Goal: Task Accomplishment & Management: Complete application form

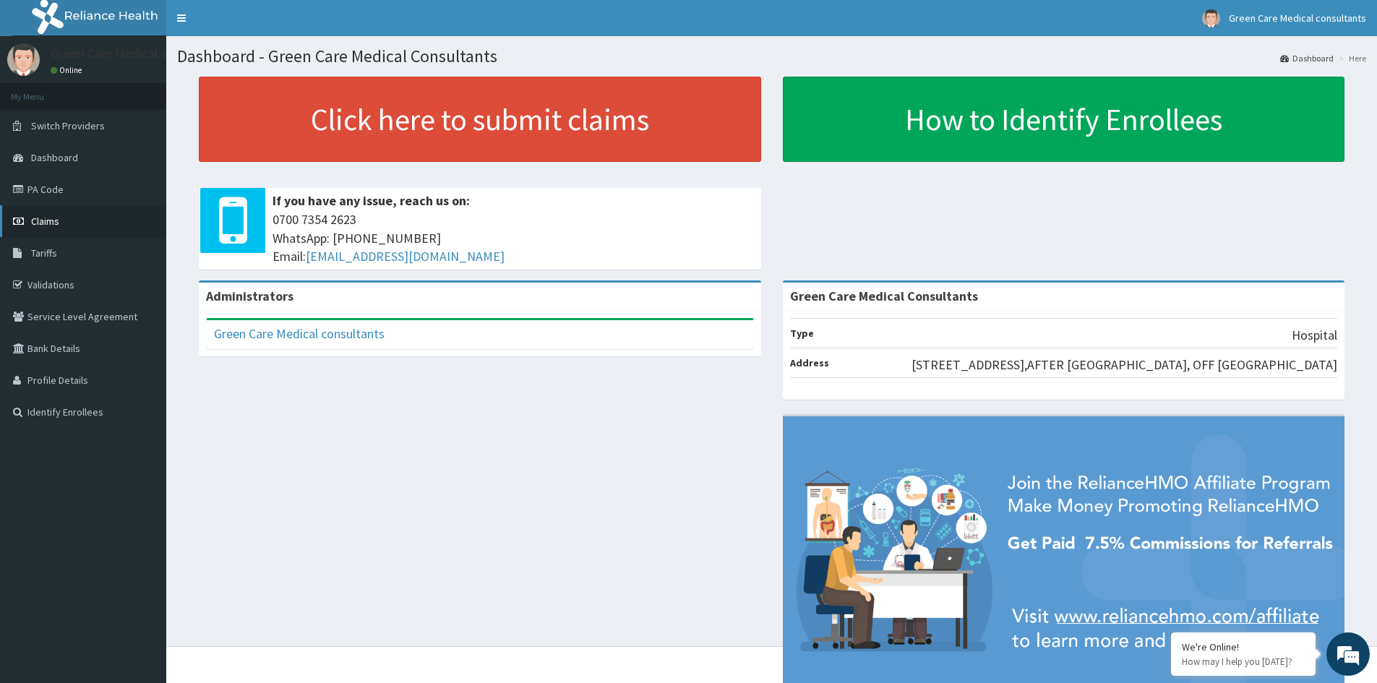
click at [44, 220] on span "Claims" at bounding box center [45, 221] width 28 height 13
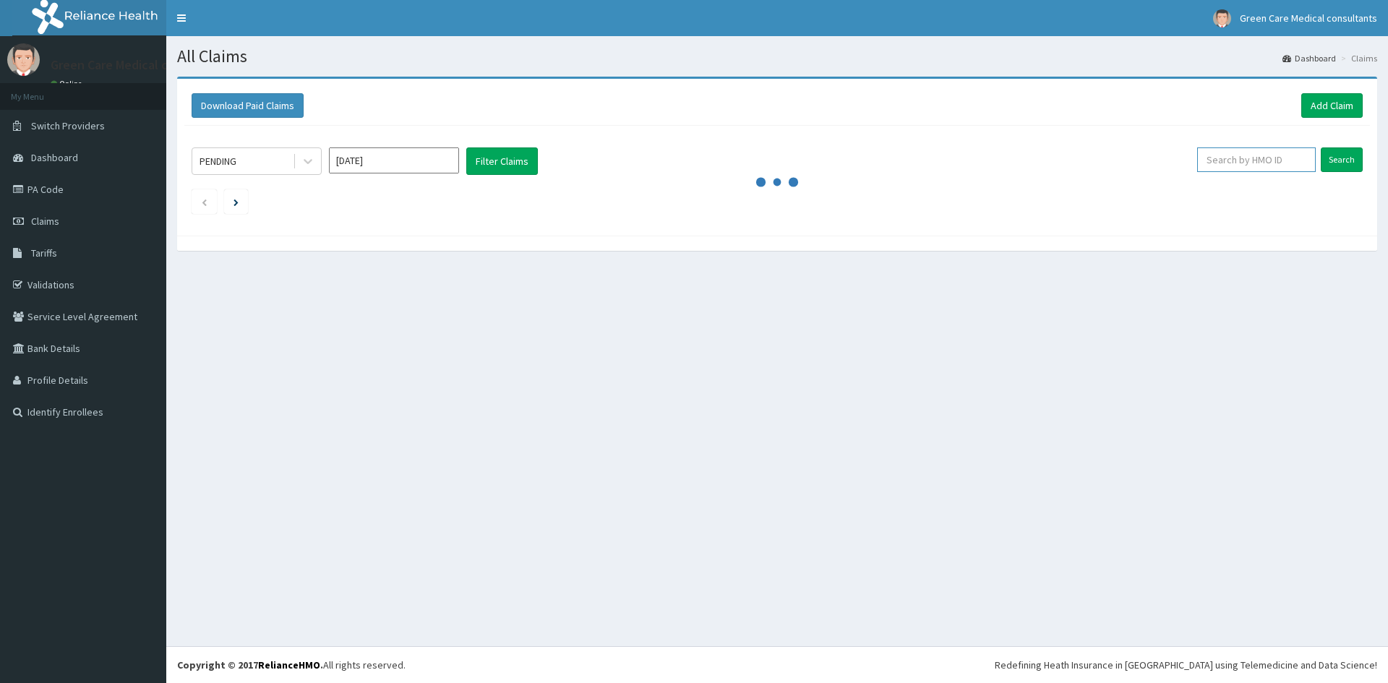
click at [1254, 161] on input "text" at bounding box center [1256, 159] width 119 height 25
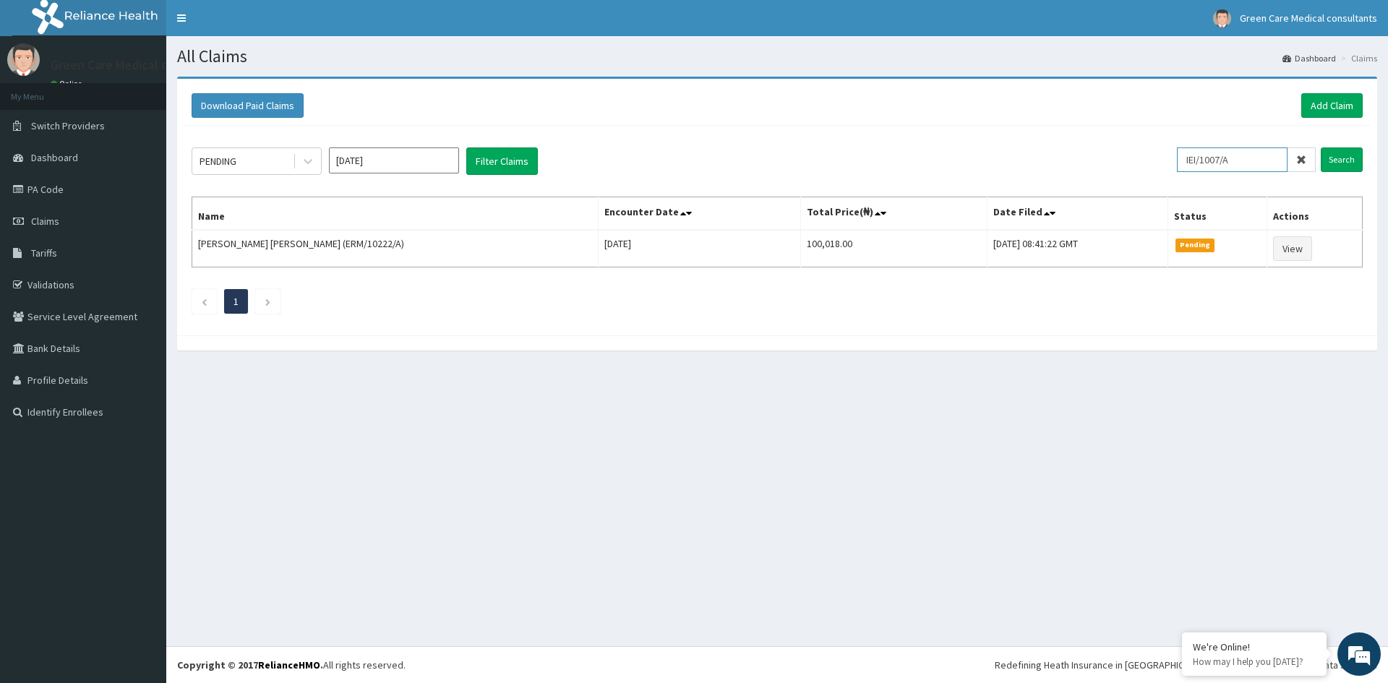
click at [1228, 159] on input "IEI/1007/A" at bounding box center [1232, 159] width 111 height 25
type input "IEI/10027/A"
click at [1350, 158] on input "Search" at bounding box center [1342, 159] width 42 height 25
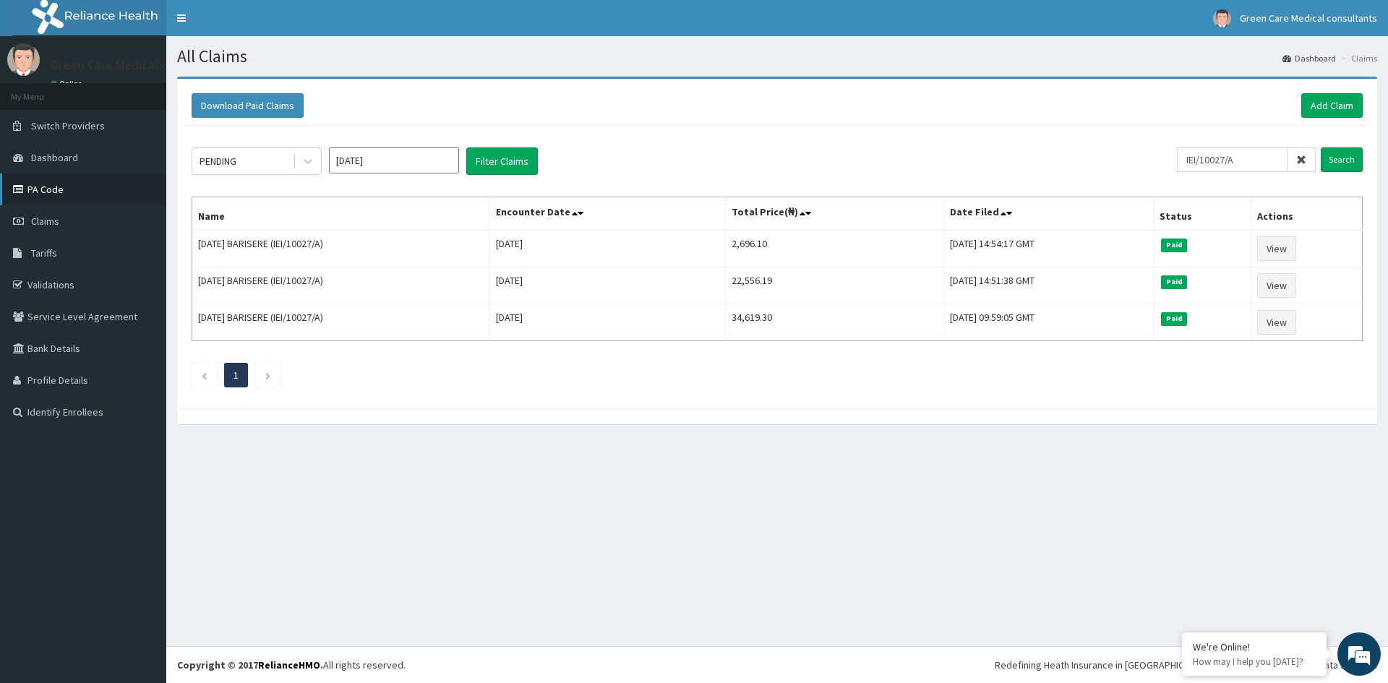
click at [58, 187] on link "PA Code" at bounding box center [83, 190] width 166 height 32
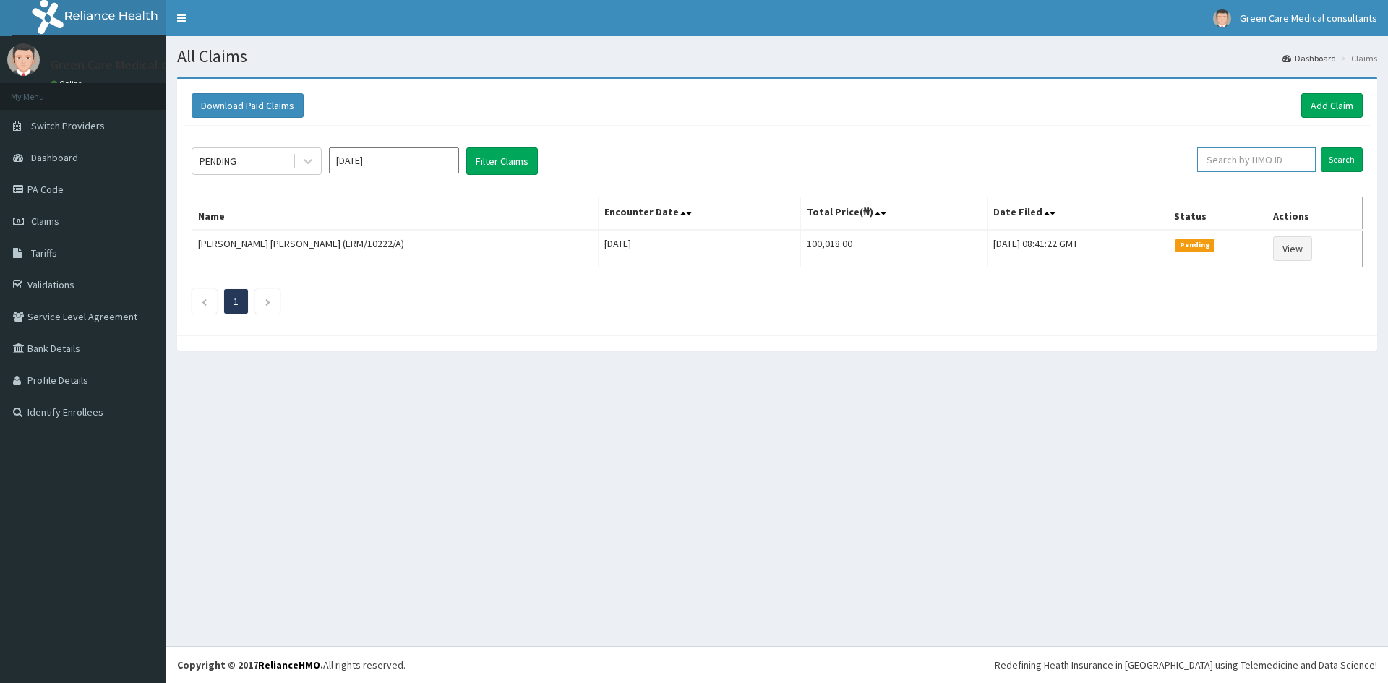
click at [1259, 166] on input "text" at bounding box center [1256, 159] width 119 height 25
paste input "IEI/10027/E"
type input "IEI/10027/E"
click at [1346, 157] on input "Search" at bounding box center [1342, 159] width 42 height 25
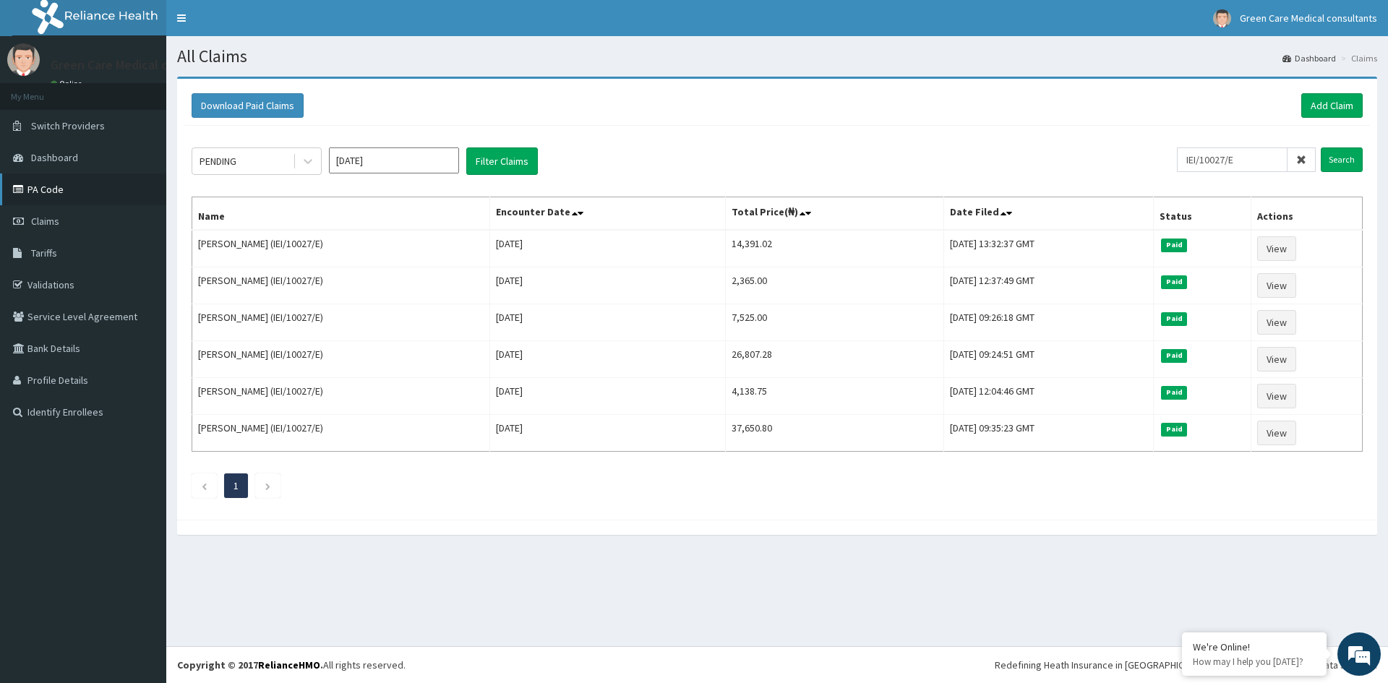
click at [43, 189] on link "PA Code" at bounding box center [83, 190] width 166 height 32
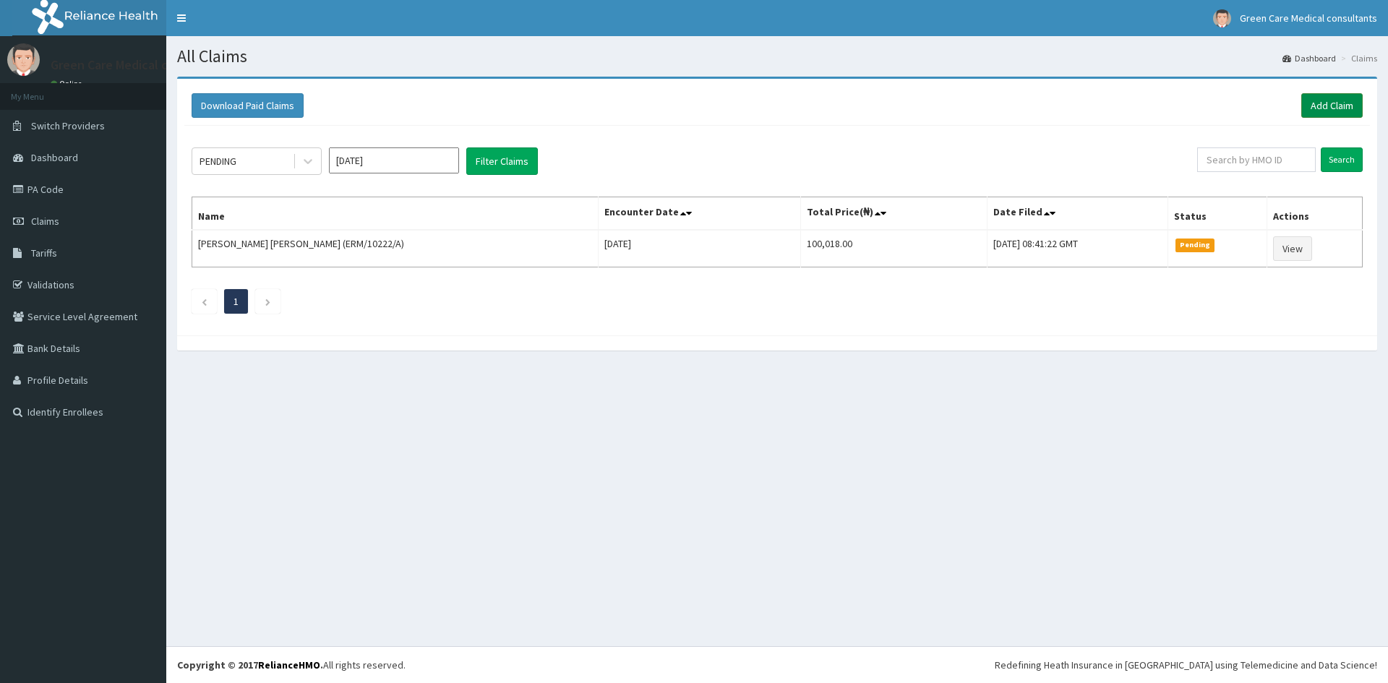
click at [1339, 106] on link "Add Claim" at bounding box center [1331, 105] width 61 height 25
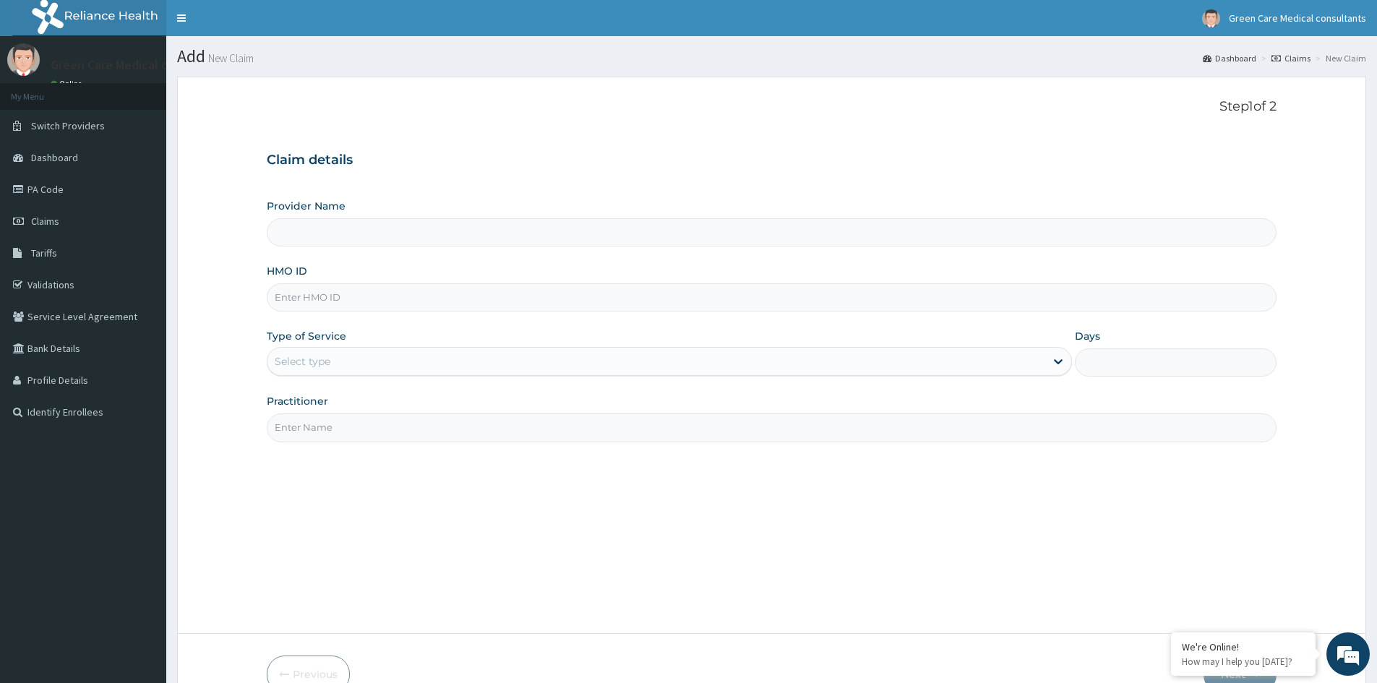
click at [403, 305] on input "HMO ID" at bounding box center [772, 297] width 1010 height 28
type input "Green Care Medical Consultants"
type input "IE1/10027/E"
click at [414, 366] on div "Select type" at bounding box center [656, 361] width 778 height 23
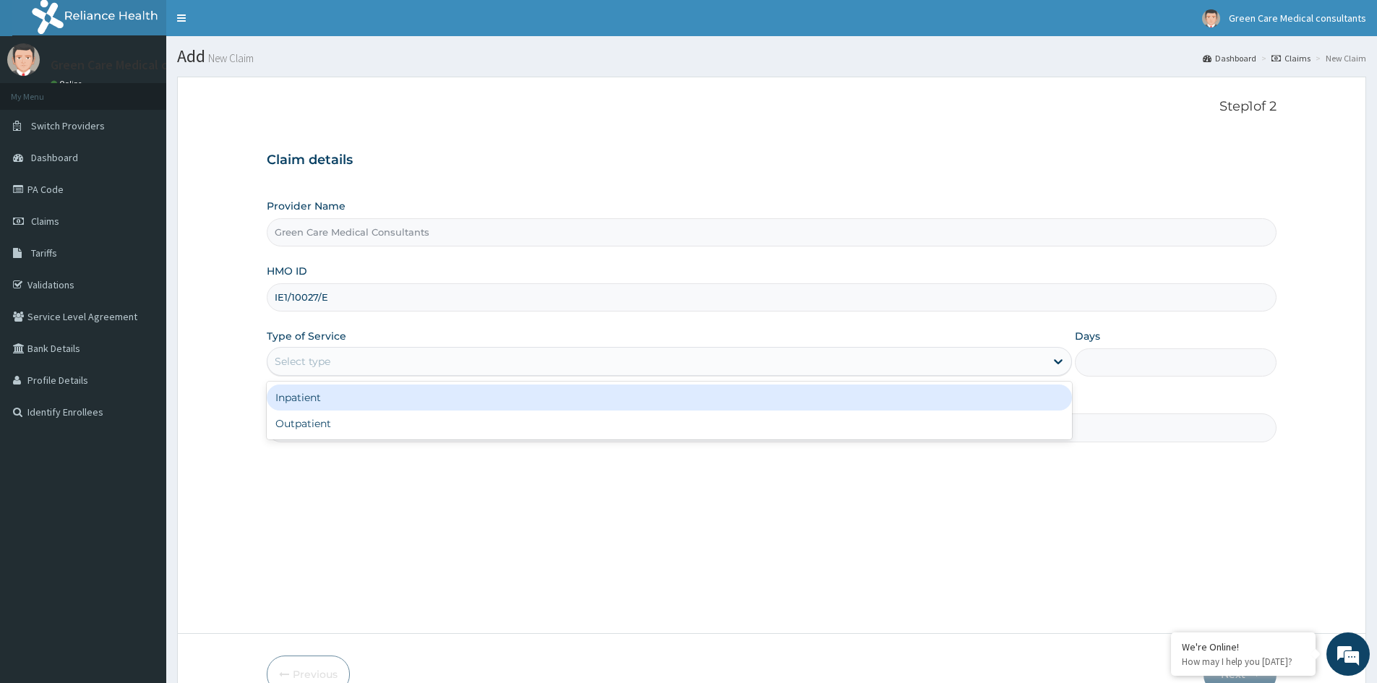
click at [326, 401] on div "Inpatient" at bounding box center [669, 398] width 805 height 26
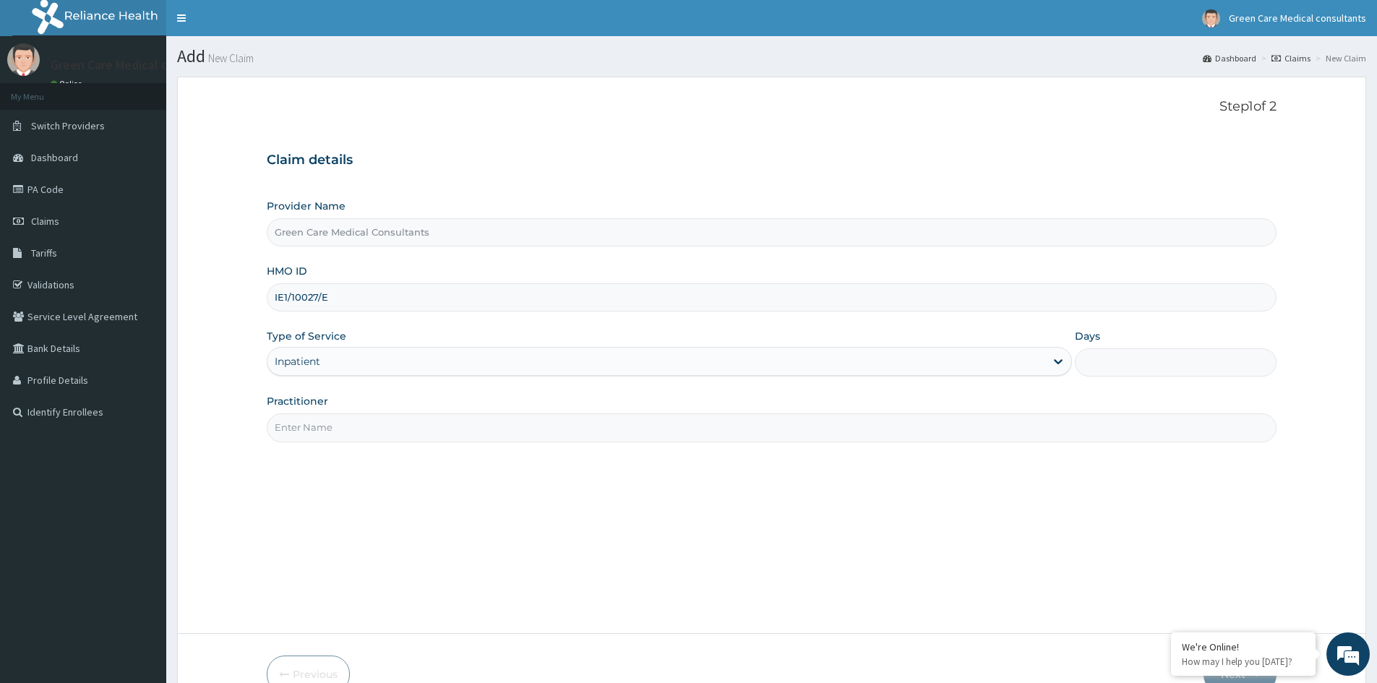
click at [351, 427] on input "Practitioner" at bounding box center [772, 428] width 1010 height 28
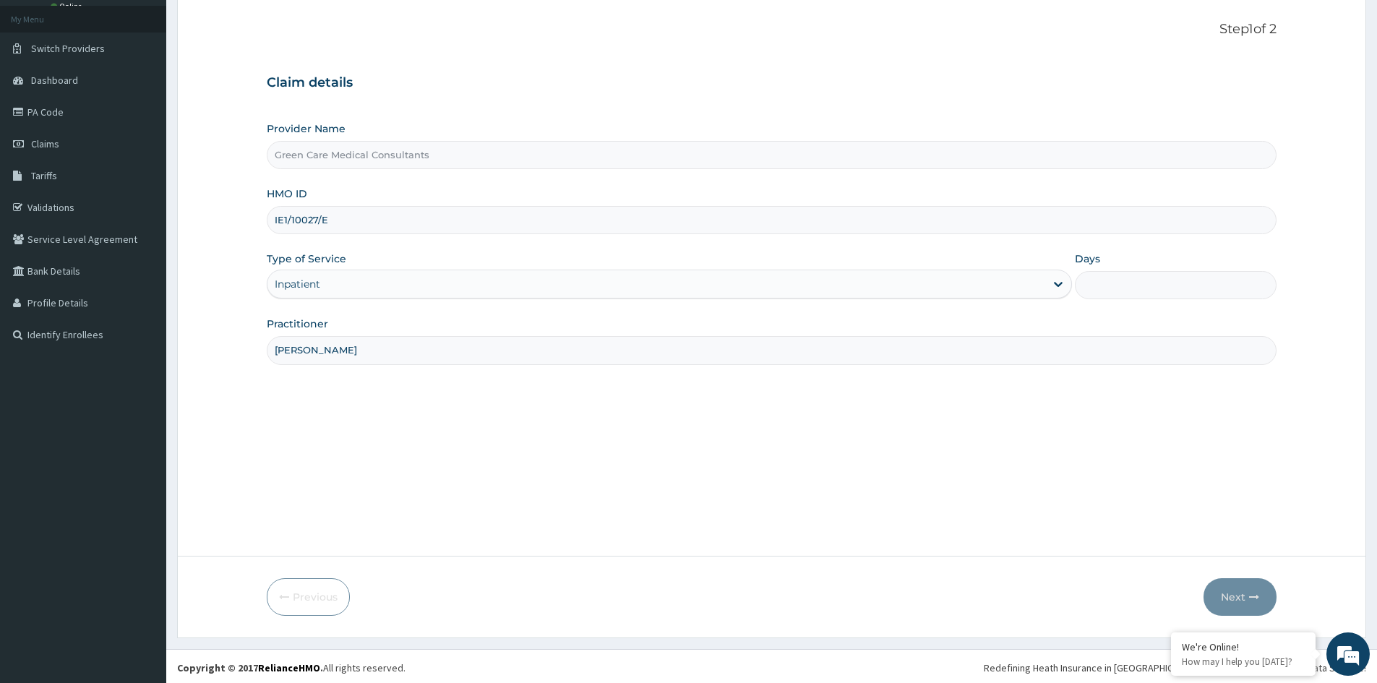
scroll to position [80, 0]
type input "DR COOKEY"
click at [1160, 282] on input "Days" at bounding box center [1176, 282] width 202 height 28
type input "5"
click at [1238, 597] on button "Next" at bounding box center [1240, 594] width 73 height 38
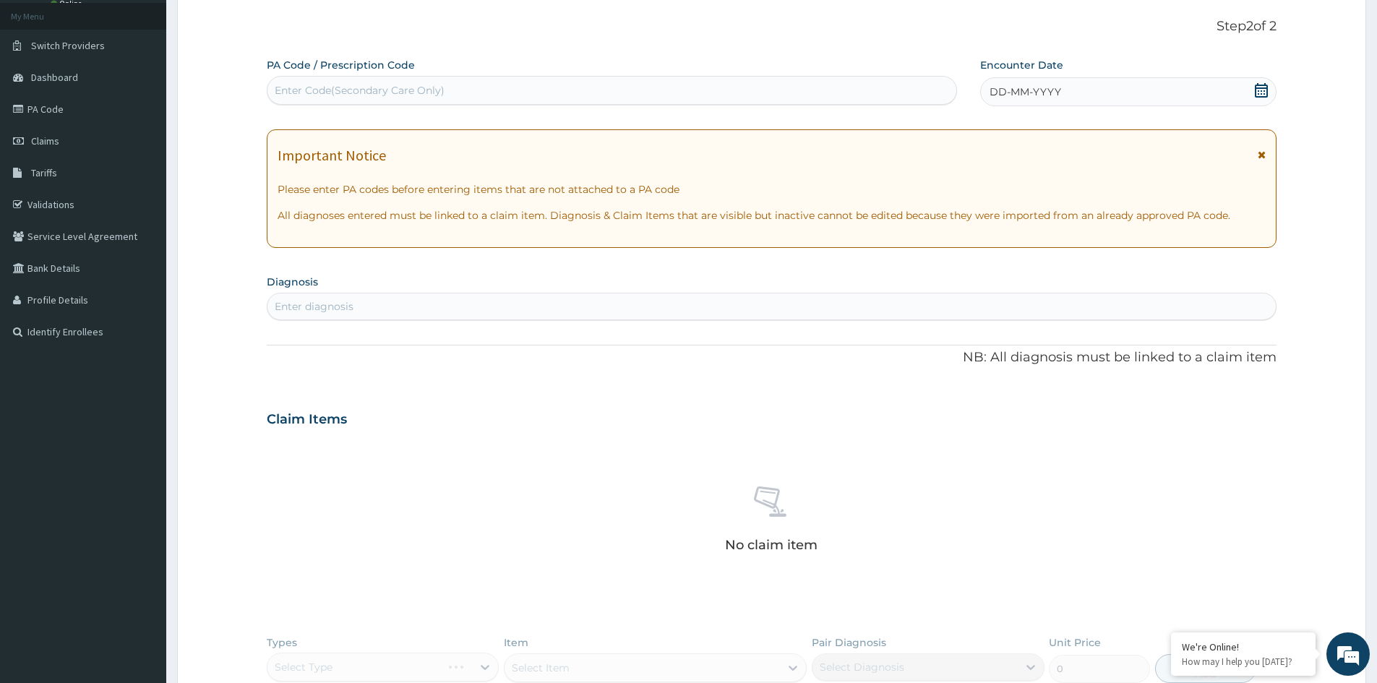
click at [1097, 94] on div "DD-MM-YYYY" at bounding box center [1128, 91] width 296 height 29
click at [455, 90] on div "Enter Code(Secondary Care Only)" at bounding box center [611, 90] width 689 height 23
paste input "PA/502F10"
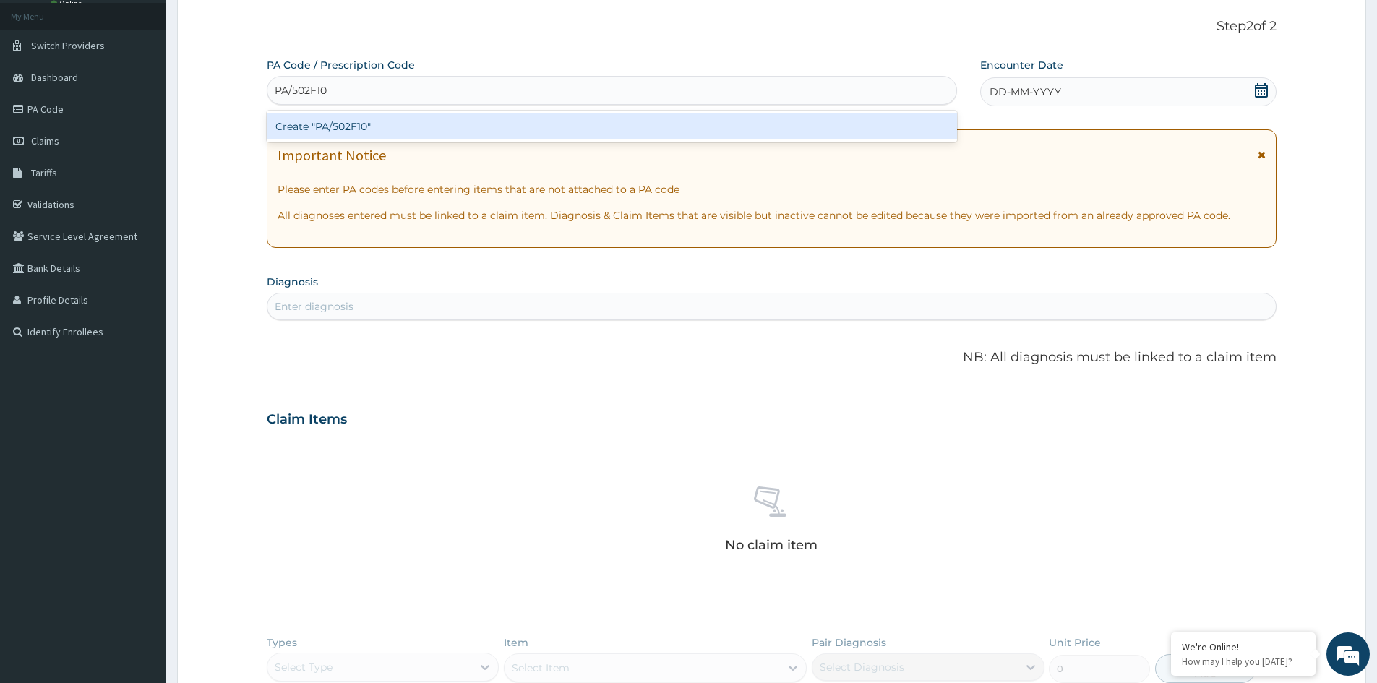
type input "PA/502F10"
click at [539, 418] on div "PA Code / Prescription Code option Create "PA/502F10" focused, 1 of 1. 1 result…" at bounding box center [772, 425] width 1010 height 734
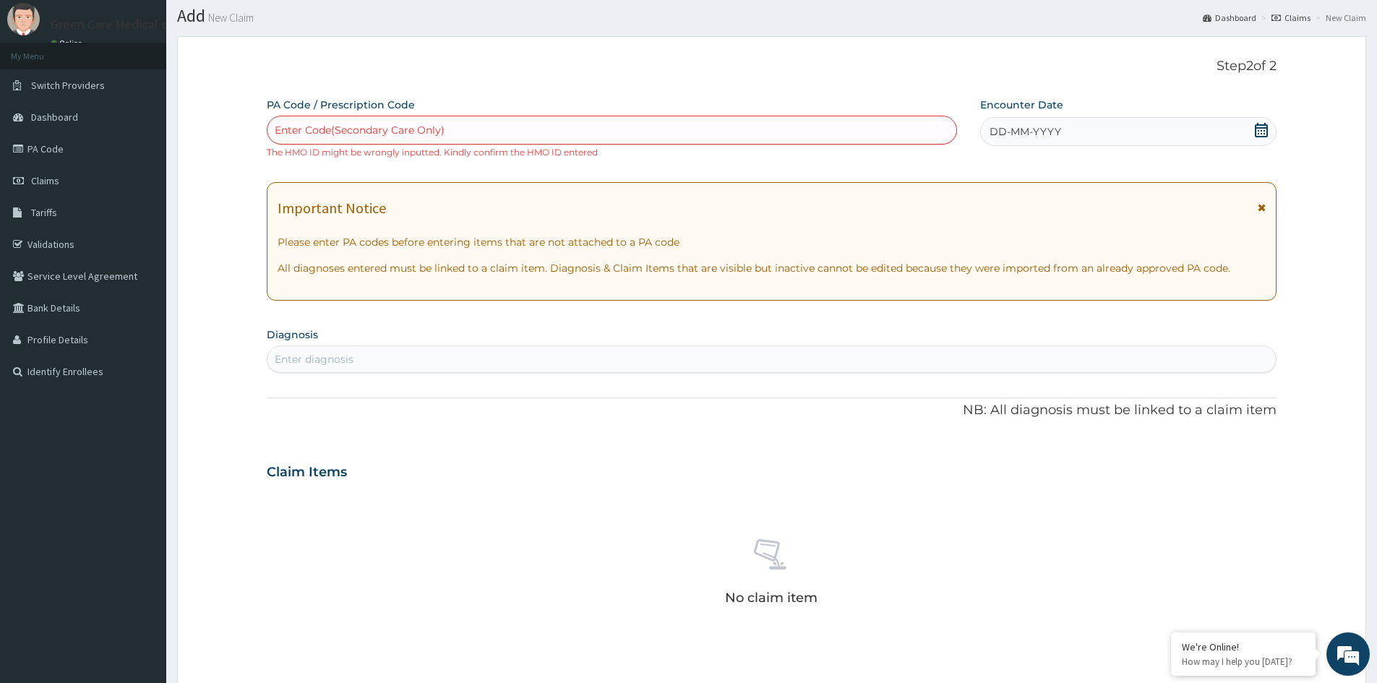
scroll to position [0, 0]
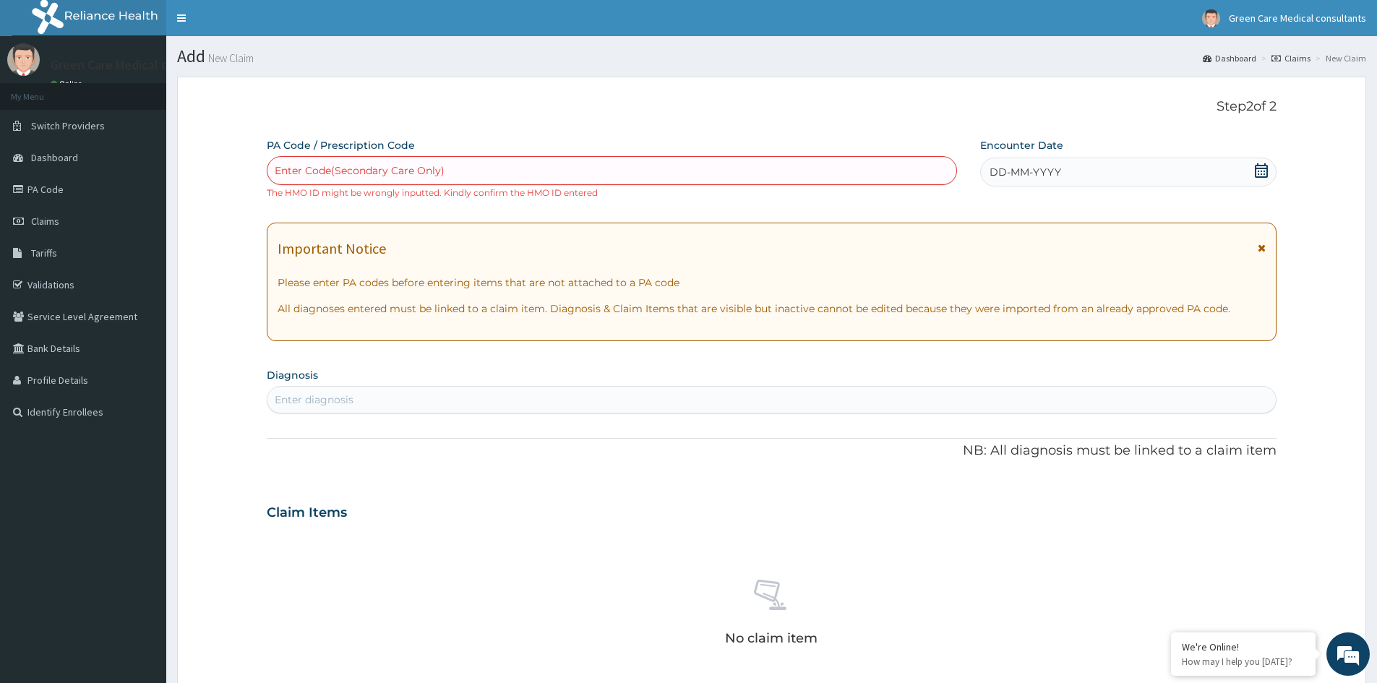
click at [453, 171] on div "Enter Code(Secondary Care Only)" at bounding box center [611, 170] width 689 height 23
paste input "PA/502F10"
type input "P"
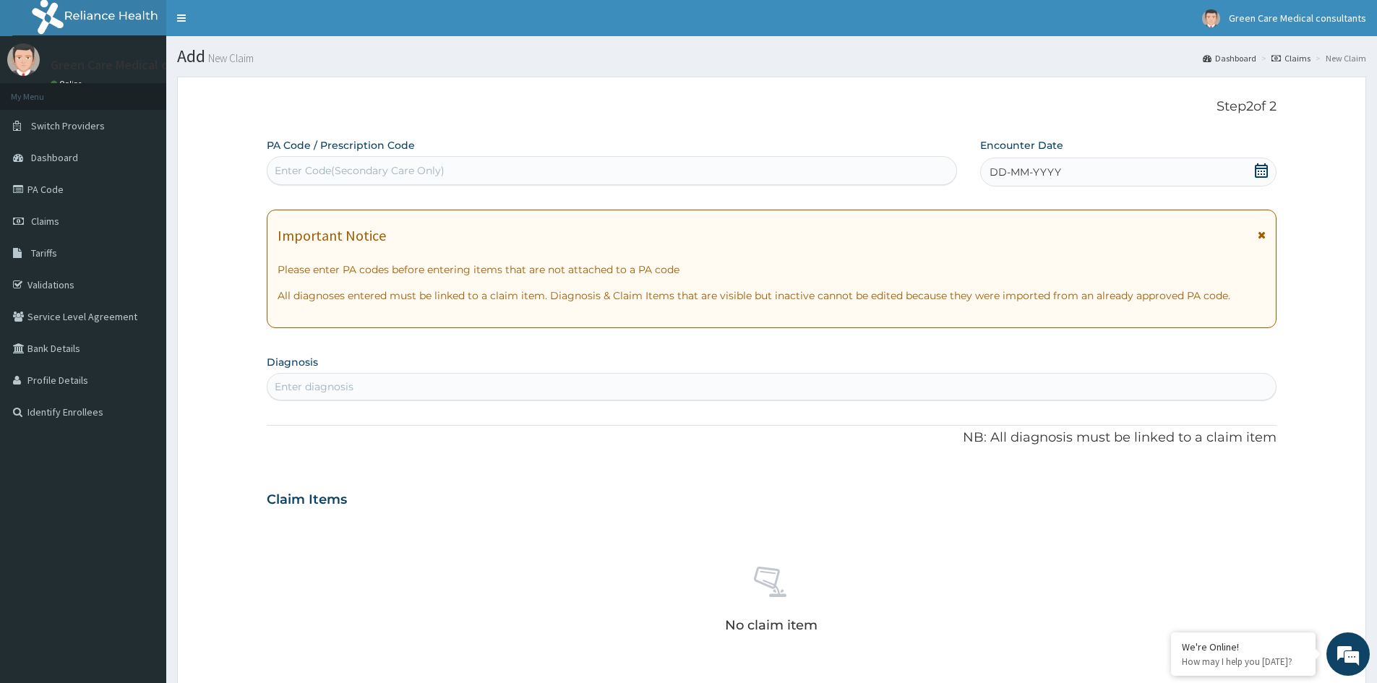
paste input "PA/502F10"
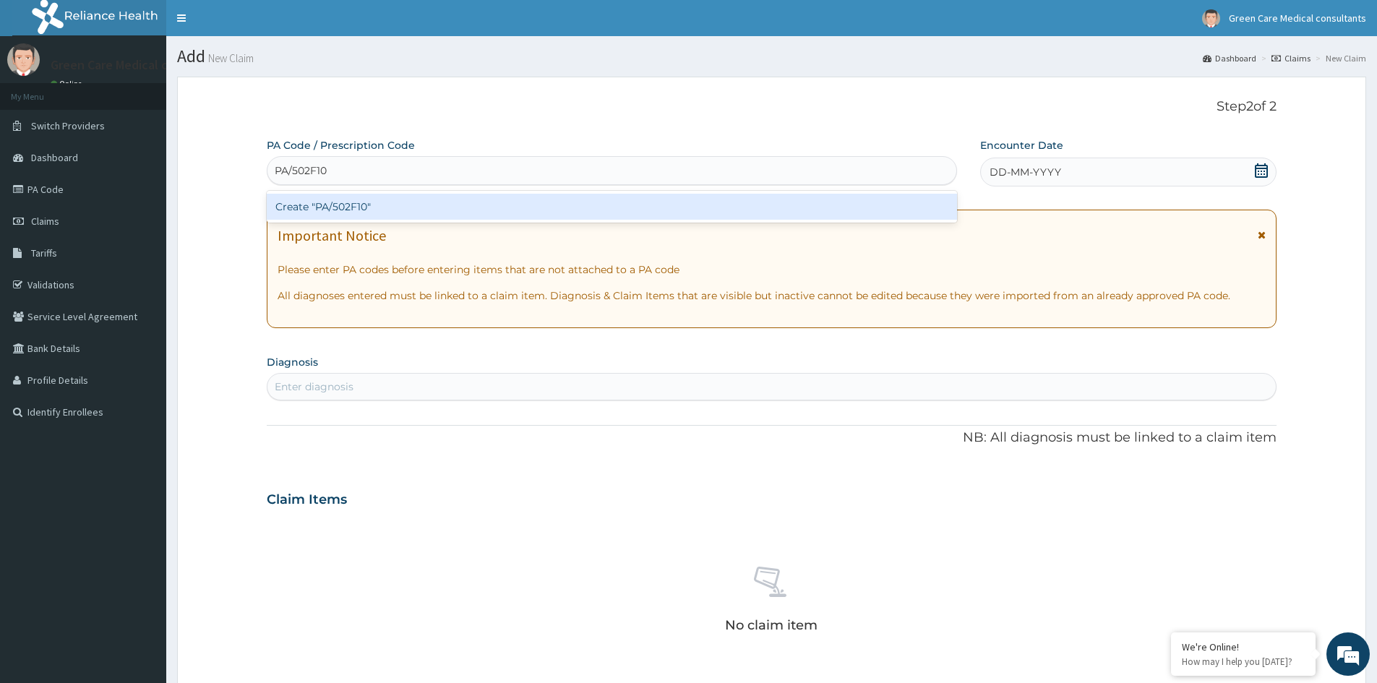
type input "PA/502F10"
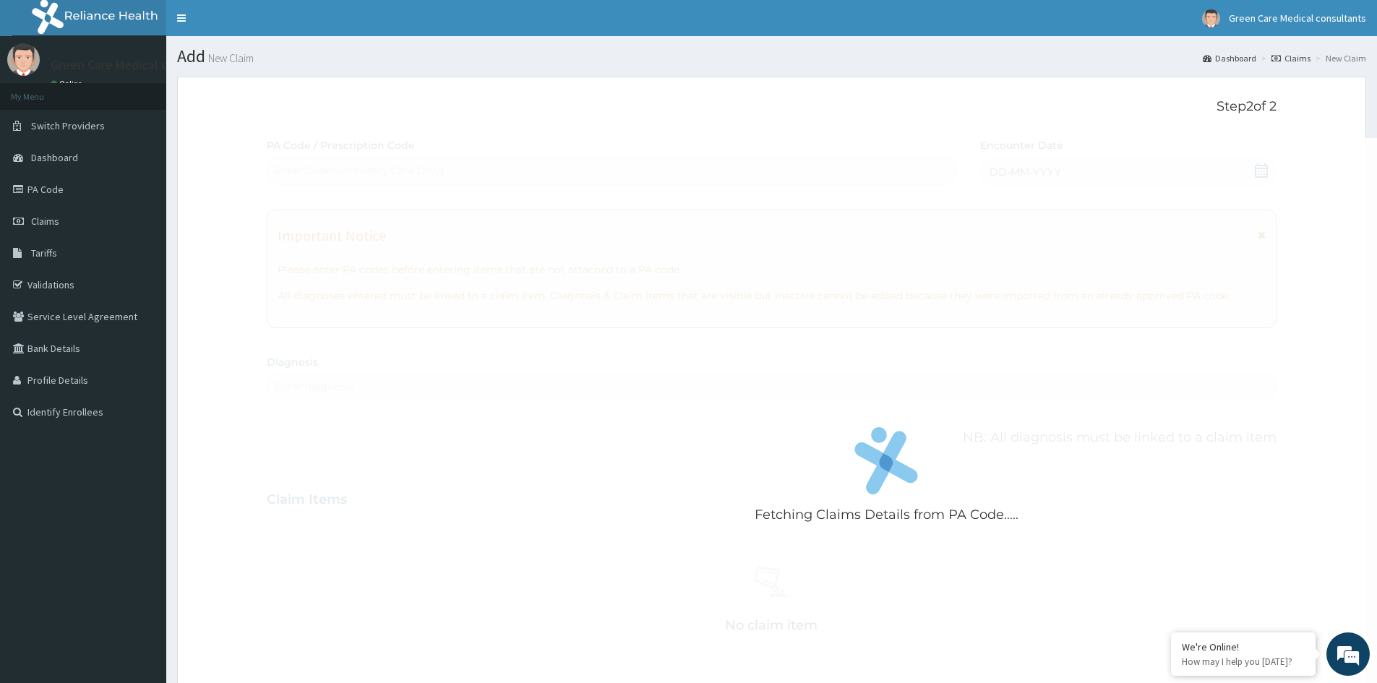
click at [370, 463] on div "Fetching Claims Details from PA Code..... PA Code / Prescription Code Enter Cod…" at bounding box center [772, 505] width 1010 height 734
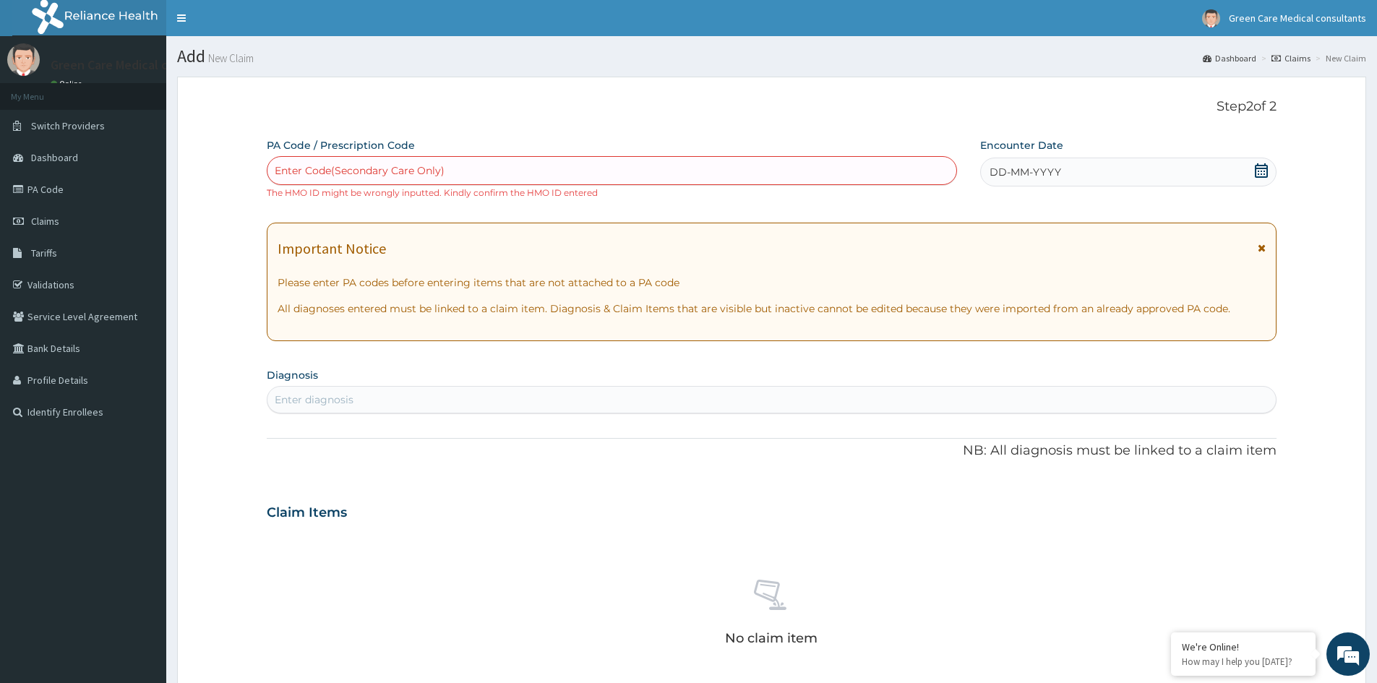
click at [334, 168] on div "Enter Code(Secondary Care Only)" at bounding box center [360, 170] width 170 height 14
click at [500, 167] on div "Enter Code(Secondary Care Only)" at bounding box center [611, 170] width 689 height 23
click at [432, 167] on div "Enter Code(Secondary Care Only)" at bounding box center [360, 170] width 170 height 14
paste input "PA/DB72D4"
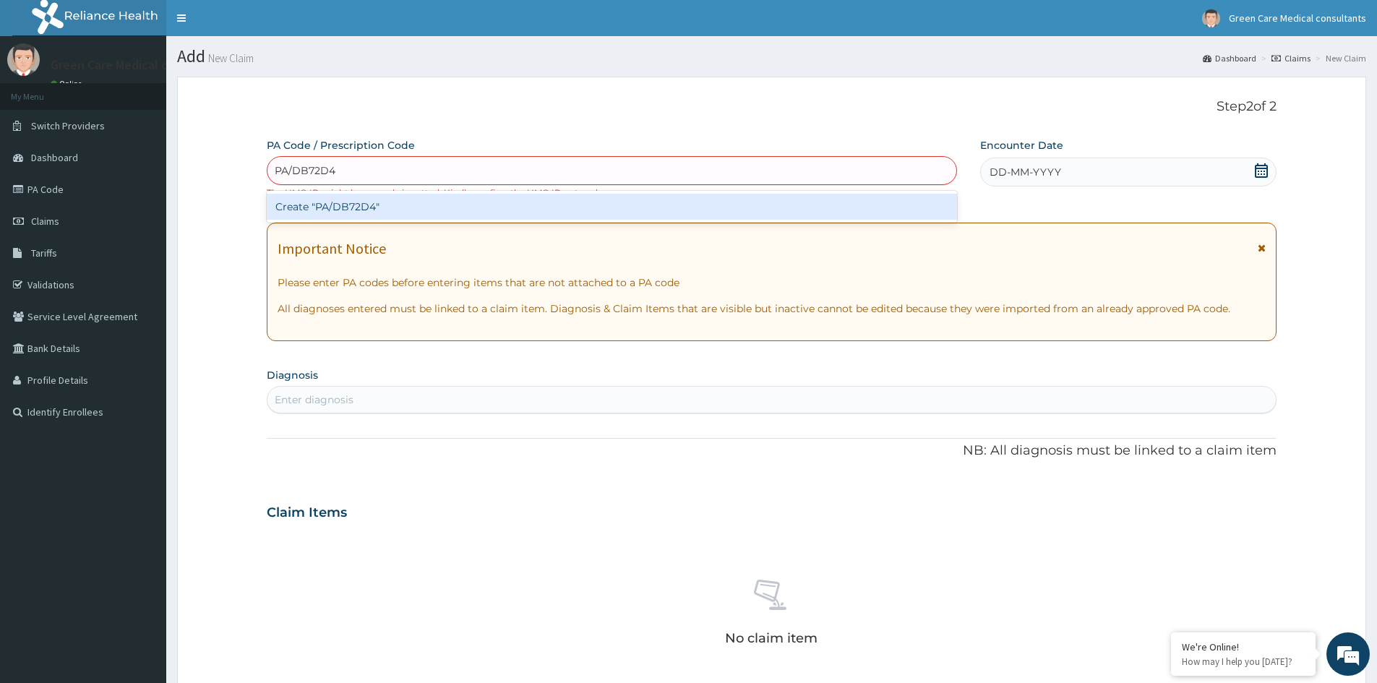
type input "PA/DB72D4"
click at [565, 505] on div "PA Code / Prescription Code option , deselected. option Create "PA/DB72D4" focu…" at bounding box center [772, 511] width 1010 height 747
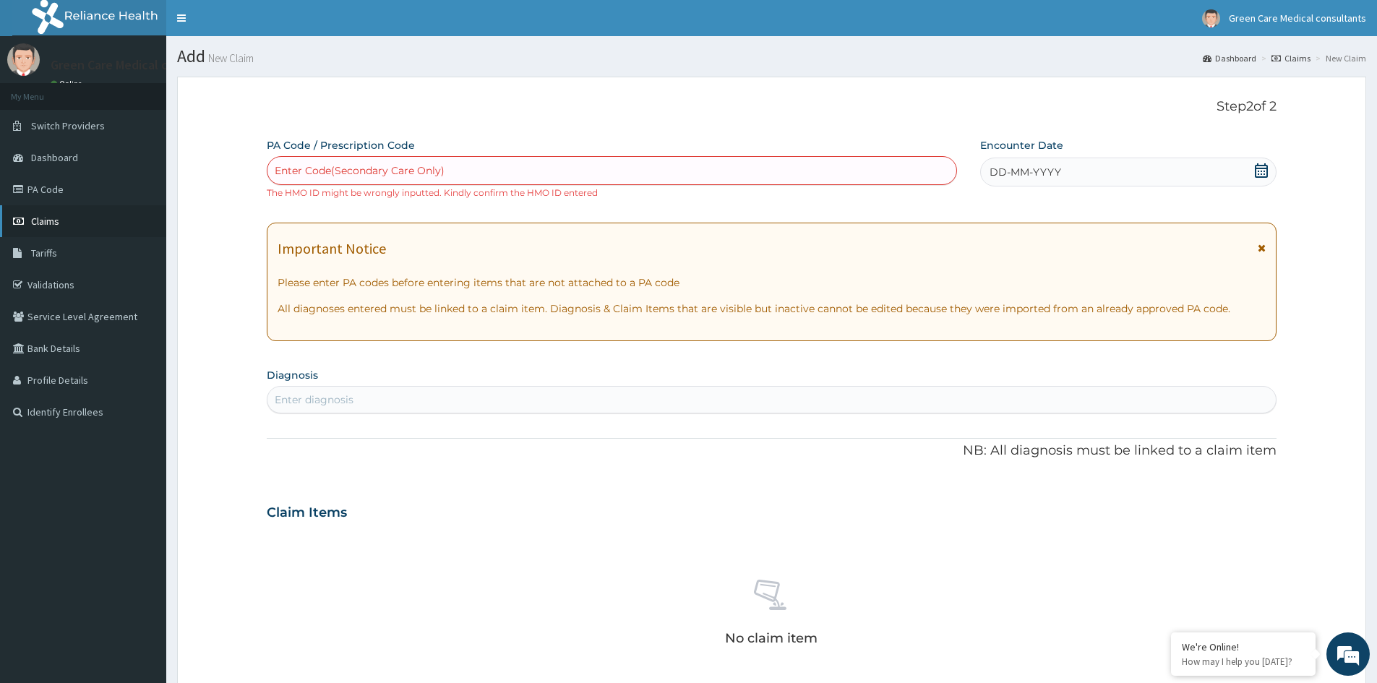
click at [46, 222] on span "Claims" at bounding box center [45, 221] width 28 height 13
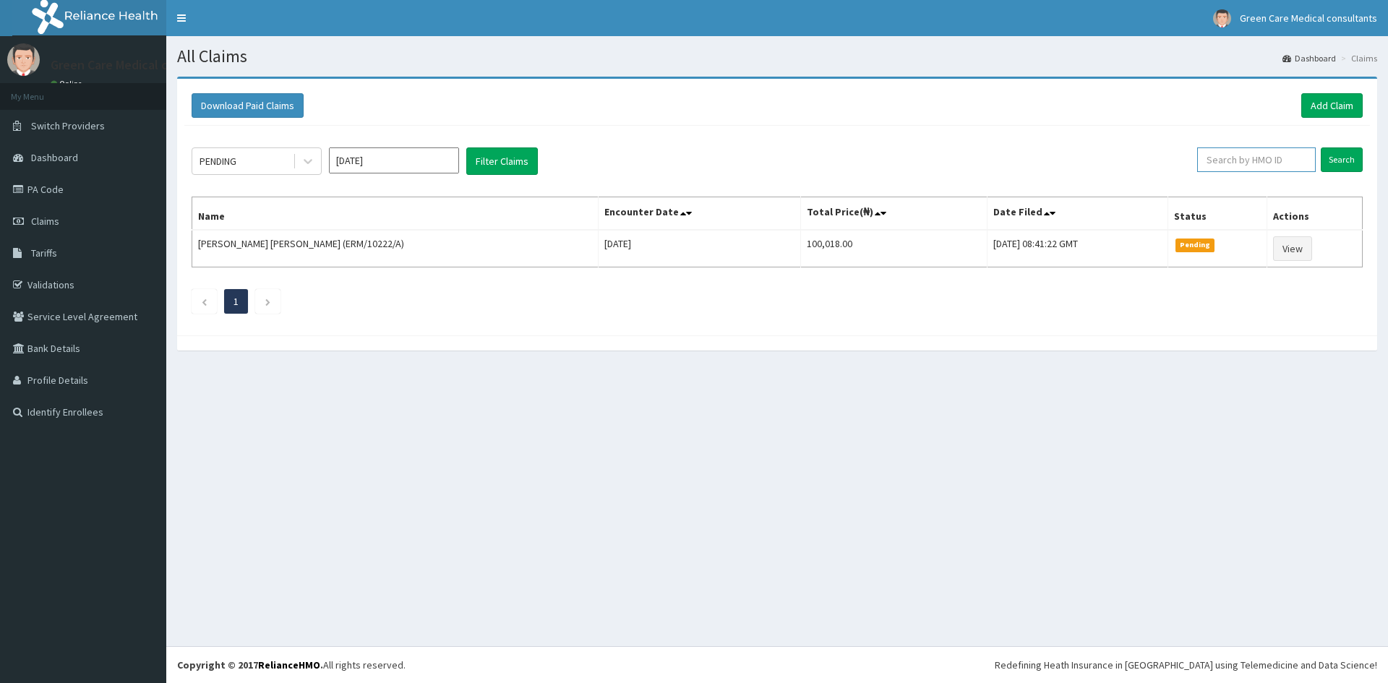
click at [1267, 158] on input "text" at bounding box center [1256, 159] width 119 height 25
type input "IEI/10027/E"
click at [1347, 161] on input "Search" at bounding box center [1342, 159] width 42 height 25
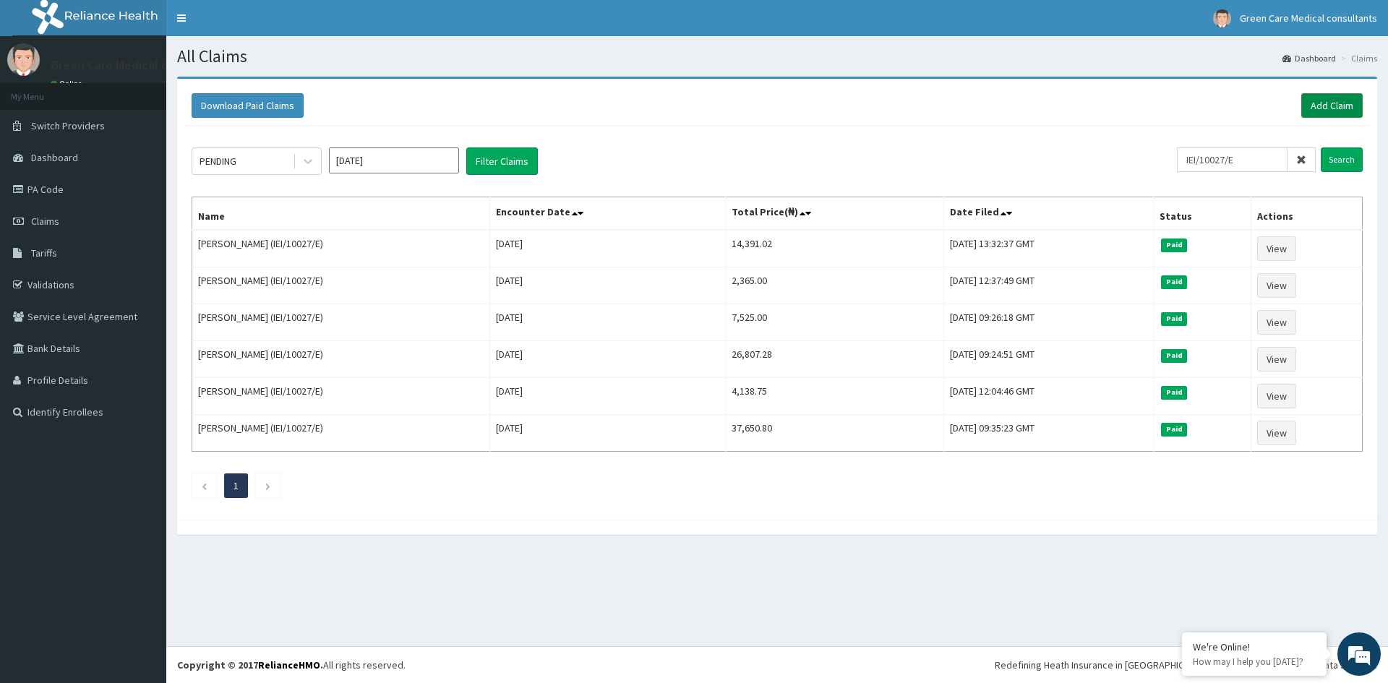
click at [1332, 101] on link "Add Claim" at bounding box center [1331, 105] width 61 height 25
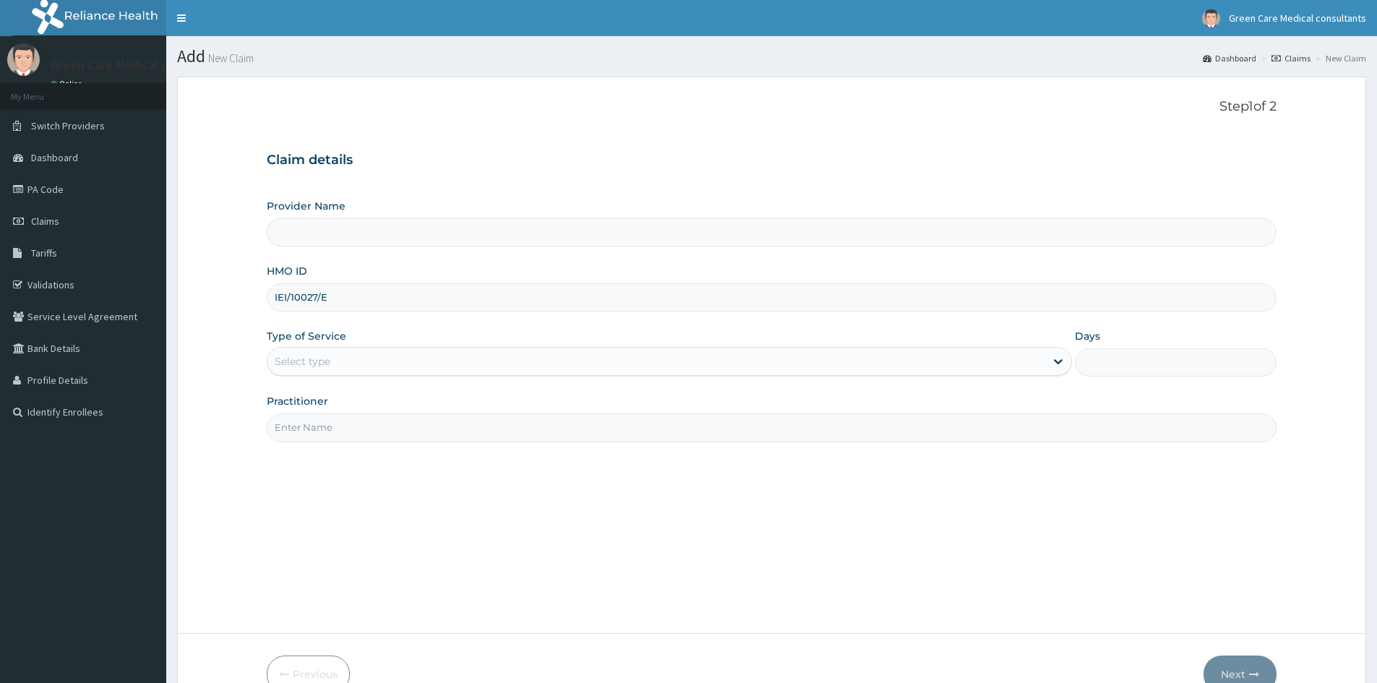
type input "IEI/10027/E"
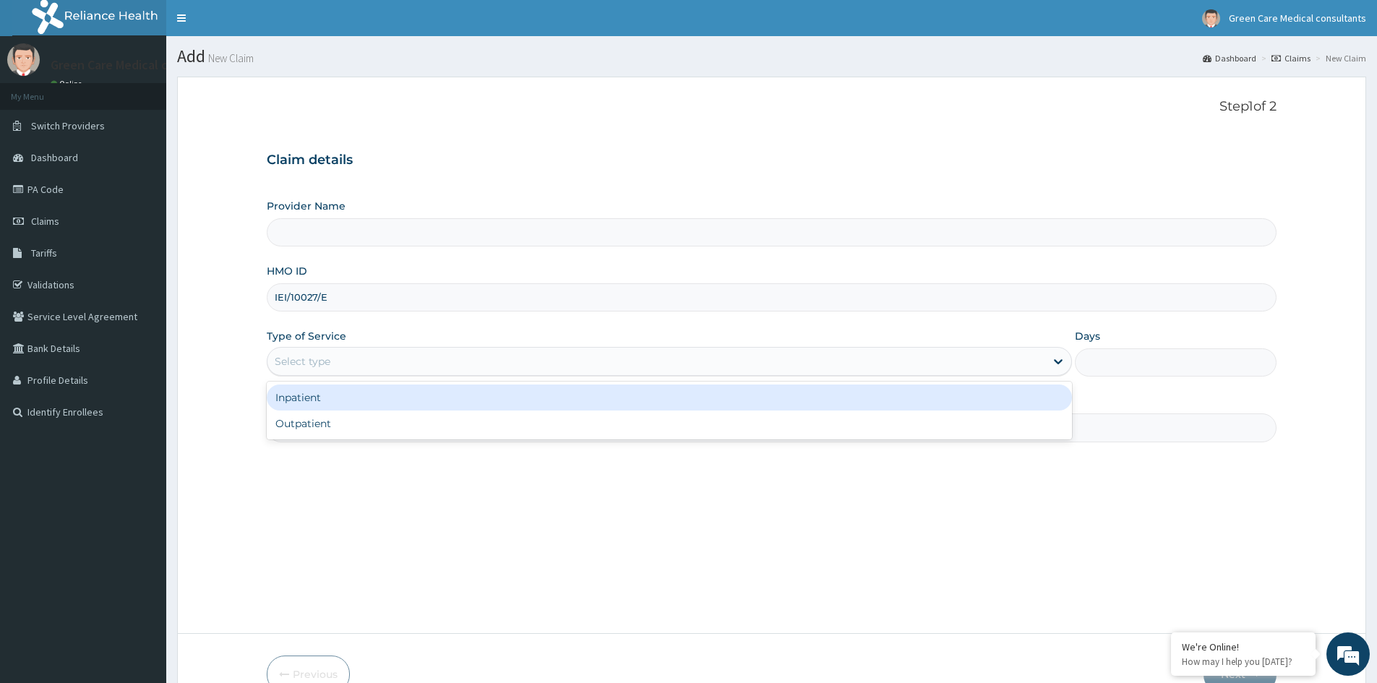
click at [340, 367] on div "Select type" at bounding box center [656, 361] width 778 height 23
click at [309, 400] on div "Inpatient" at bounding box center [669, 398] width 805 height 26
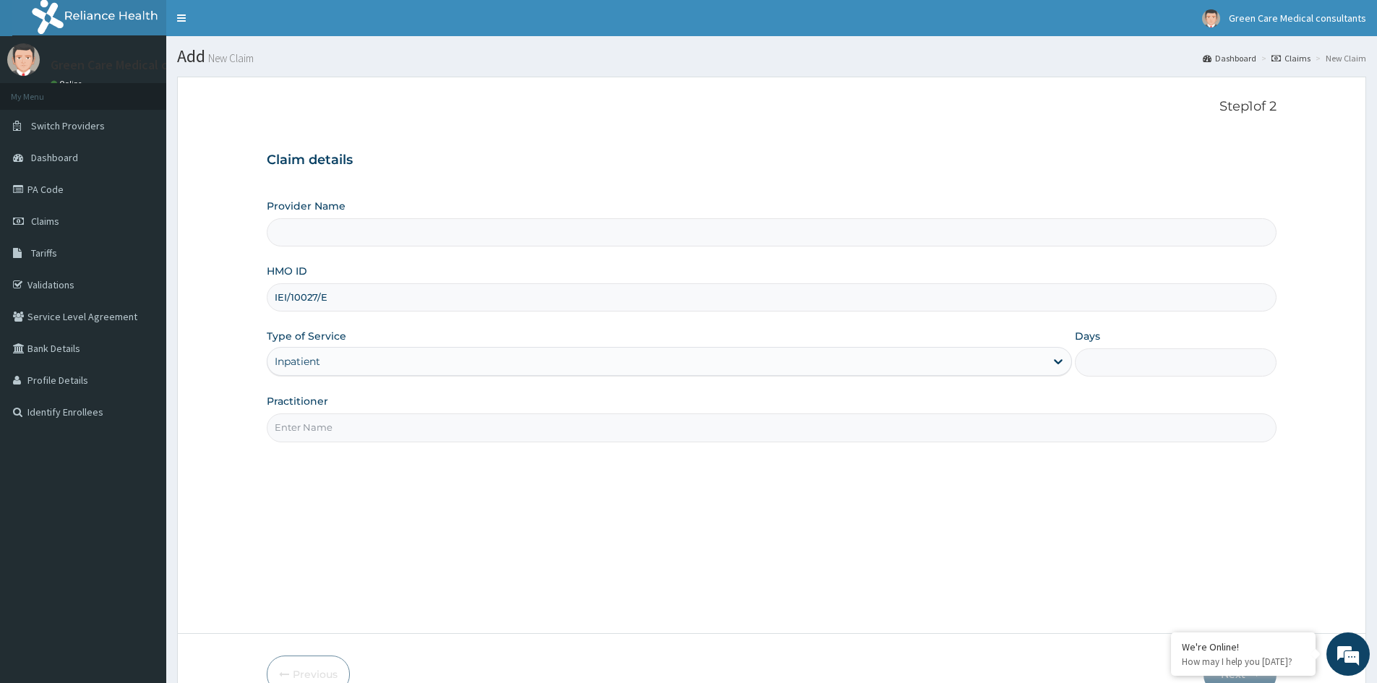
click at [1147, 374] on input "Days" at bounding box center [1176, 362] width 202 height 28
type input "Green Care Medical Consultants"
type input "4"
click at [327, 440] on input "Practitioner" at bounding box center [772, 428] width 1010 height 28
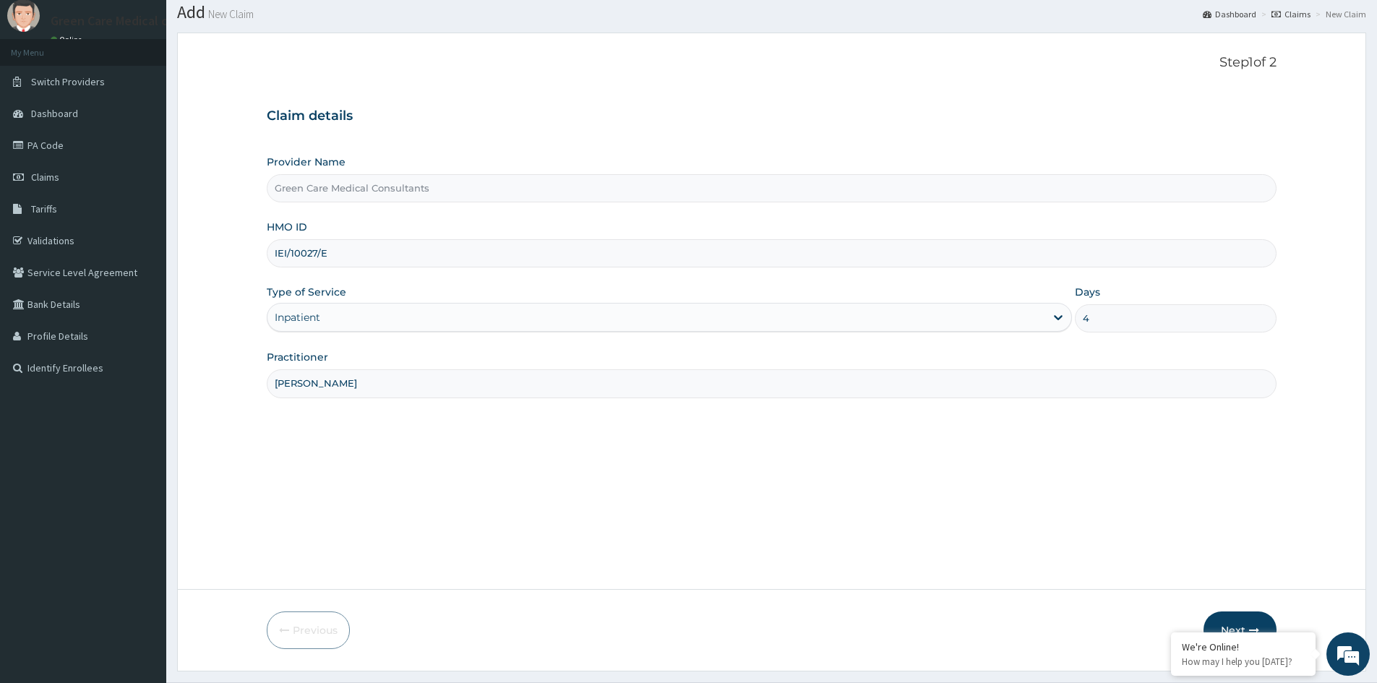
scroll to position [80, 0]
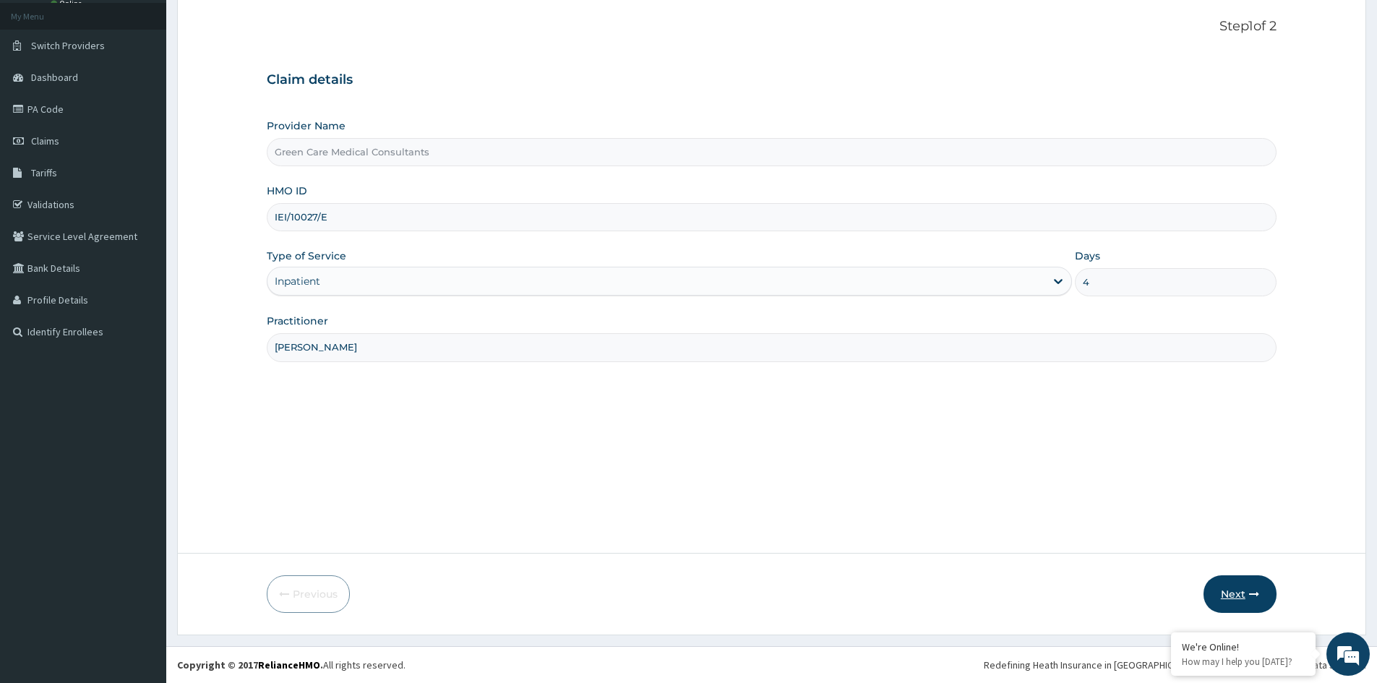
type input "[PERSON_NAME]"
click at [1240, 592] on button "Next" at bounding box center [1240, 594] width 73 height 38
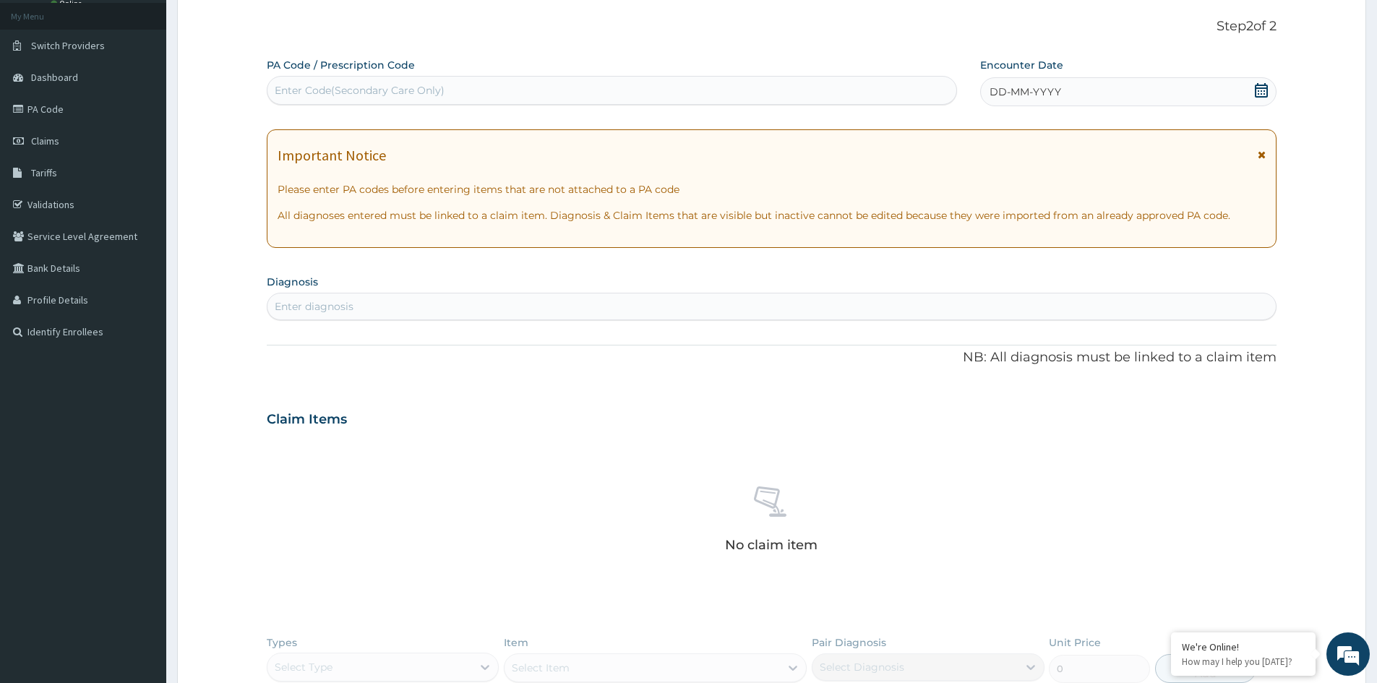
click at [355, 95] on div "Enter Code(Secondary Care Only)" at bounding box center [360, 90] width 170 height 14
paste input "PA/502F10"
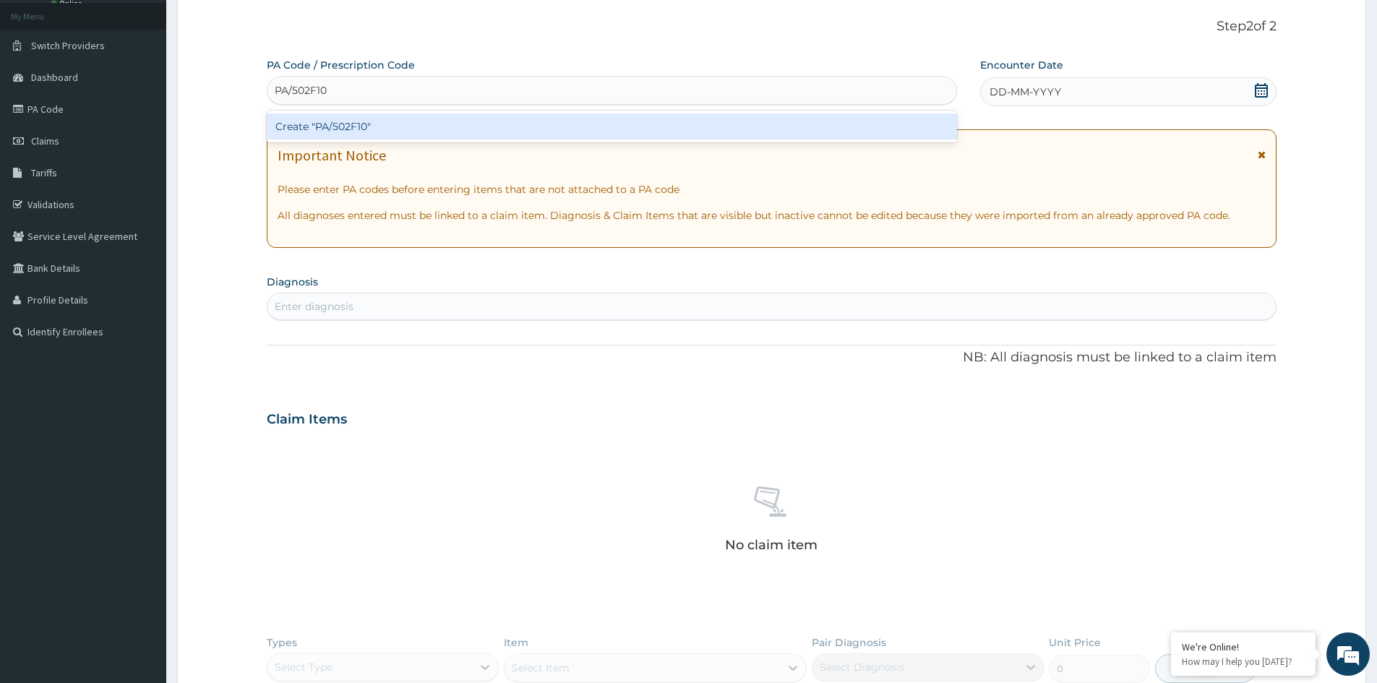
type input "PA/502F10"
click at [440, 411] on div "PA Code / Prescription Code option , deselected. option Create "PA/502F10" focu…" at bounding box center [772, 425] width 1010 height 734
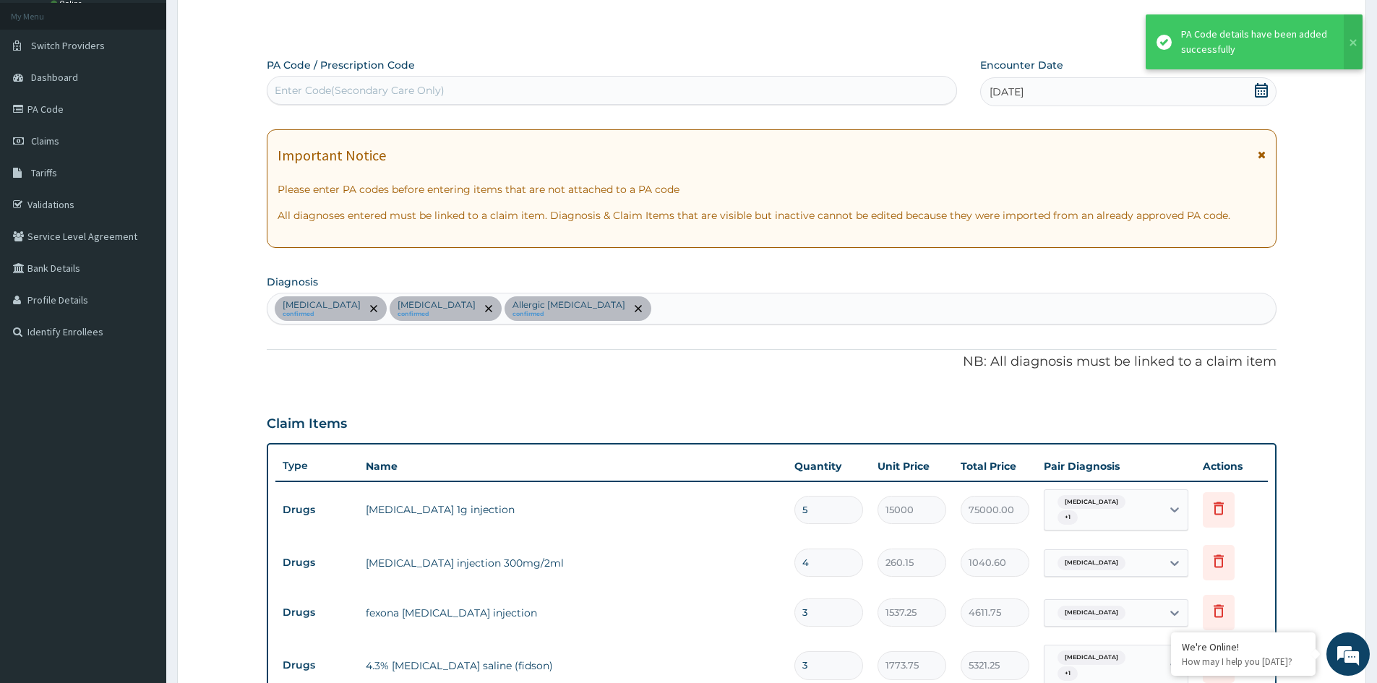
scroll to position [728, 0]
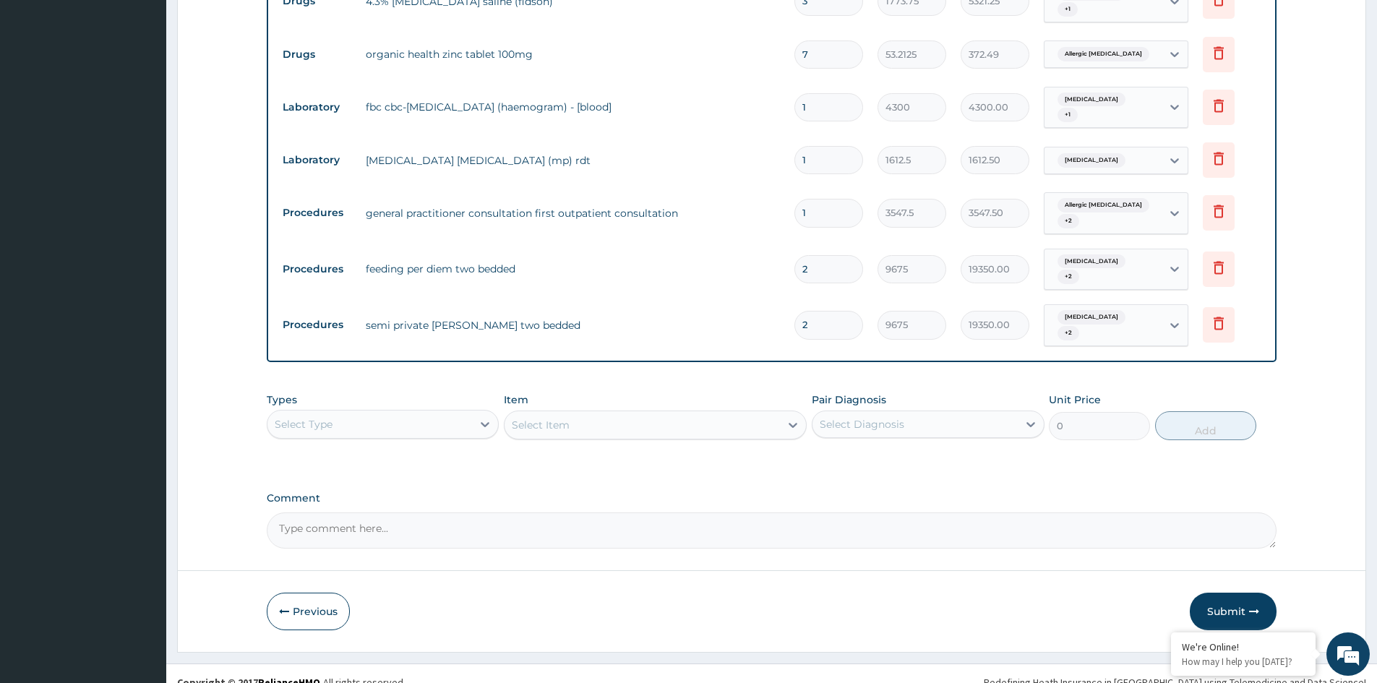
scroll to position [762, 0]
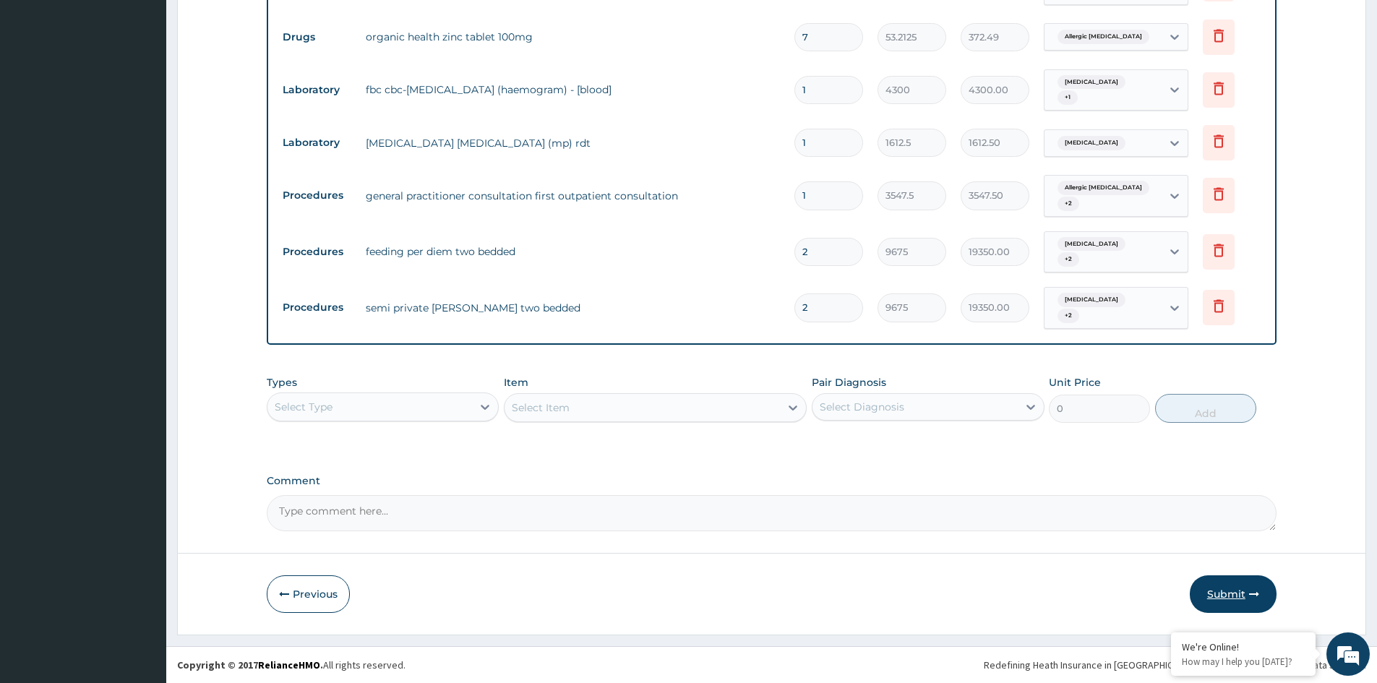
click at [1235, 594] on button "Submit" at bounding box center [1233, 594] width 87 height 38
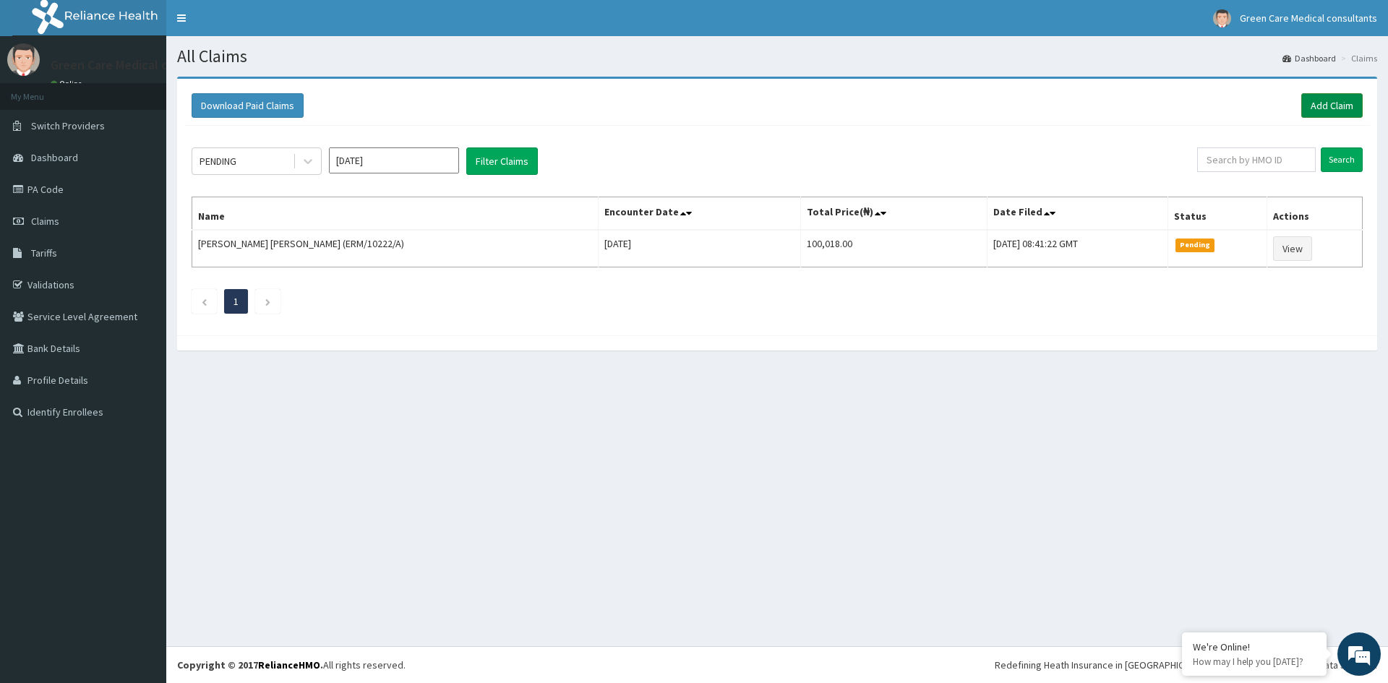
click at [1328, 106] on link "Add Claim" at bounding box center [1331, 105] width 61 height 25
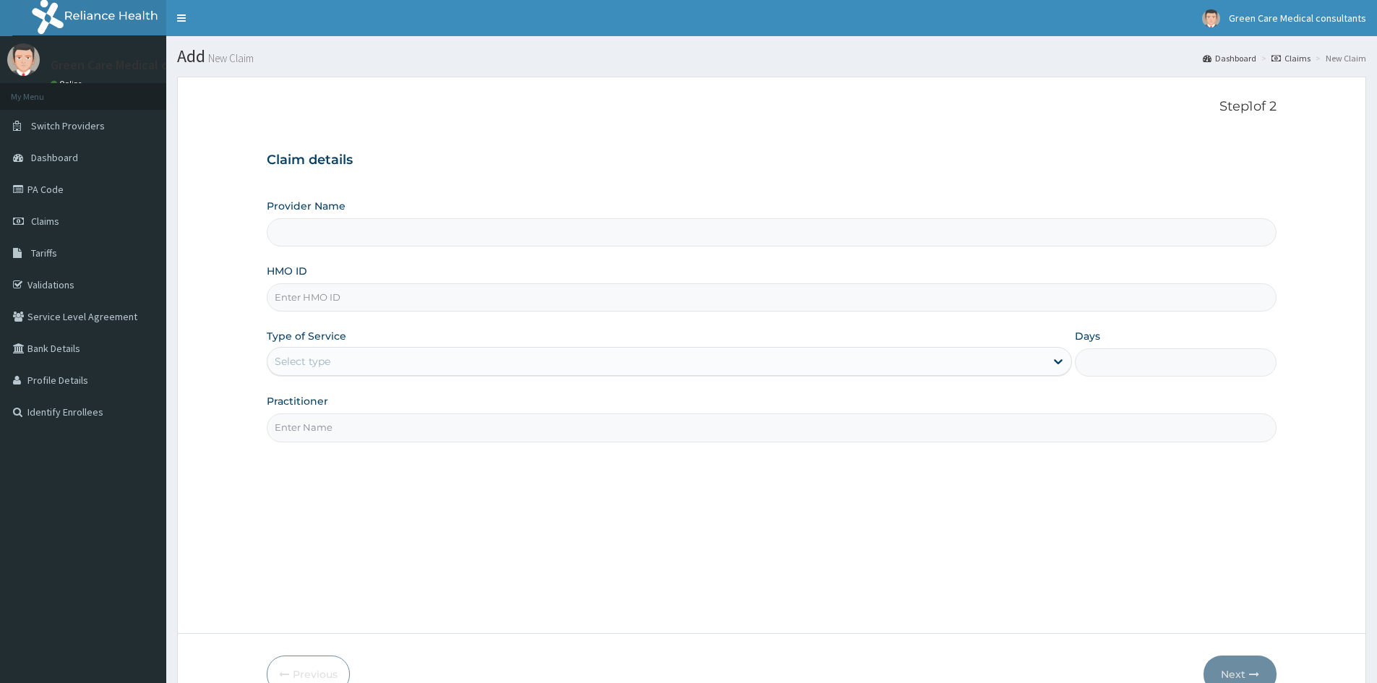
click at [346, 305] on input "HMO ID" at bounding box center [772, 297] width 1010 height 28
type input "I"
type input "Green Care Medical Consultants"
type input "IEI/10027/E"
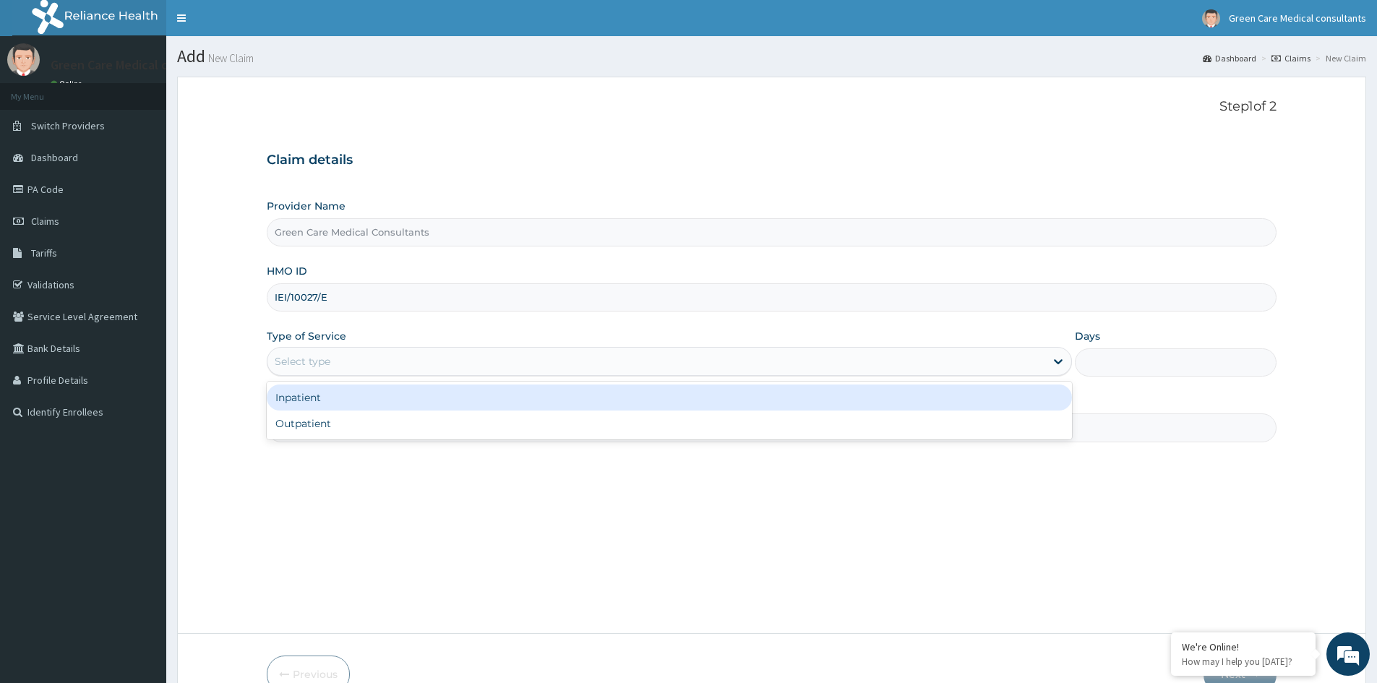
click at [335, 367] on div "Select type" at bounding box center [656, 361] width 778 height 23
click at [312, 399] on div "Inpatient" at bounding box center [669, 398] width 805 height 26
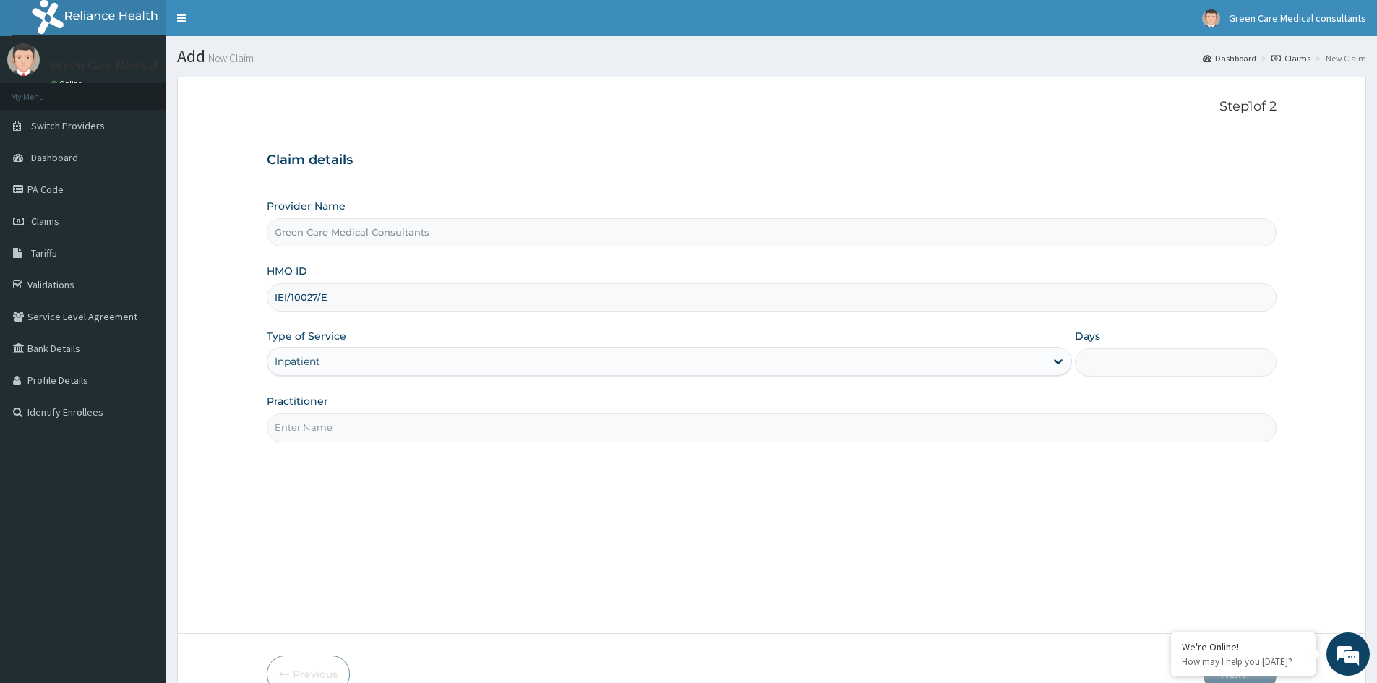
click at [1140, 369] on input "Days" at bounding box center [1176, 362] width 202 height 28
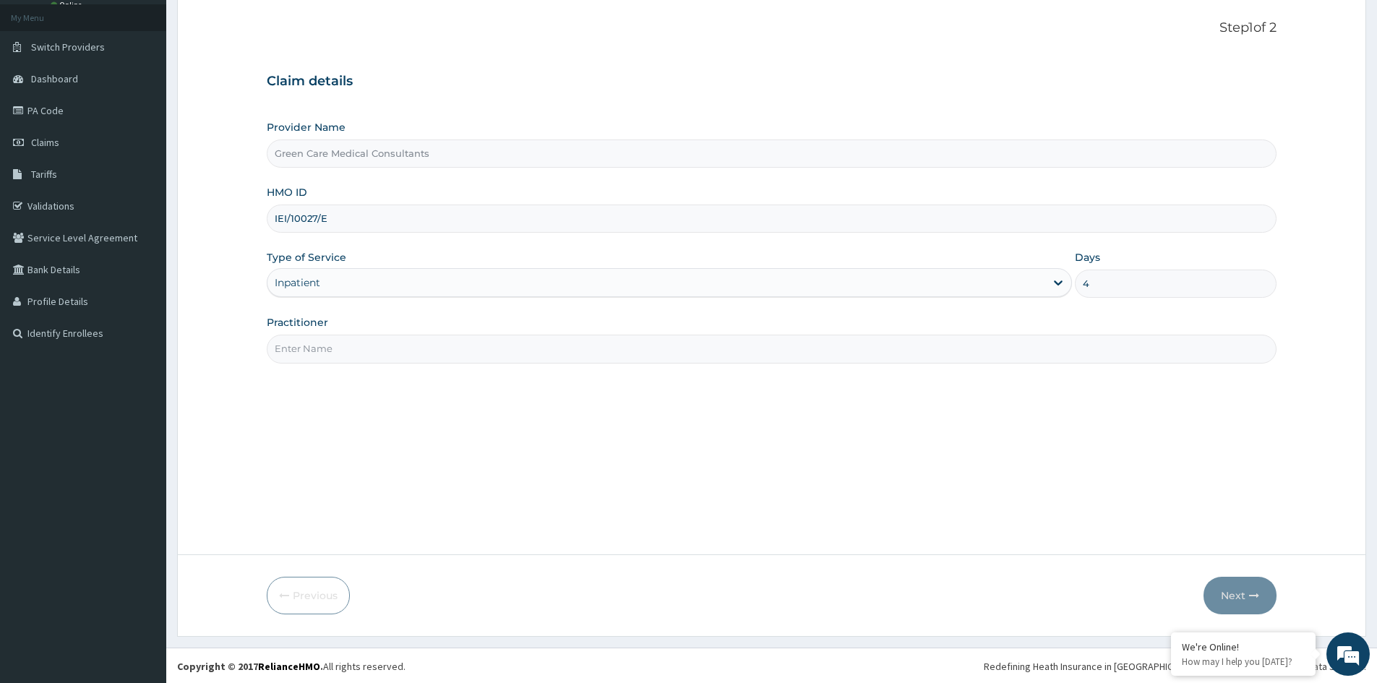
scroll to position [80, 0]
type input "4"
click at [417, 359] on input "Practitioner" at bounding box center [772, 347] width 1010 height 28
type input "DR COOKEY"
click at [1242, 598] on button "Next" at bounding box center [1240, 594] width 73 height 38
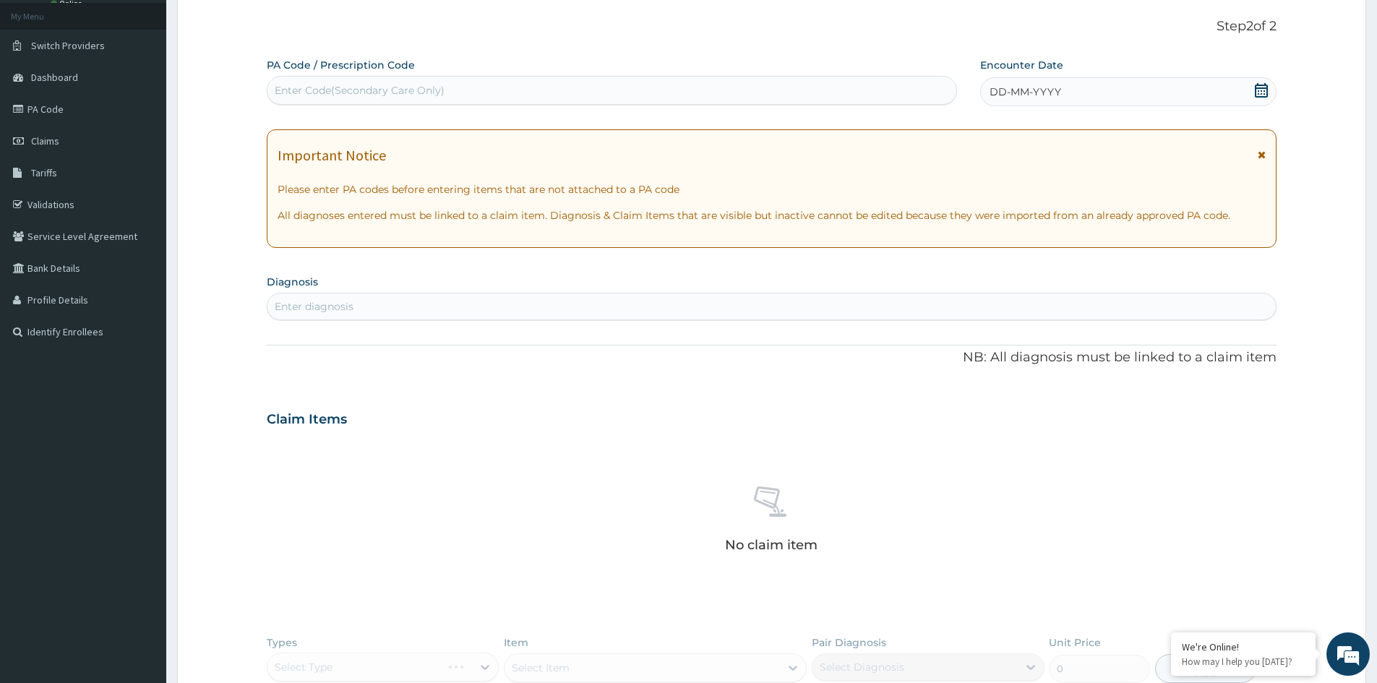
scroll to position [0, 0]
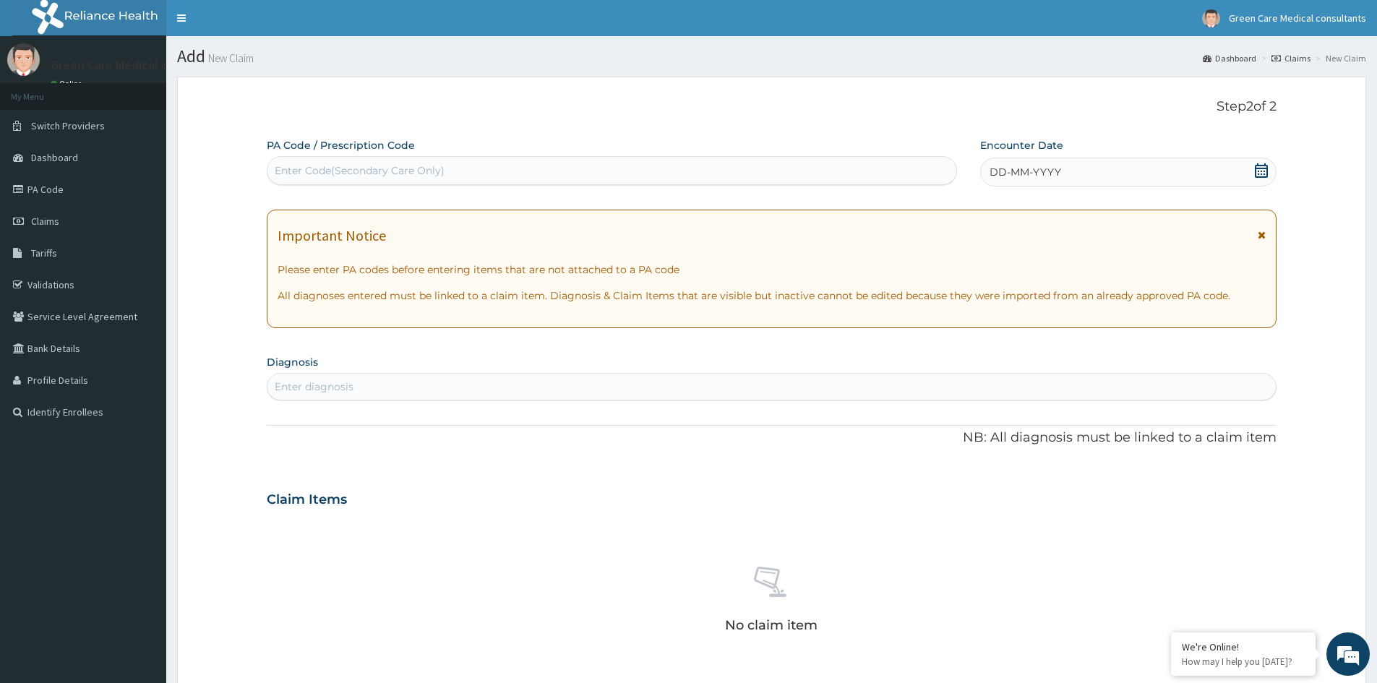
click at [587, 166] on div "Enter Code(Secondary Care Only)" at bounding box center [611, 170] width 689 height 23
paste input "PA/DB72D4"
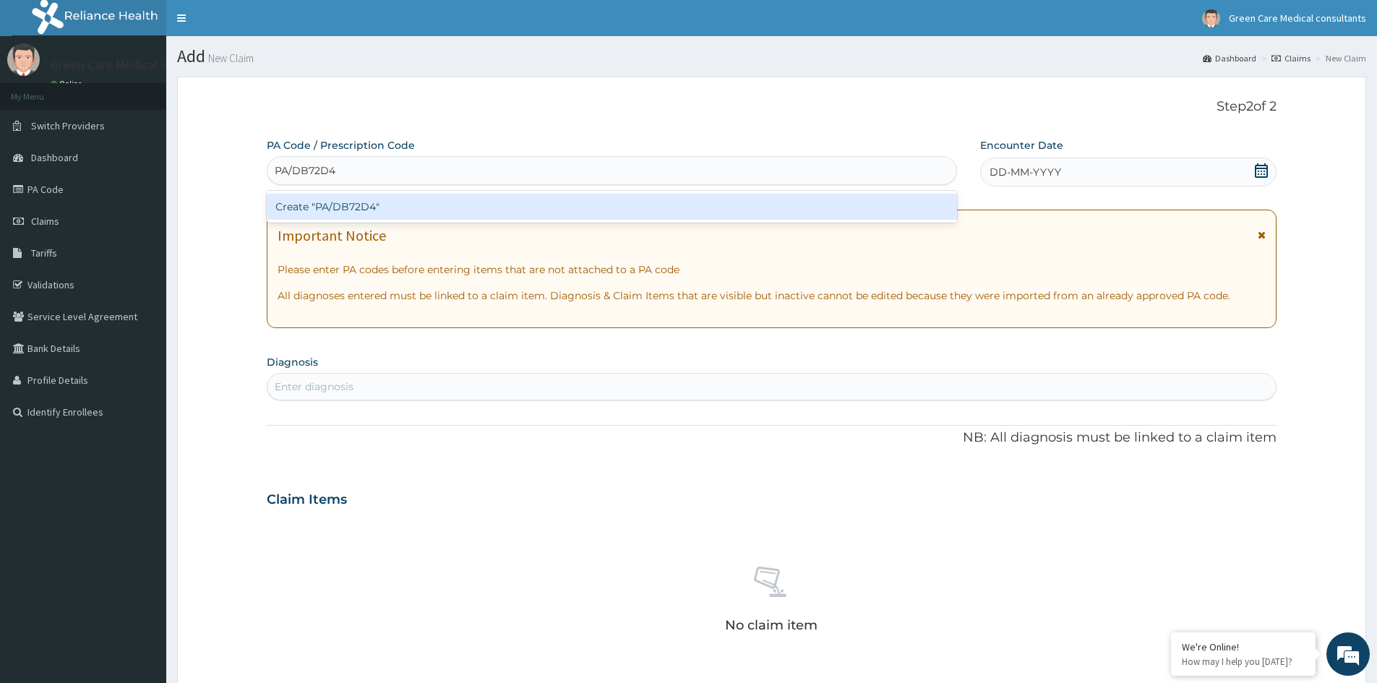
type input "PA/DB72D4"
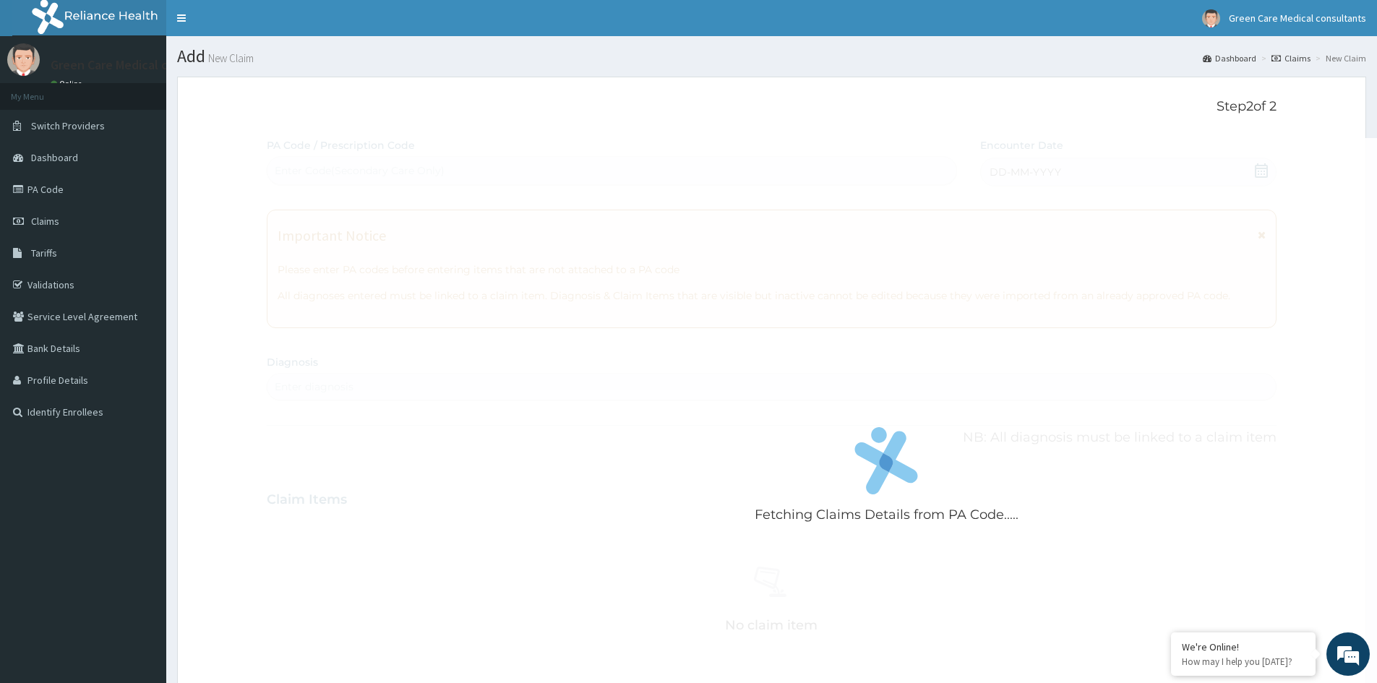
click at [557, 523] on div "Fetching Claims Details from PA Code..... PA Code / Prescription Code Enter Cod…" at bounding box center [772, 505] width 1010 height 734
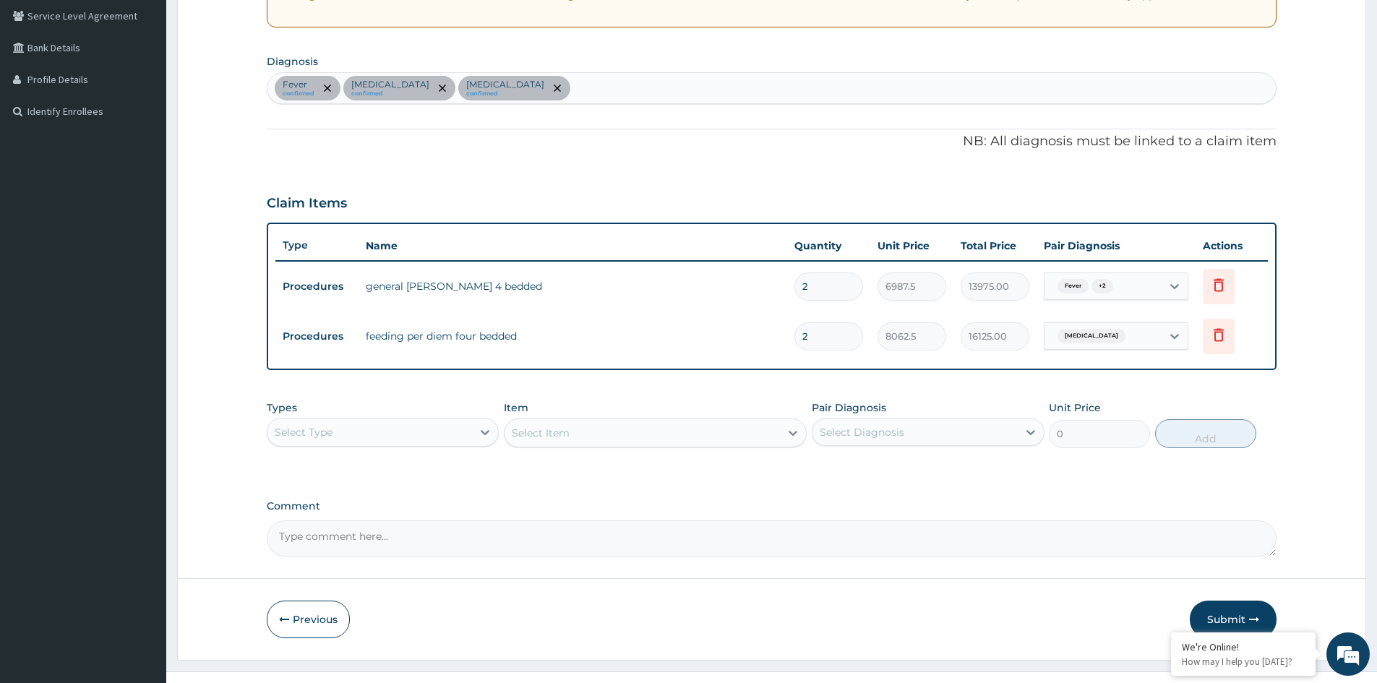
scroll to position [326, 0]
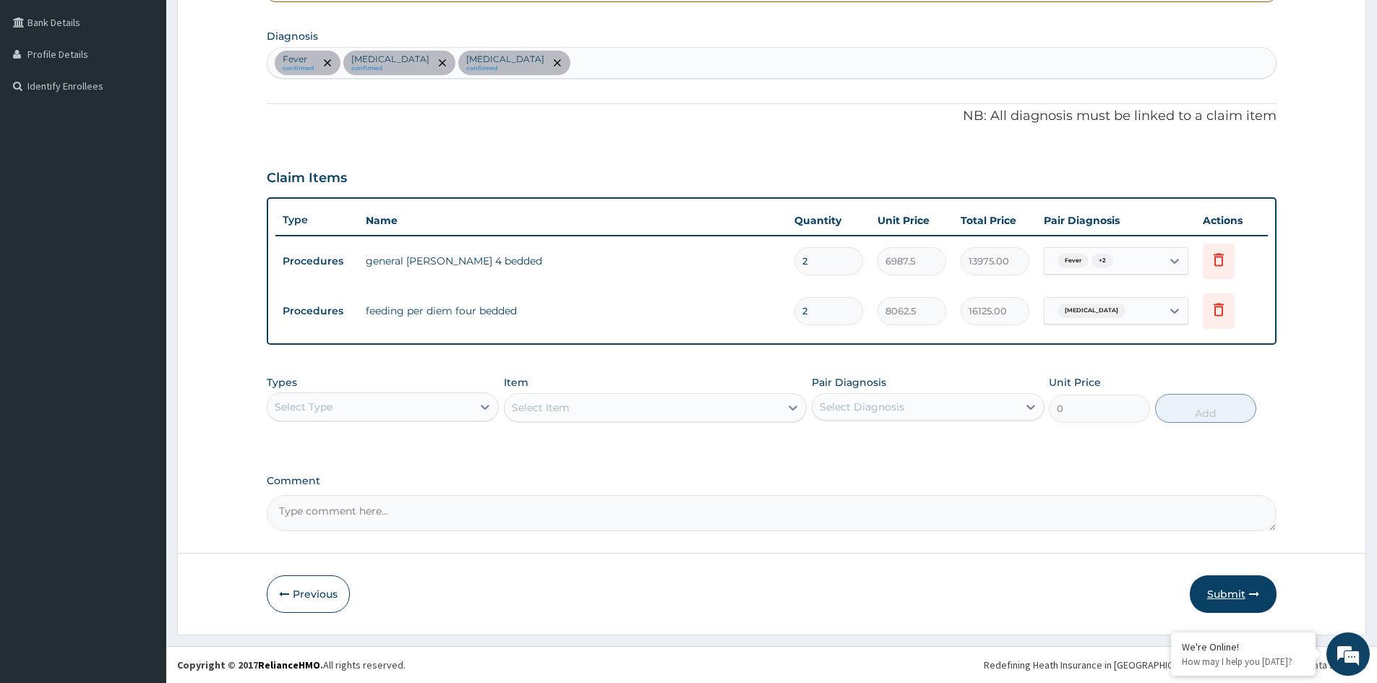
click at [1235, 591] on button "Submit" at bounding box center [1233, 594] width 87 height 38
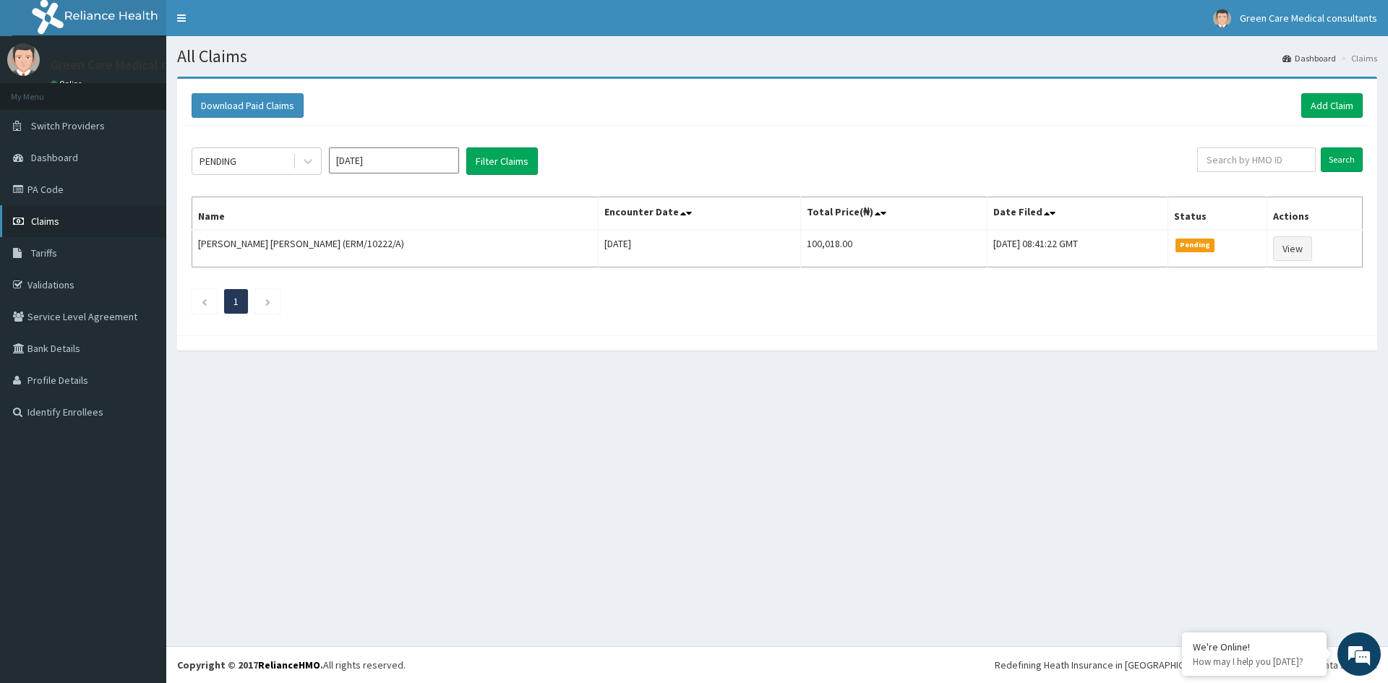
click at [55, 223] on span "Claims" at bounding box center [45, 221] width 28 height 13
click at [1239, 168] on input "text" at bounding box center [1256, 159] width 119 height 25
type input "IEI/10027/E"
click at [1346, 160] on input "Search" at bounding box center [1342, 159] width 42 height 25
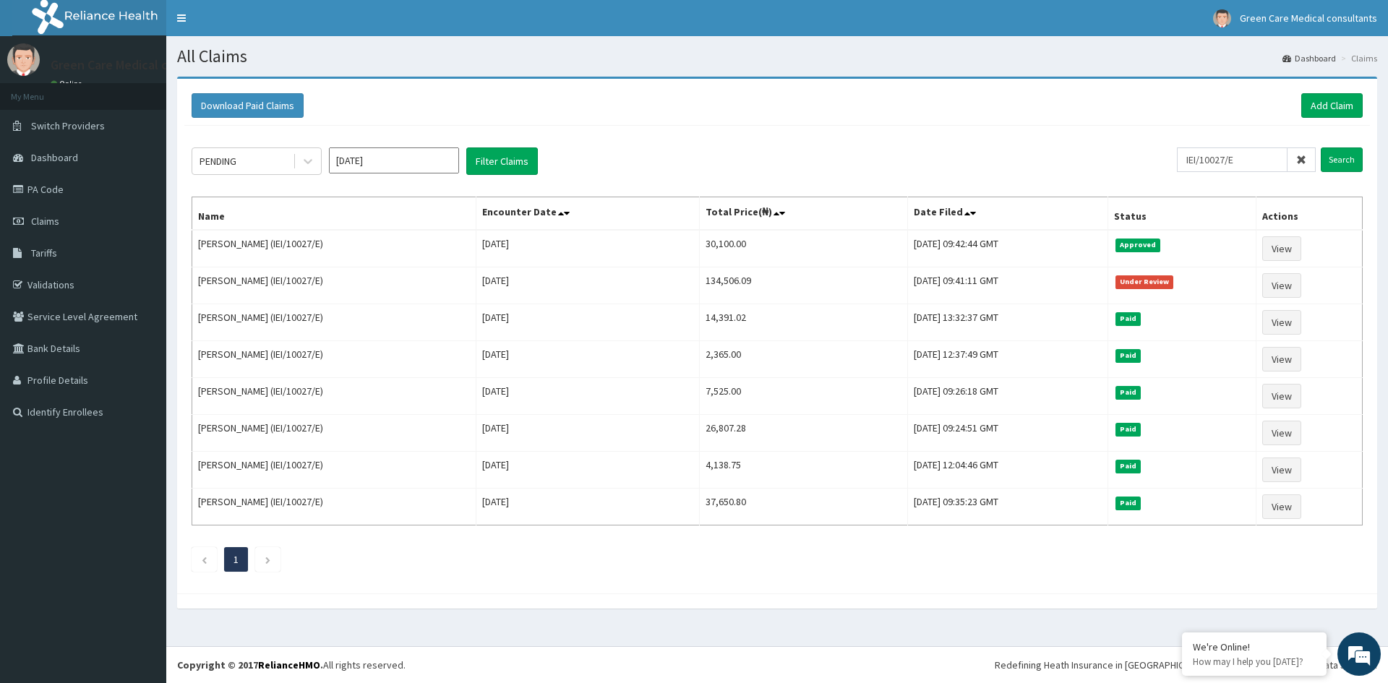
click at [750, 562] on ul "1" at bounding box center [777, 559] width 1171 height 25
click at [47, 187] on link "PA Code" at bounding box center [83, 190] width 166 height 32
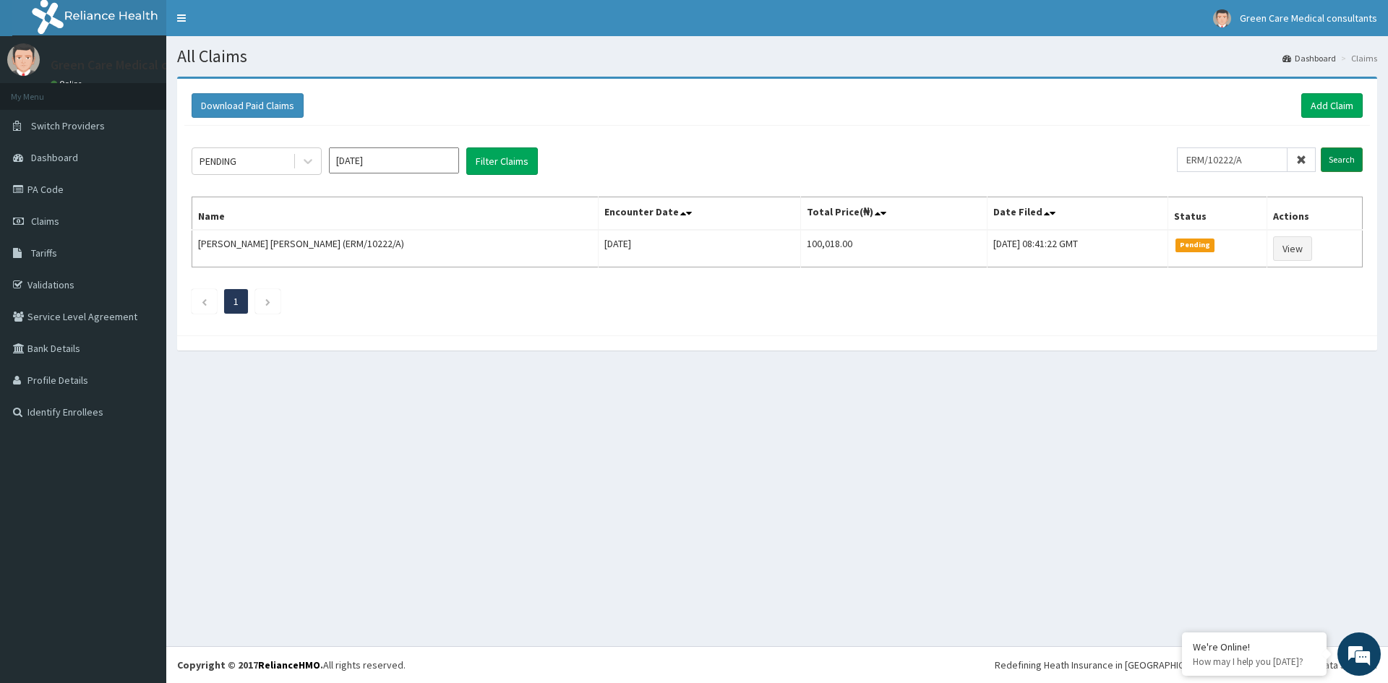
type input "ERM/10222/A"
click at [1341, 160] on input "Search" at bounding box center [1342, 159] width 42 height 25
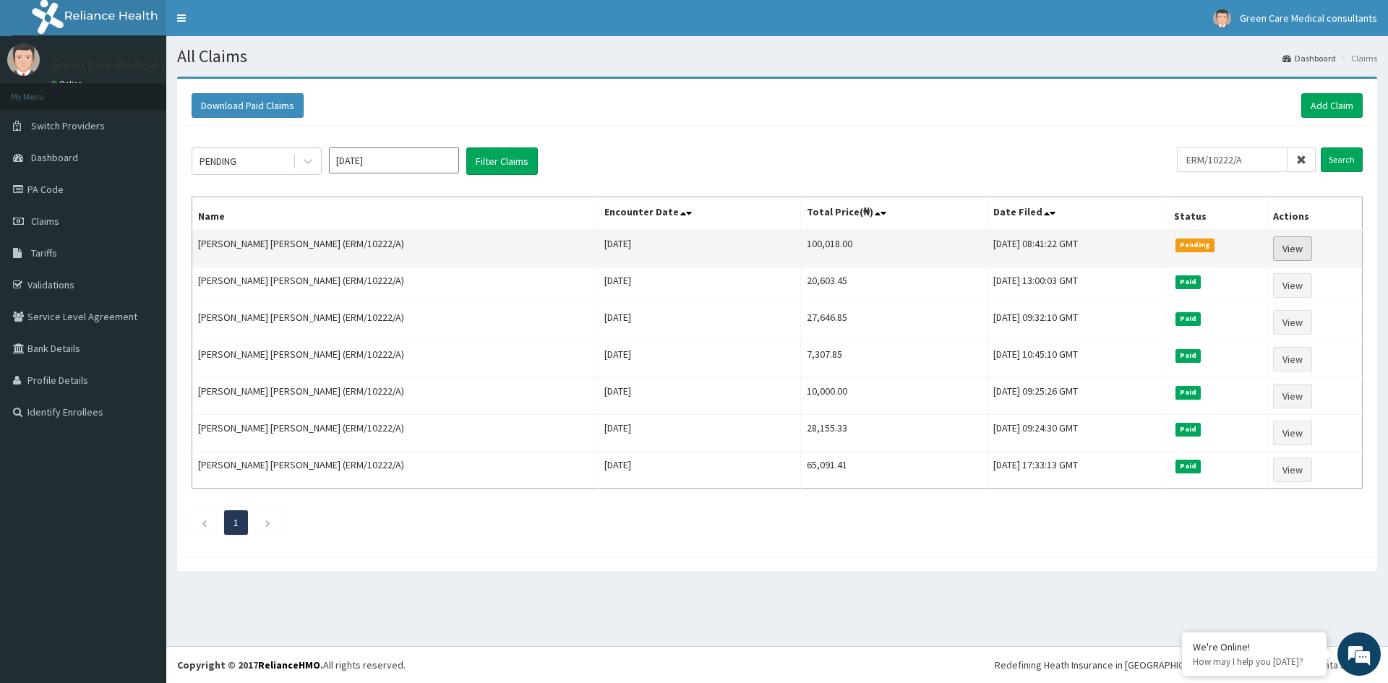
click at [1289, 247] on link "View" at bounding box center [1292, 248] width 39 height 25
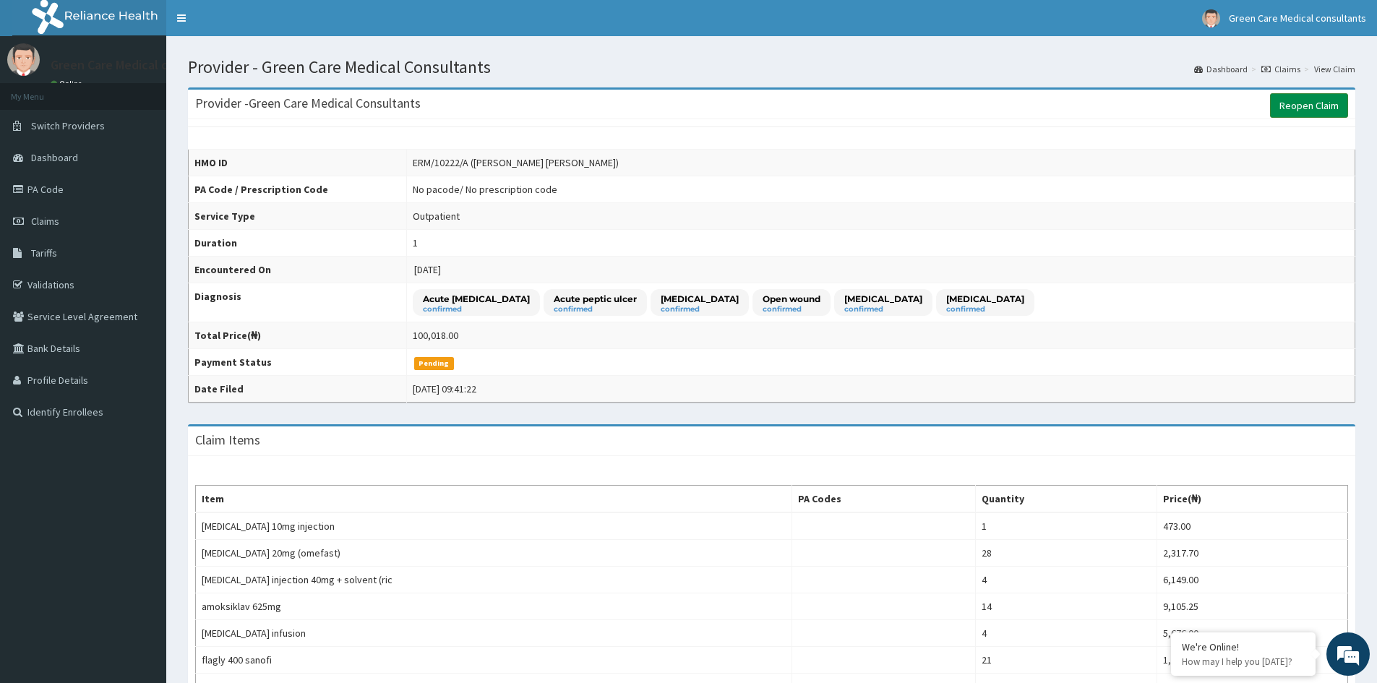
click at [1308, 103] on link "Reopen Claim" at bounding box center [1309, 105] width 78 height 25
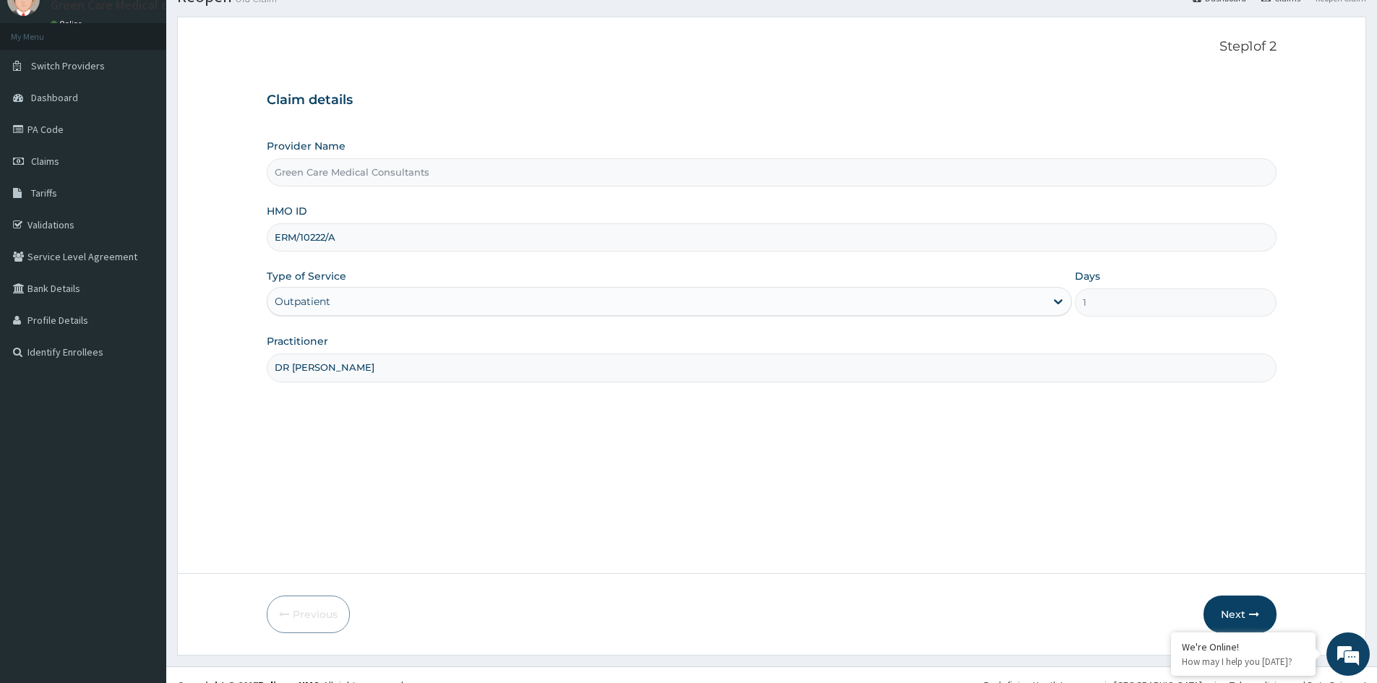
scroll to position [80, 0]
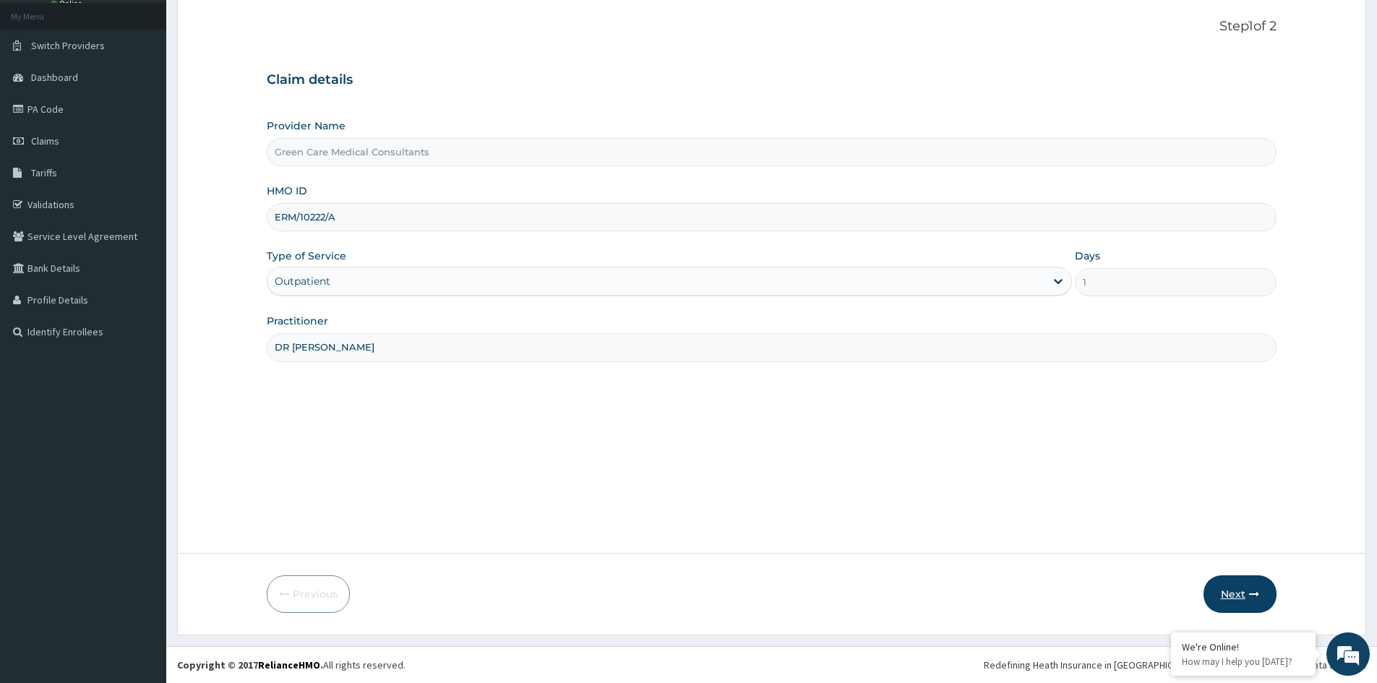
click at [1238, 592] on button "Next" at bounding box center [1240, 594] width 73 height 38
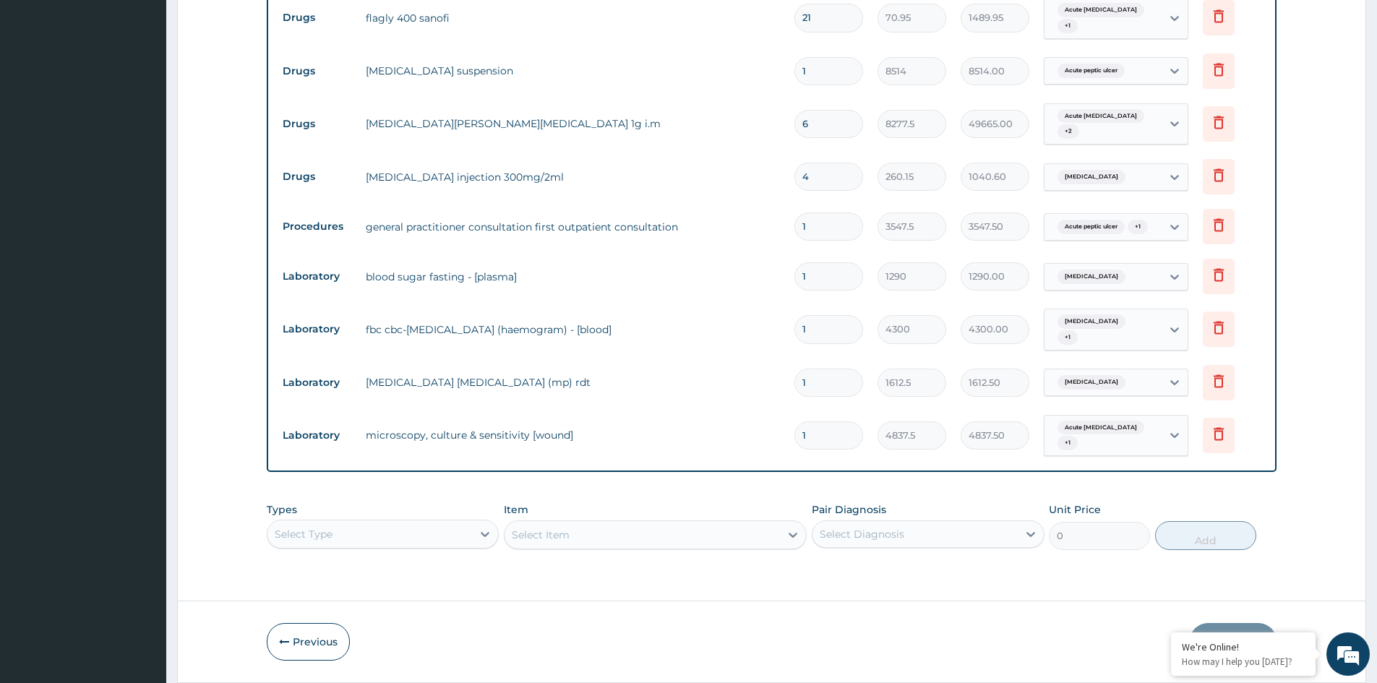
scroll to position [851, 0]
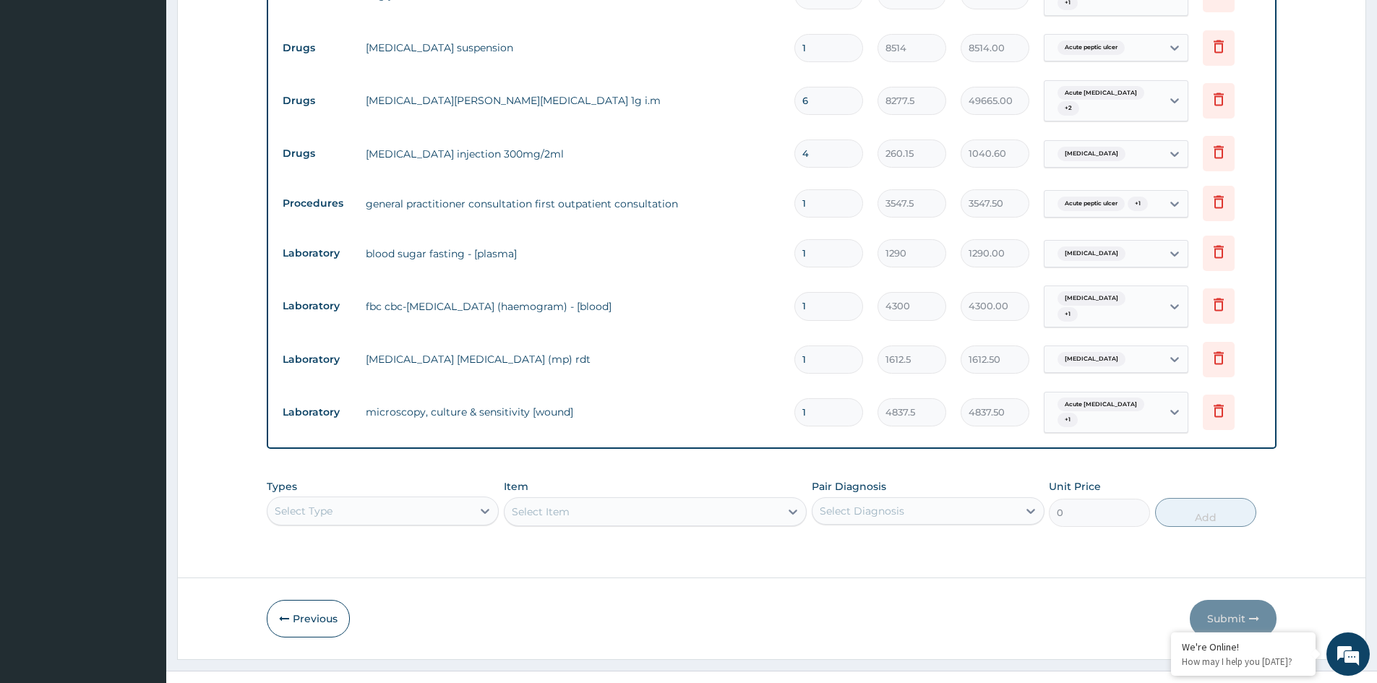
click at [393, 497] on div "Select Type" at bounding box center [383, 511] width 232 height 29
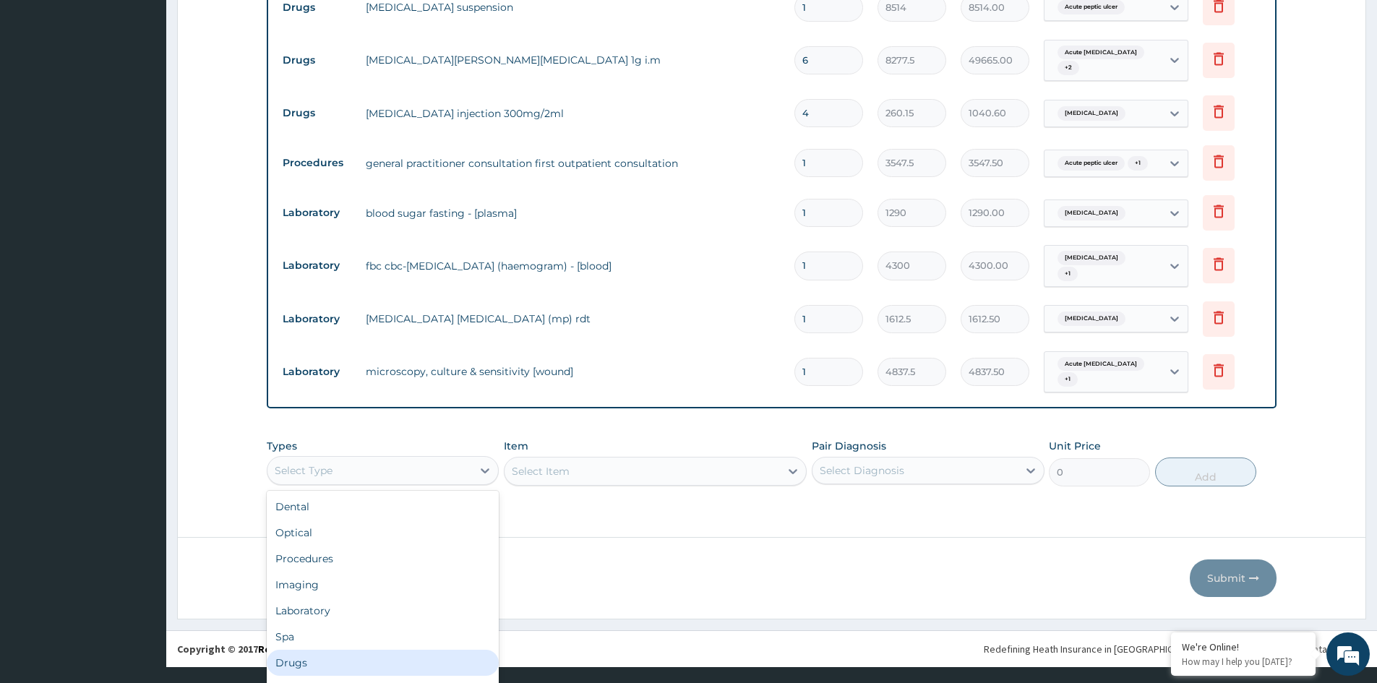
drag, startPoint x: 312, startPoint y: 635, endPoint x: 306, endPoint y: 620, distance: 17.2
click at [312, 650] on div "Drugs" at bounding box center [383, 663] width 232 height 26
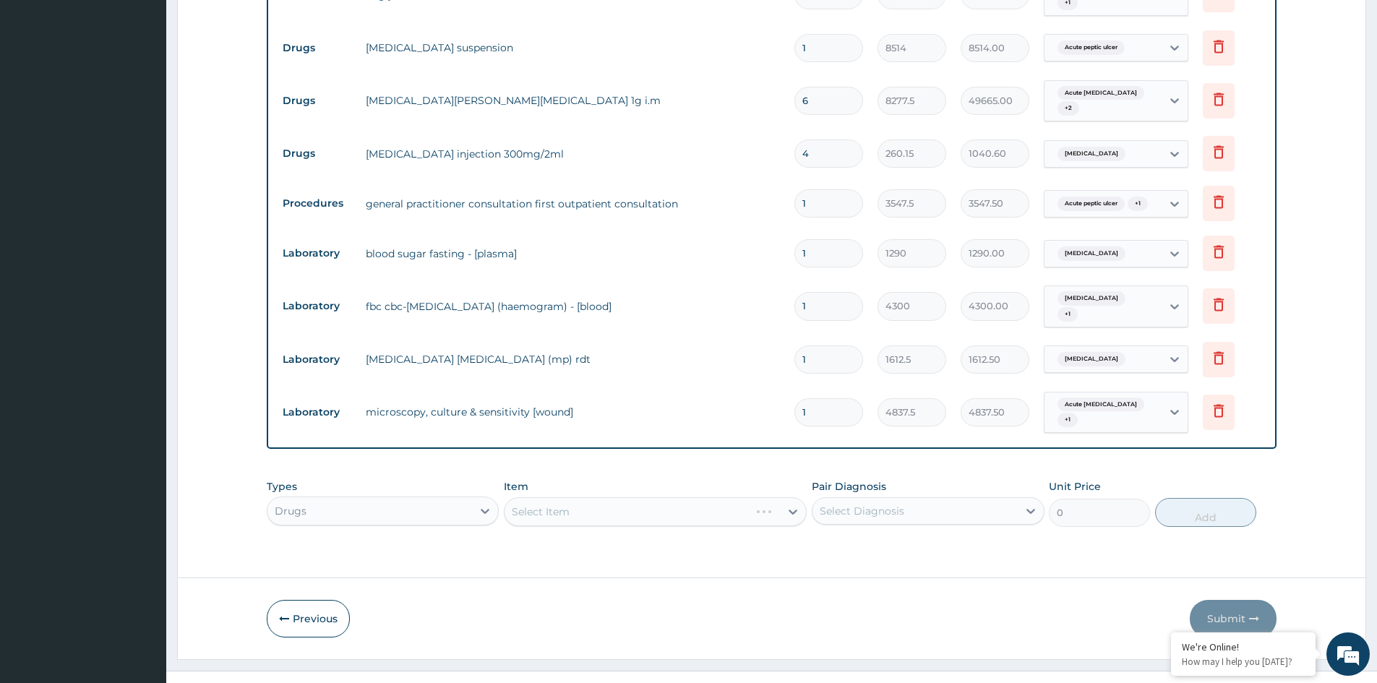
click at [638, 497] on div "Select Item" at bounding box center [655, 511] width 303 height 29
click at [727, 497] on div "Select Item" at bounding box center [655, 511] width 303 height 29
click at [696, 497] on div "Select Item" at bounding box center [655, 511] width 303 height 29
click at [625, 497] on div "Select Item" at bounding box center [655, 511] width 303 height 29
click at [729, 497] on div "Select Item" at bounding box center [655, 511] width 303 height 29
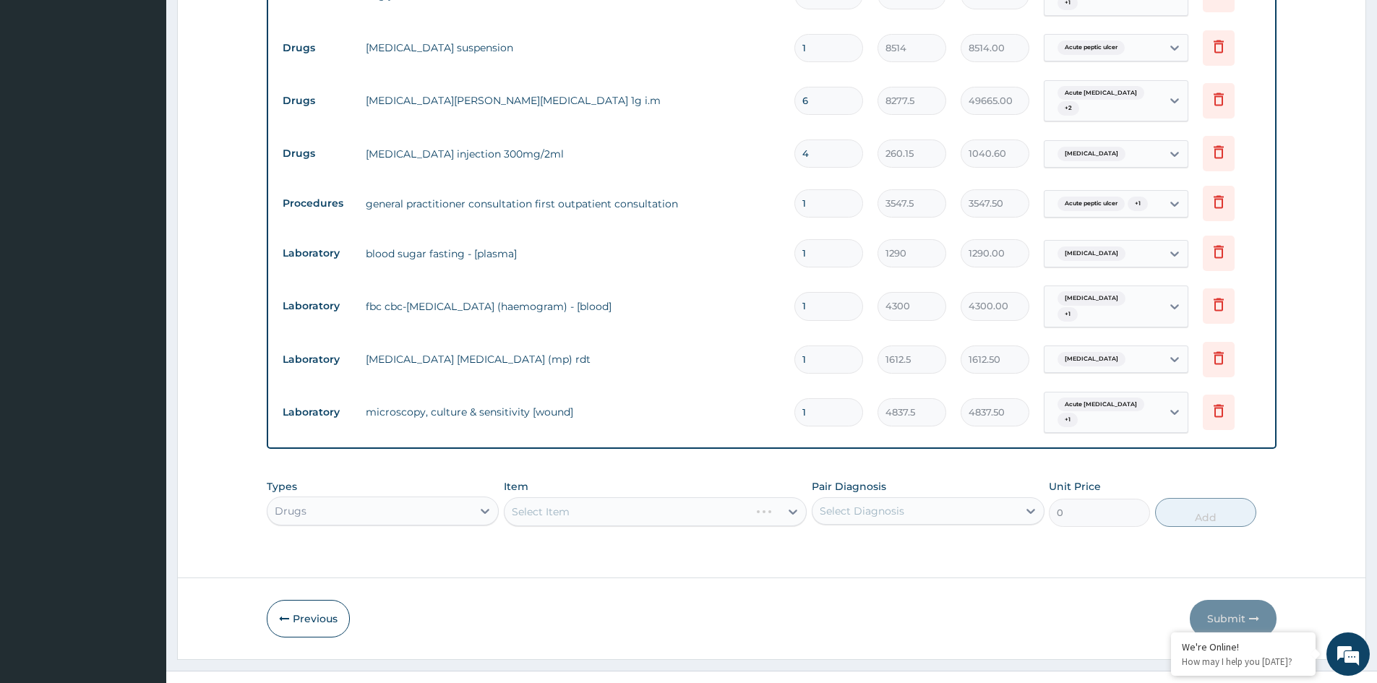
click at [673, 497] on div "Select Item" at bounding box center [655, 511] width 303 height 29
click at [748, 497] on div "Select Item" at bounding box center [655, 511] width 303 height 29
click at [630, 497] on div "Select Item" at bounding box center [655, 511] width 303 height 29
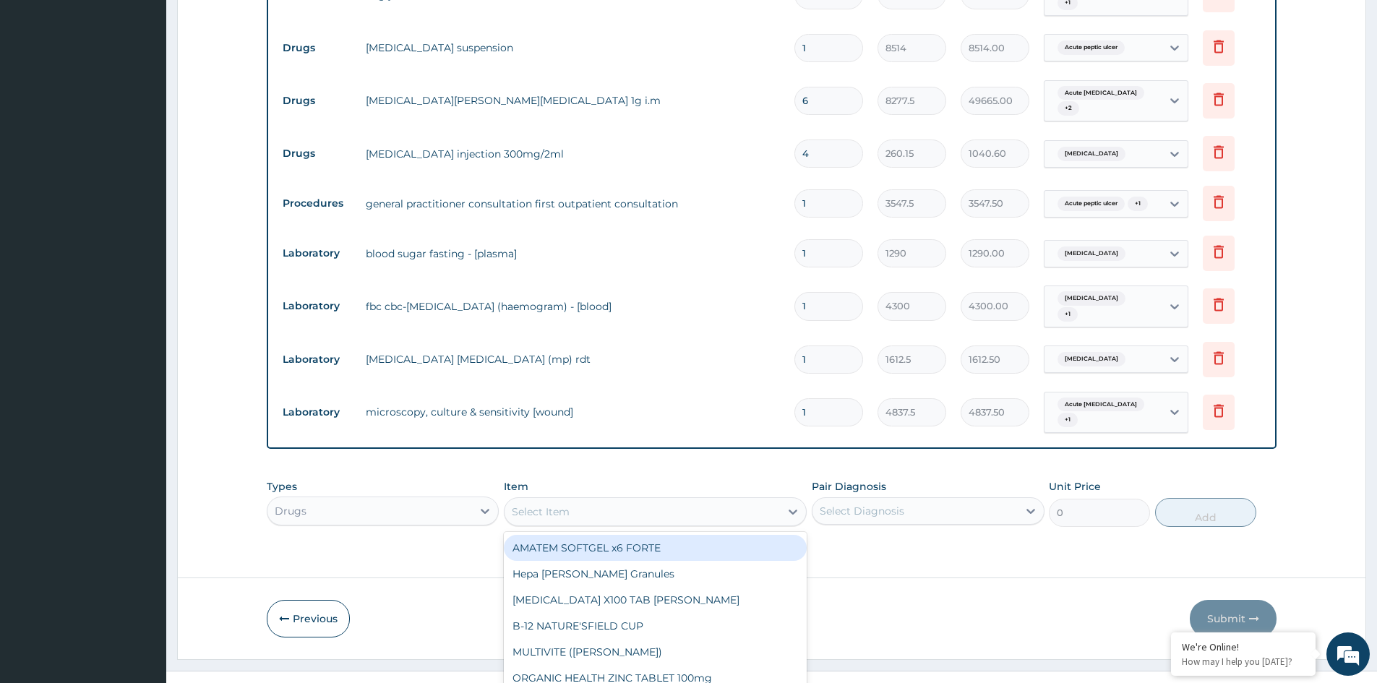
click at [668, 497] on div "option AMATEM SOFTGEL x6 FORTE focused, 1 of 791. 791 results available. Use Up…" at bounding box center [655, 511] width 303 height 29
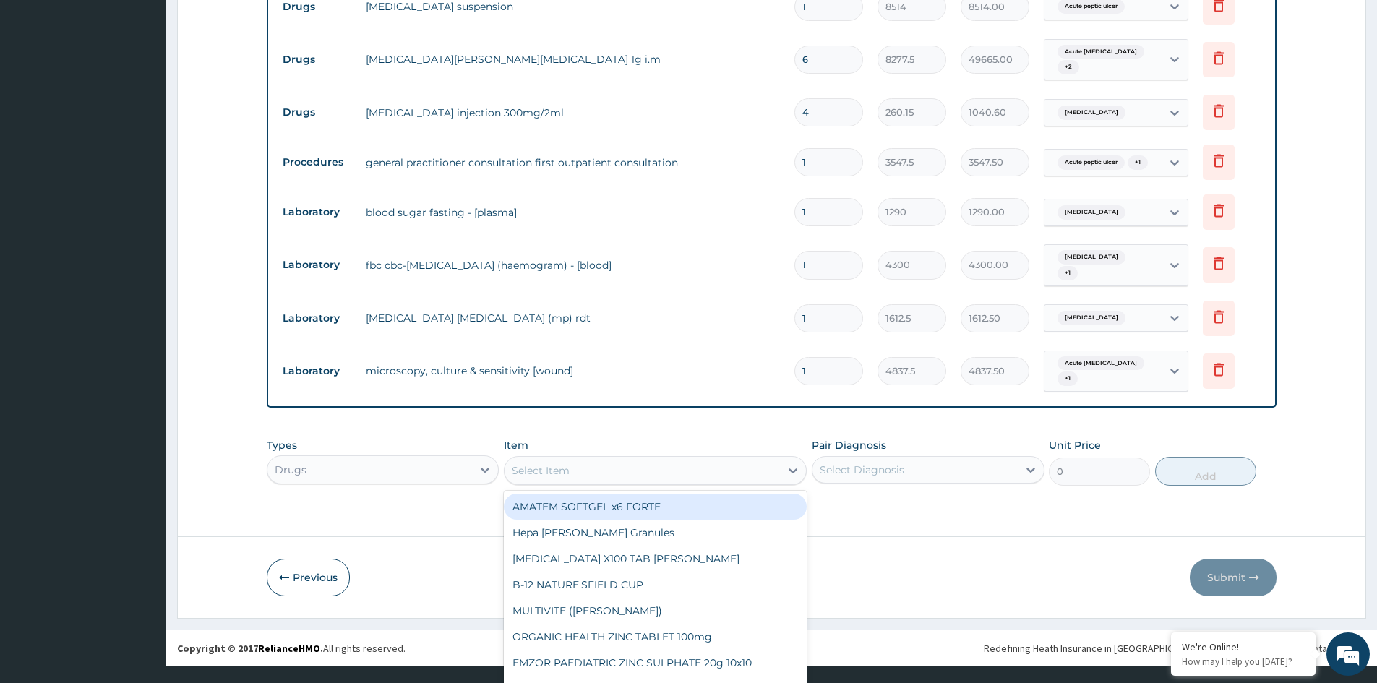
click at [668, 494] on div "AMATEM SOFTGEL x6 FORTE" at bounding box center [655, 507] width 303 height 26
type input "473"
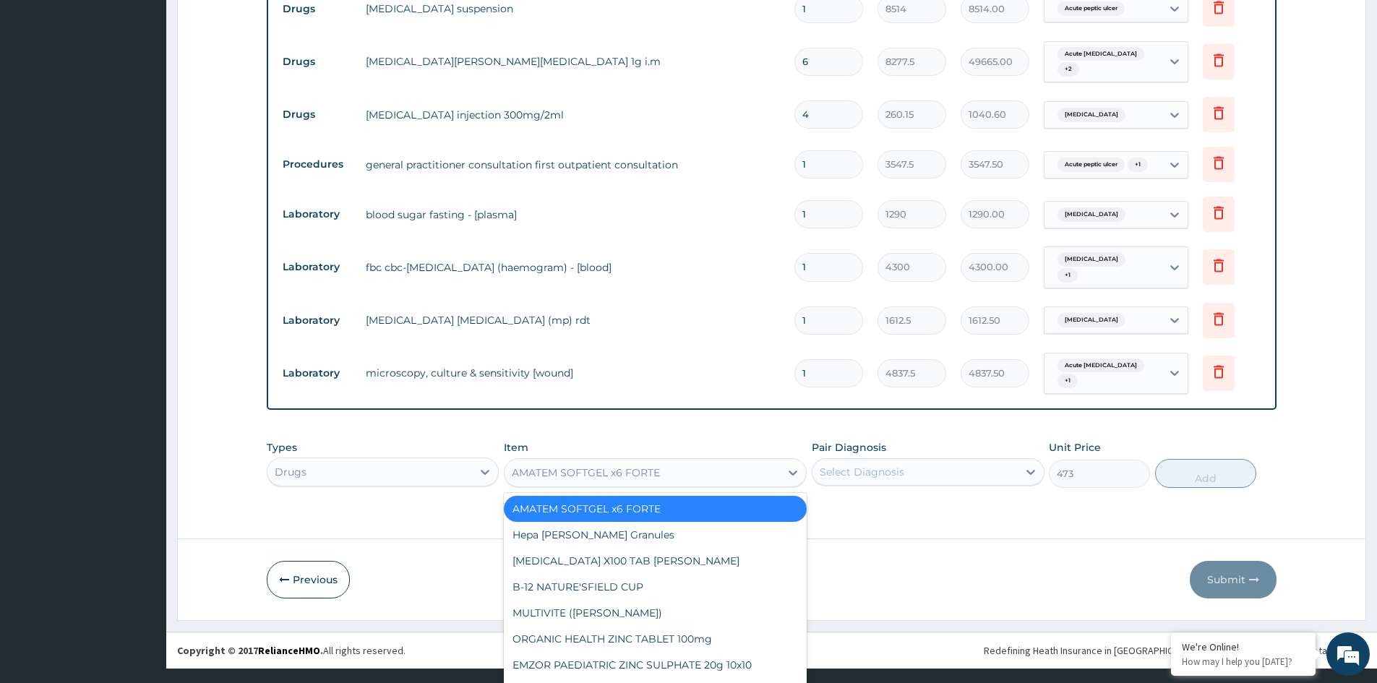
click at [707, 487] on div "option AMATEM SOFTGEL x6 FORTE, selected. option AMATEM SOFTGEL x6 FORTE select…" at bounding box center [655, 472] width 303 height 29
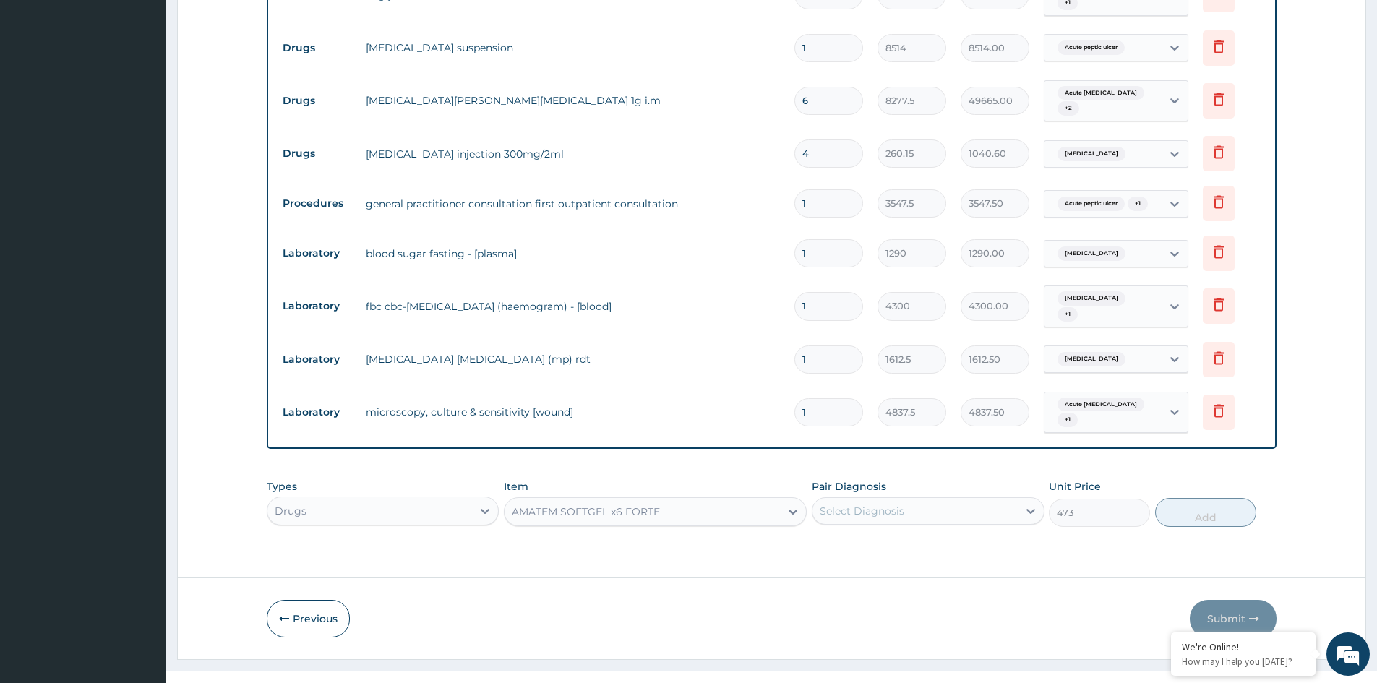
scroll to position [0, 0]
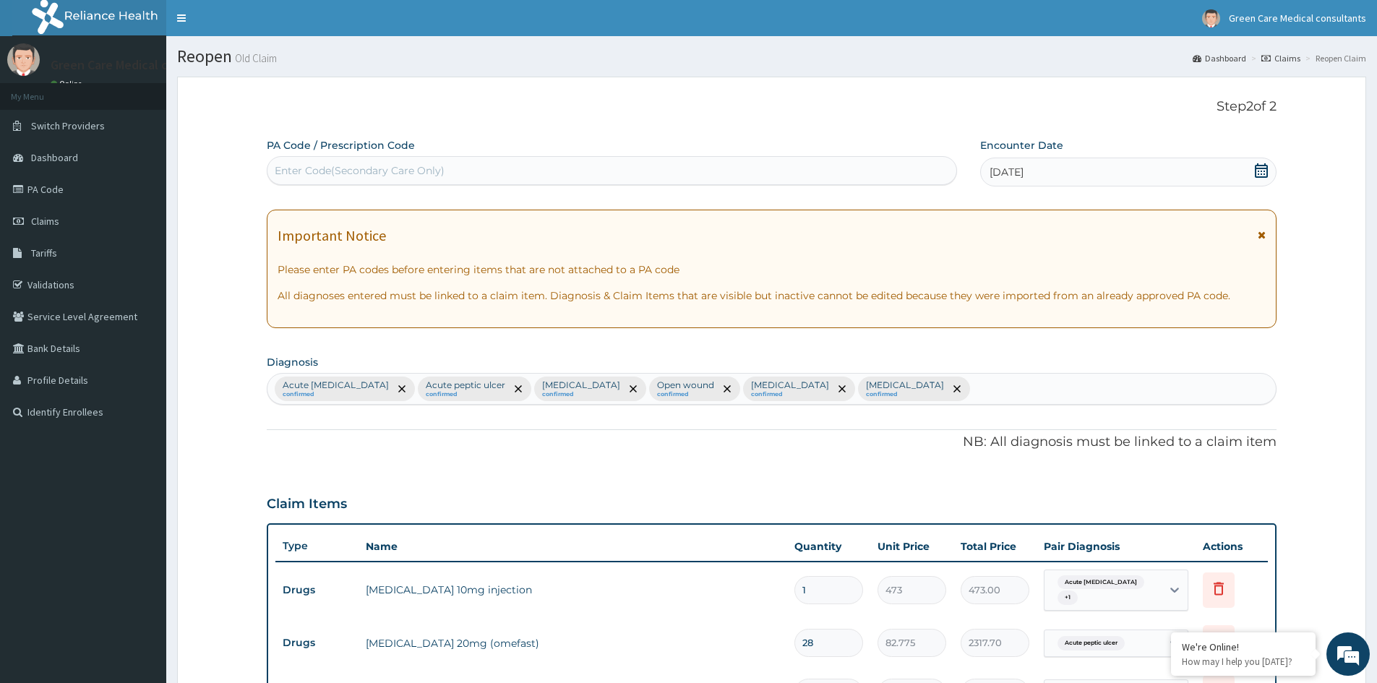
click at [52, 218] on span "Claims" at bounding box center [45, 221] width 28 height 13
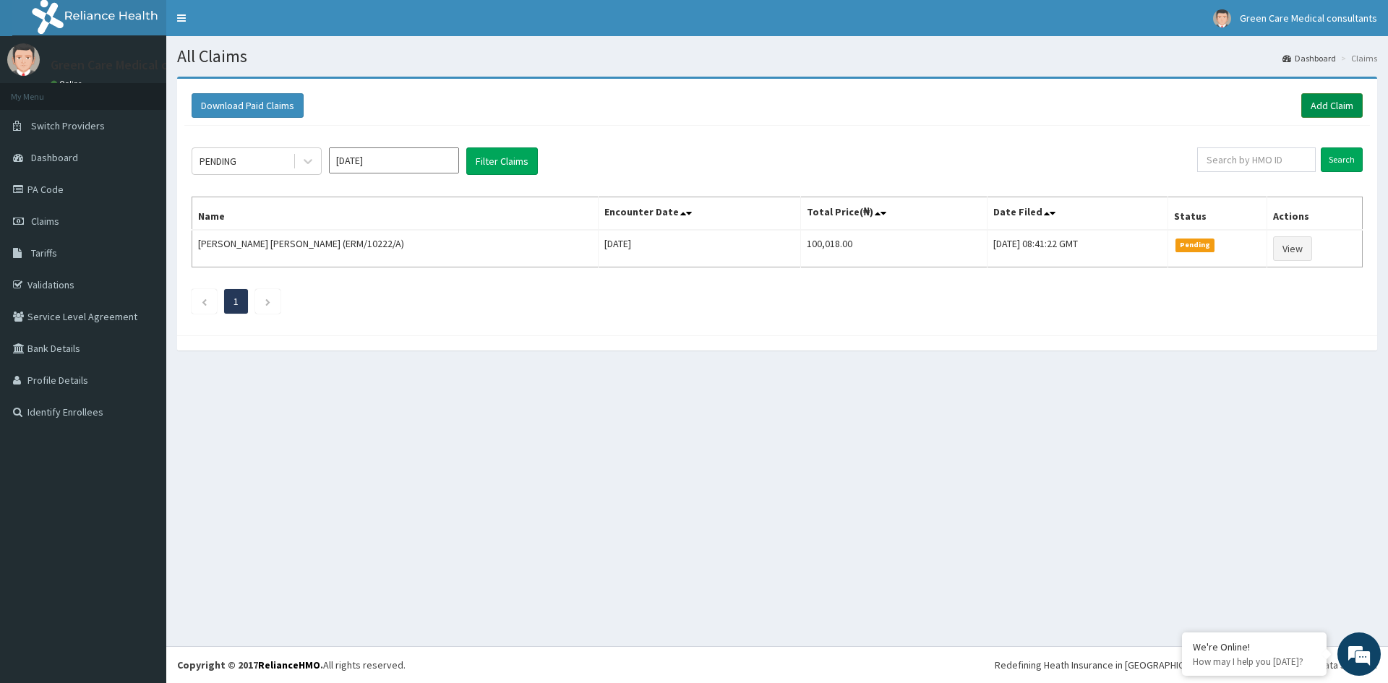
click at [1329, 101] on link "Add Claim" at bounding box center [1331, 105] width 61 height 25
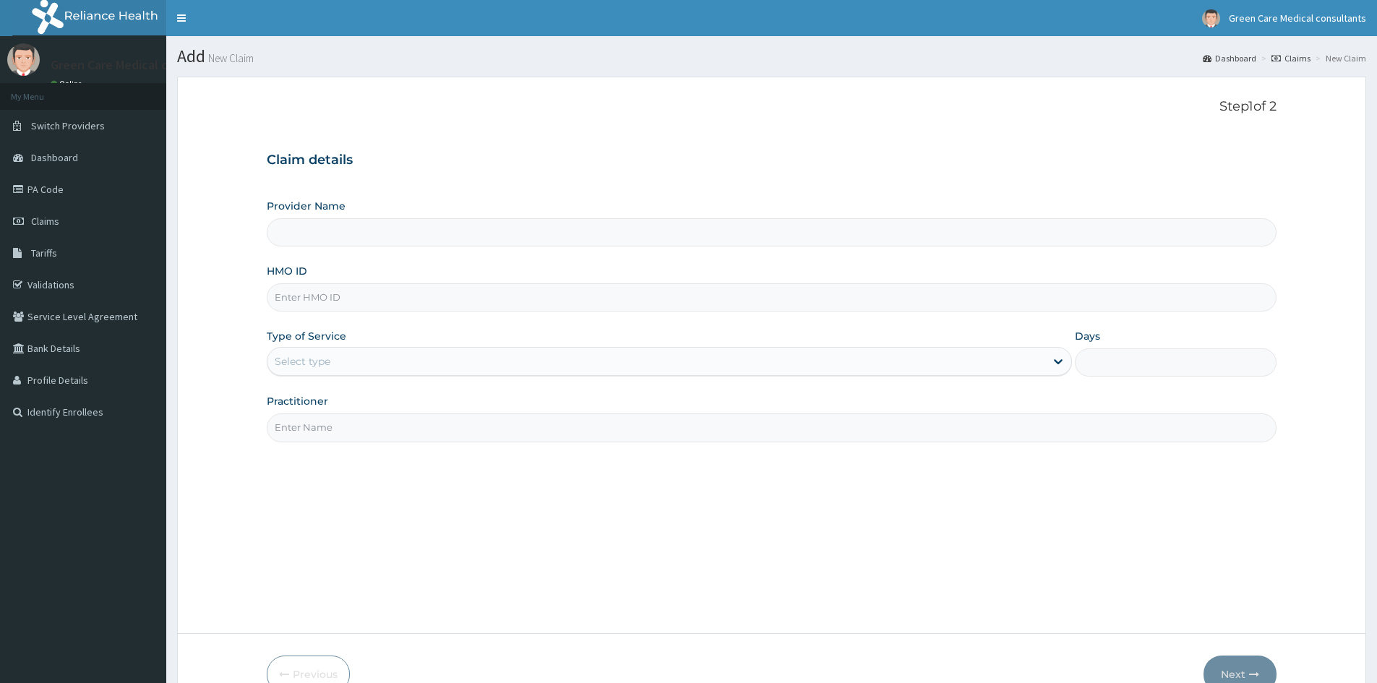
click at [325, 297] on input "HMO ID" at bounding box center [772, 297] width 1010 height 28
type input "ERM/1022"
type input "Green Care Medical Consultants"
type input "ERM/10222/A"
click at [385, 367] on div "Select type" at bounding box center [656, 361] width 778 height 23
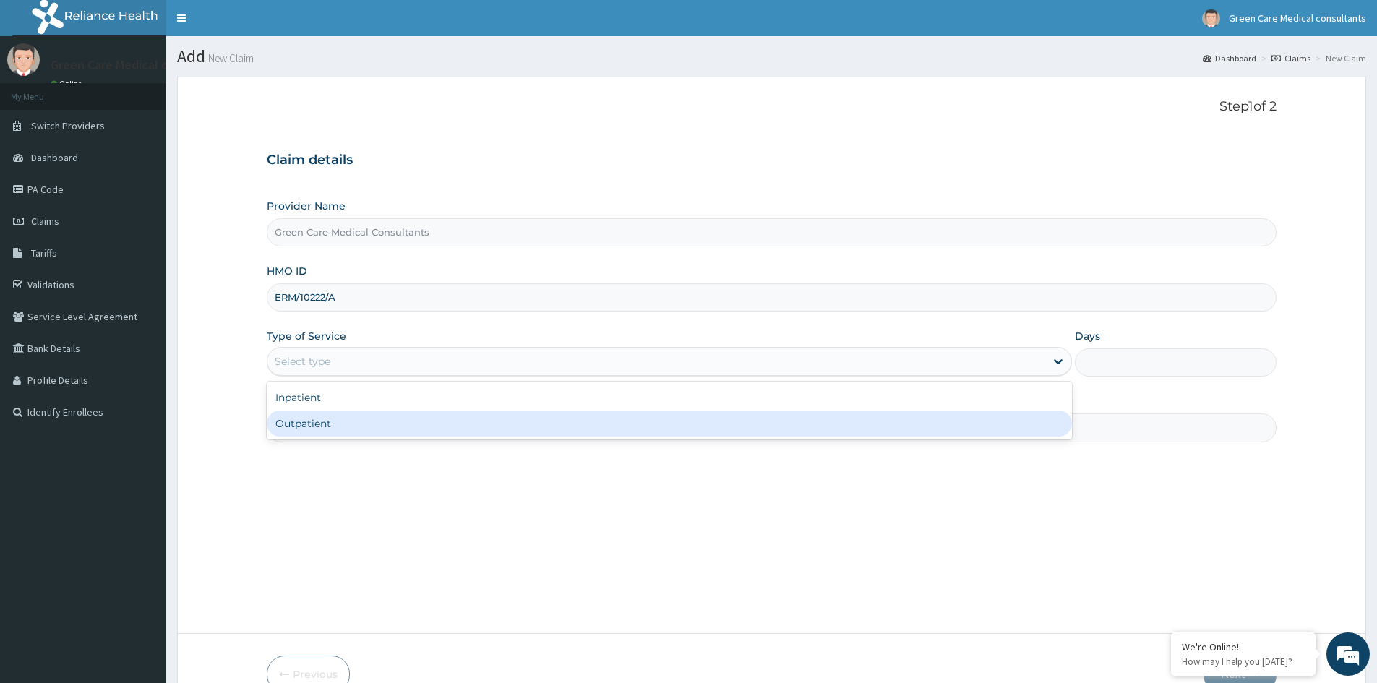
drag, startPoint x: 328, startPoint y: 422, endPoint x: 358, endPoint y: 415, distance: 30.5
click at [327, 422] on div "Outpatient" at bounding box center [669, 424] width 805 height 26
type input "1"
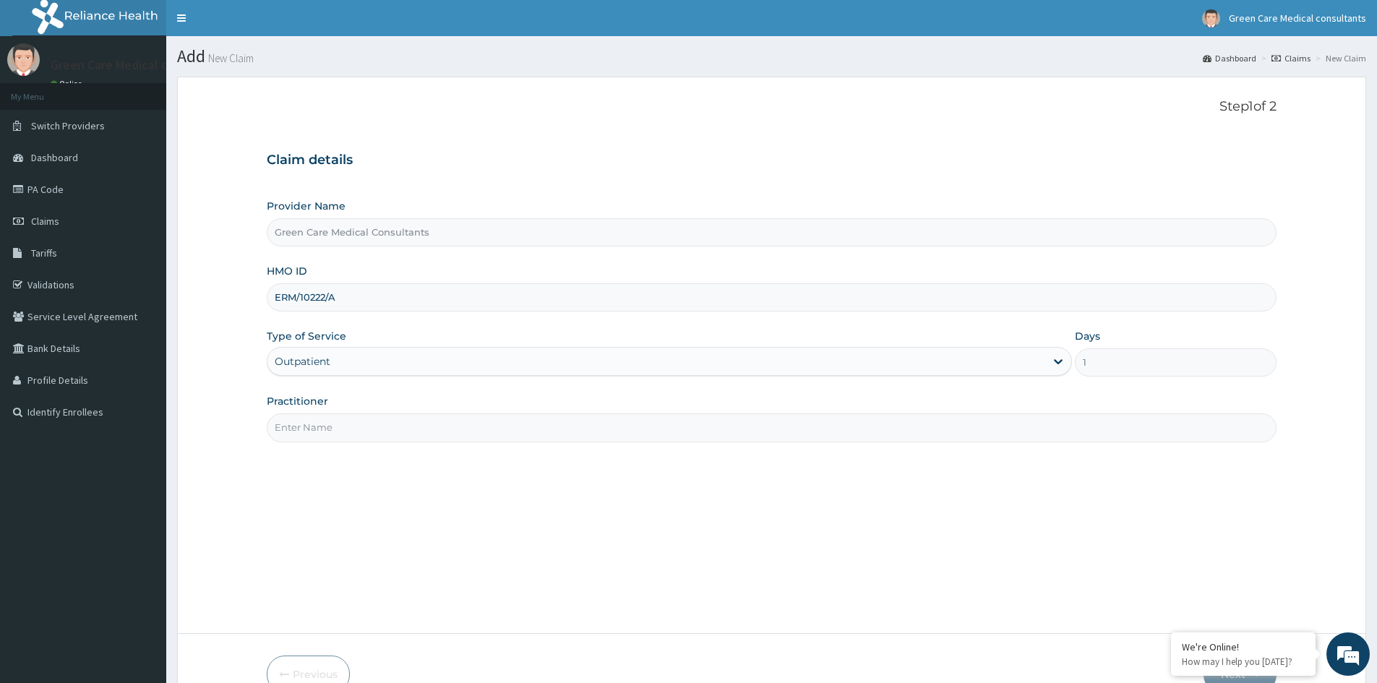
click at [529, 435] on input "Practitioner" at bounding box center [772, 428] width 1010 height 28
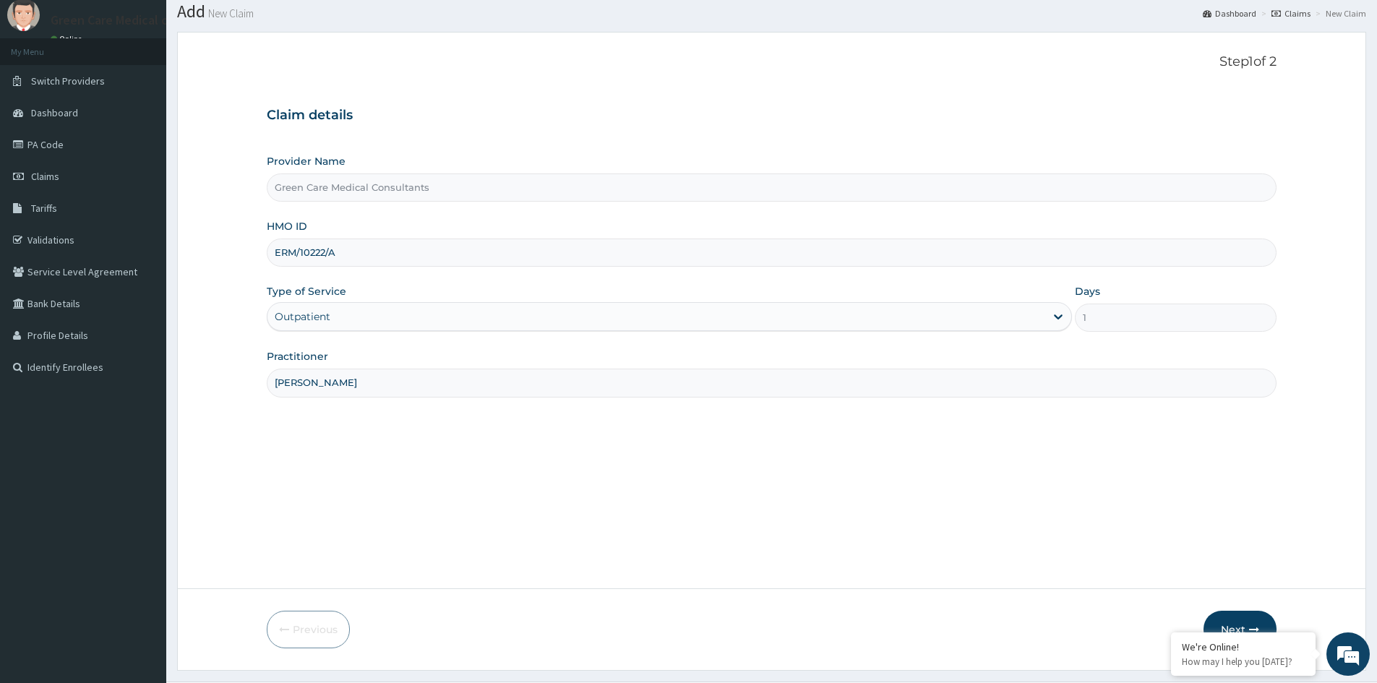
scroll to position [80, 0]
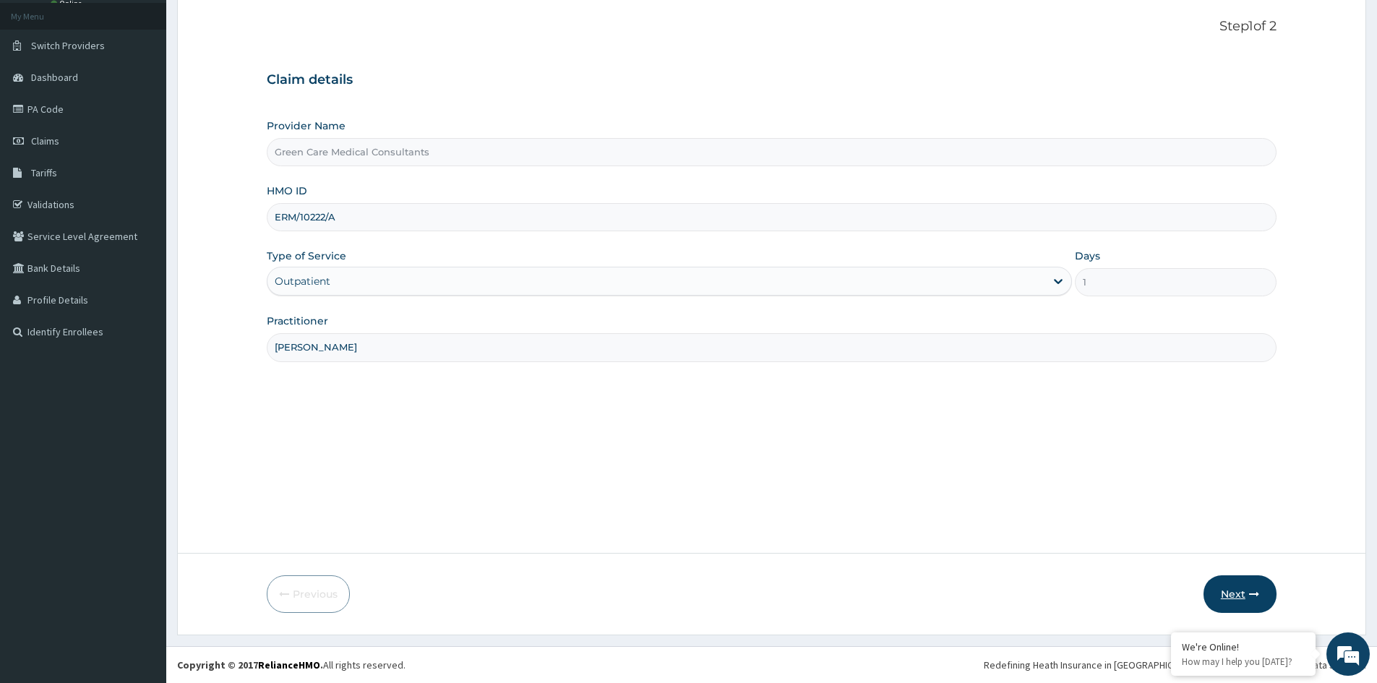
type input "DR COOKEY"
click at [1240, 595] on button "Next" at bounding box center [1240, 594] width 73 height 38
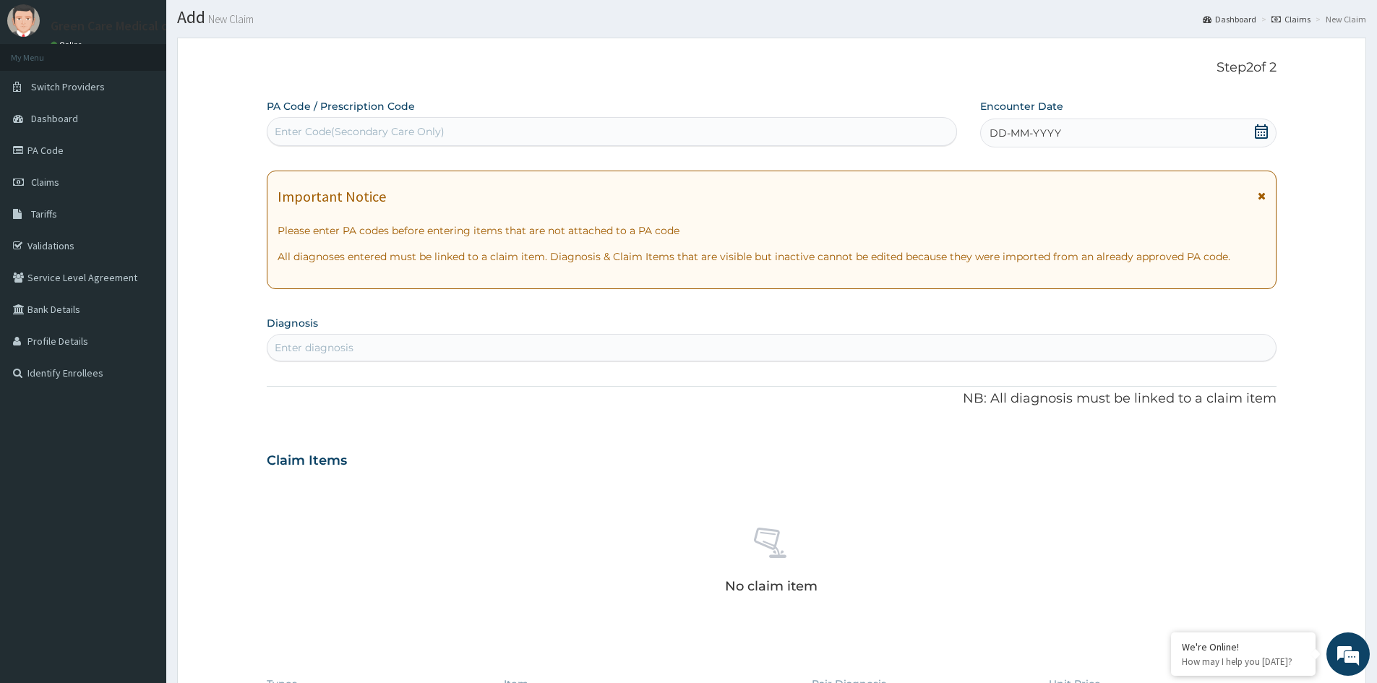
scroll to position [0, 0]
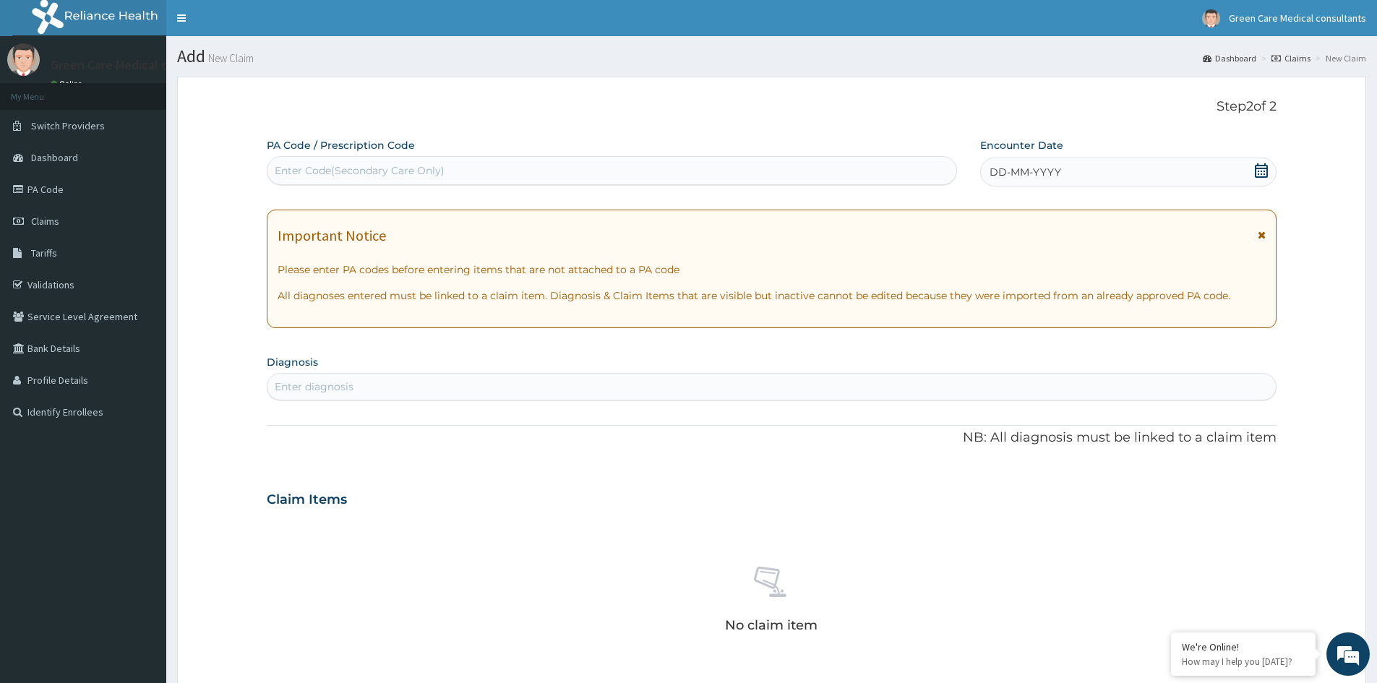
click at [1262, 164] on icon at bounding box center [1261, 170] width 14 height 14
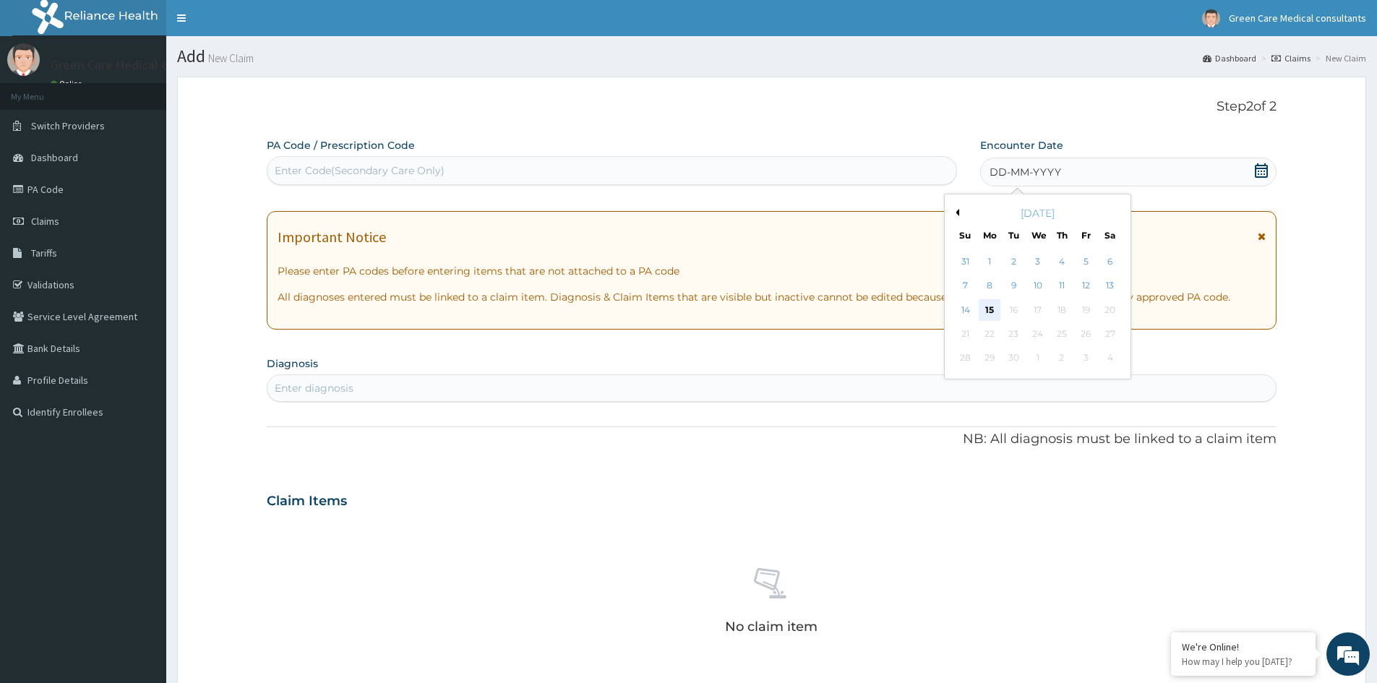
click at [988, 307] on div "15" at bounding box center [990, 310] width 22 height 22
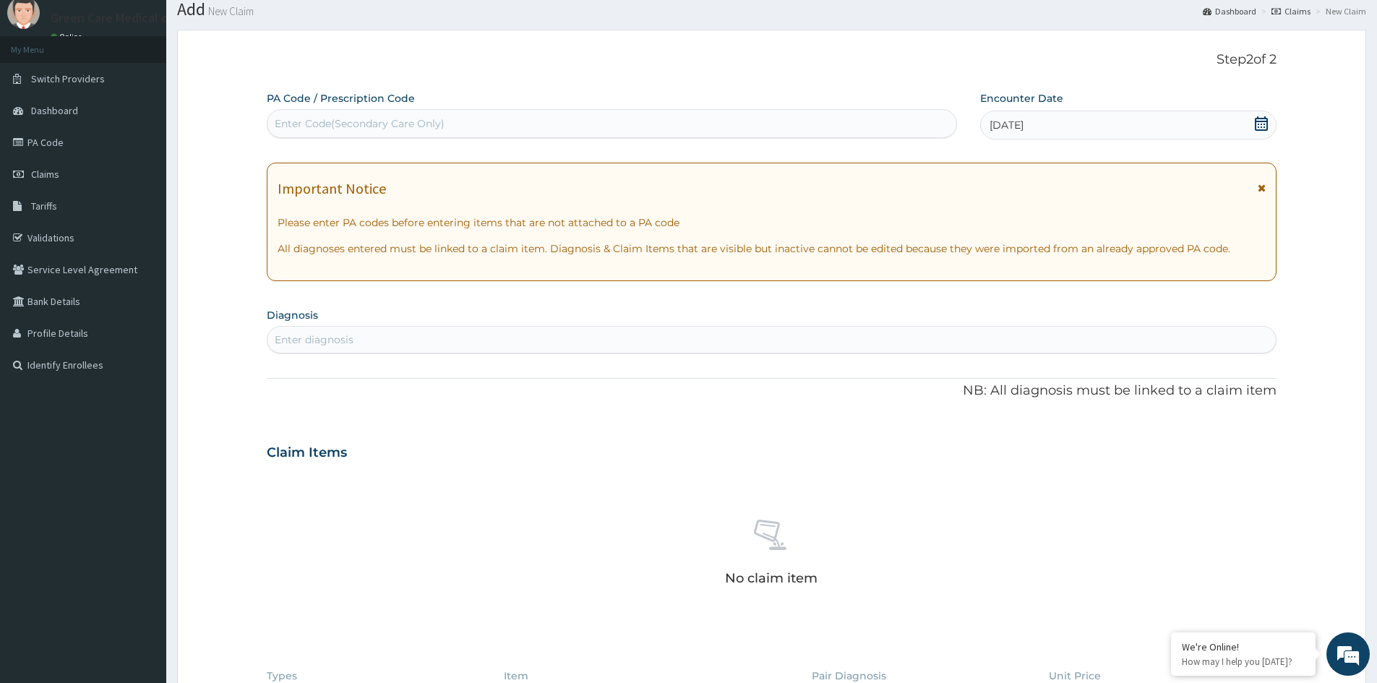
scroll to position [72, 0]
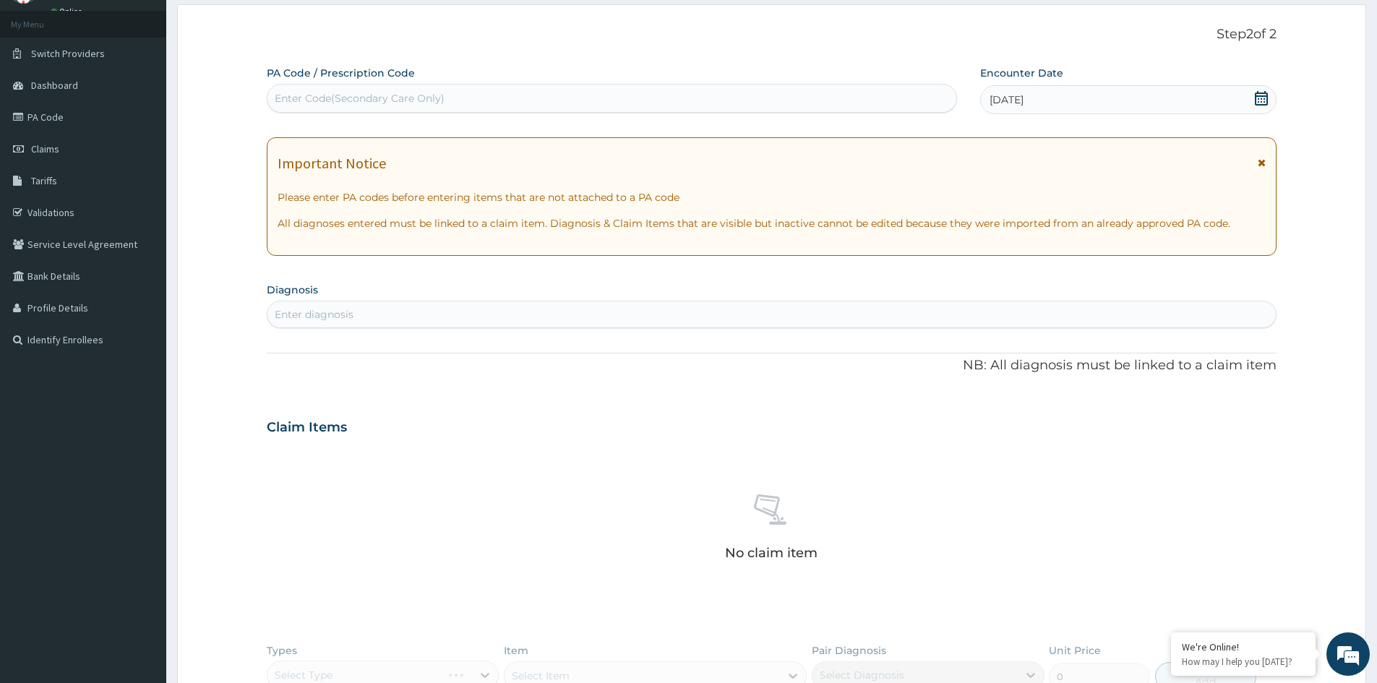
click at [413, 314] on div "Enter diagnosis" at bounding box center [771, 314] width 1008 height 23
type input "MALARIA"
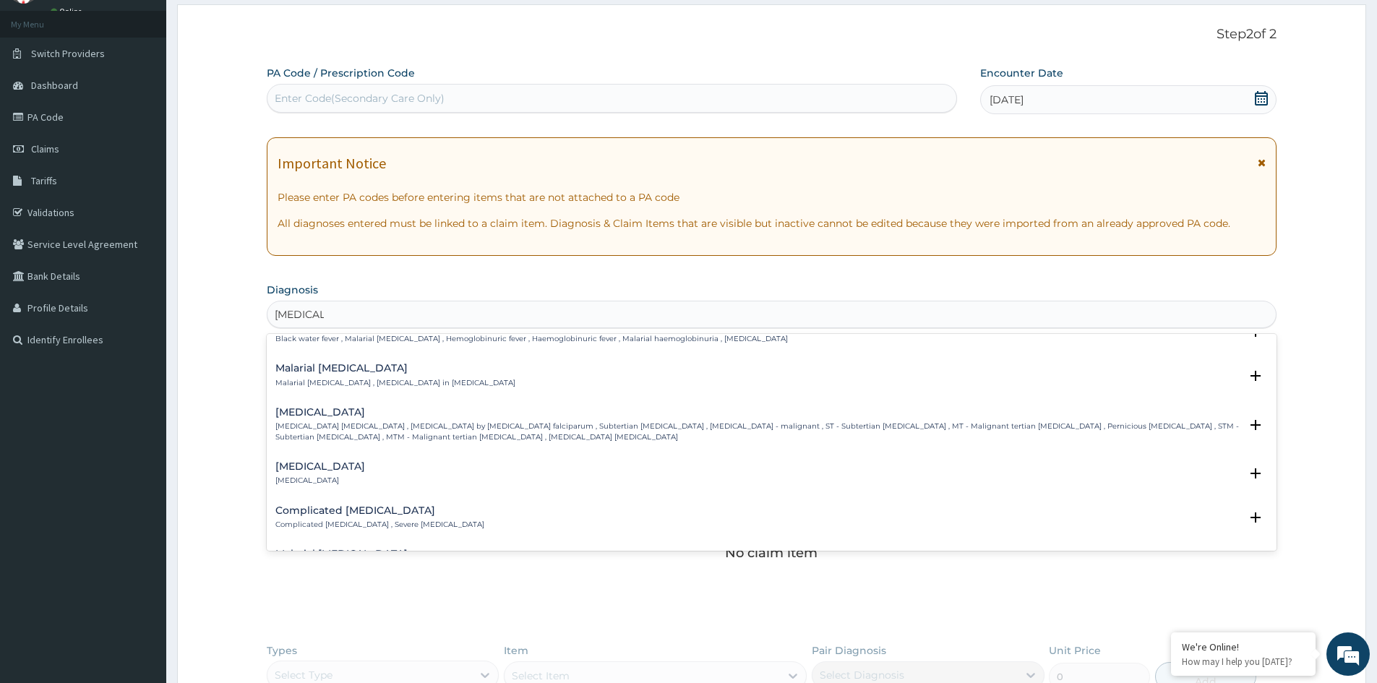
scroll to position [578, 0]
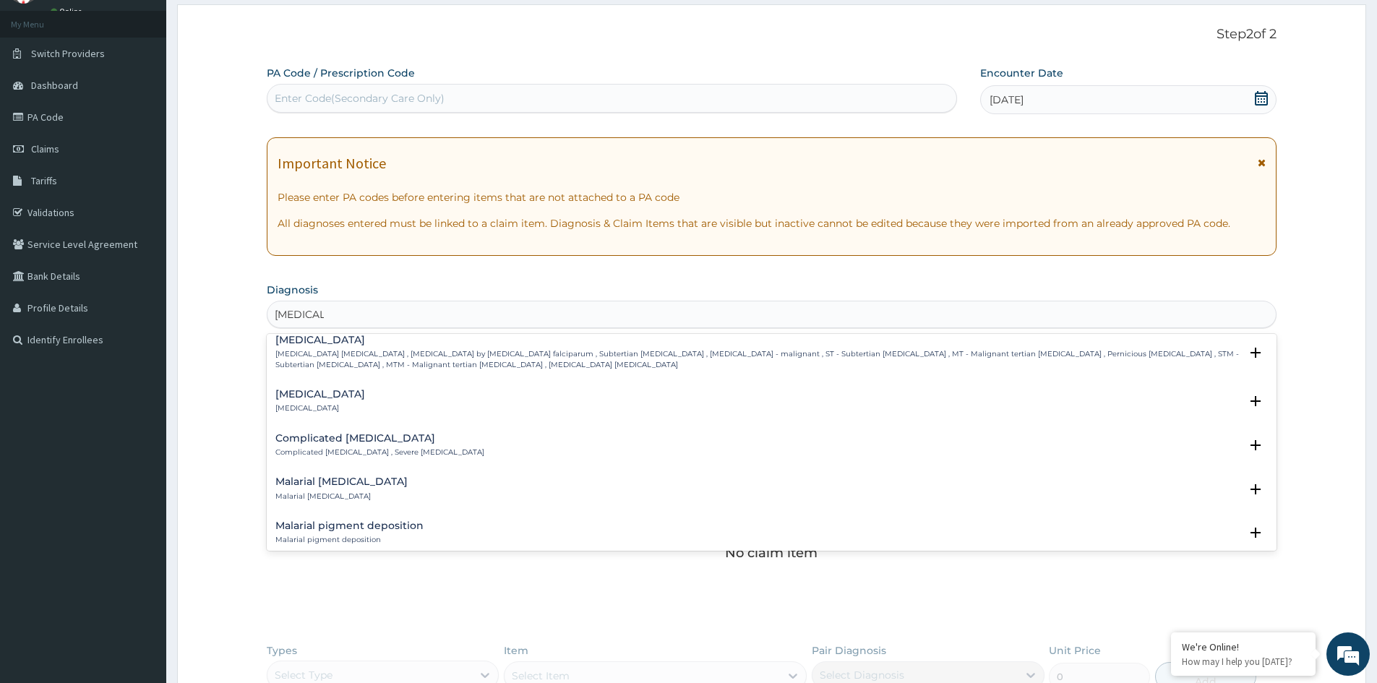
click at [348, 350] on p "Falciparum malaria , Malignant tertian malaria , Malaria by Plasmodium falcipar…" at bounding box center [757, 359] width 964 height 21
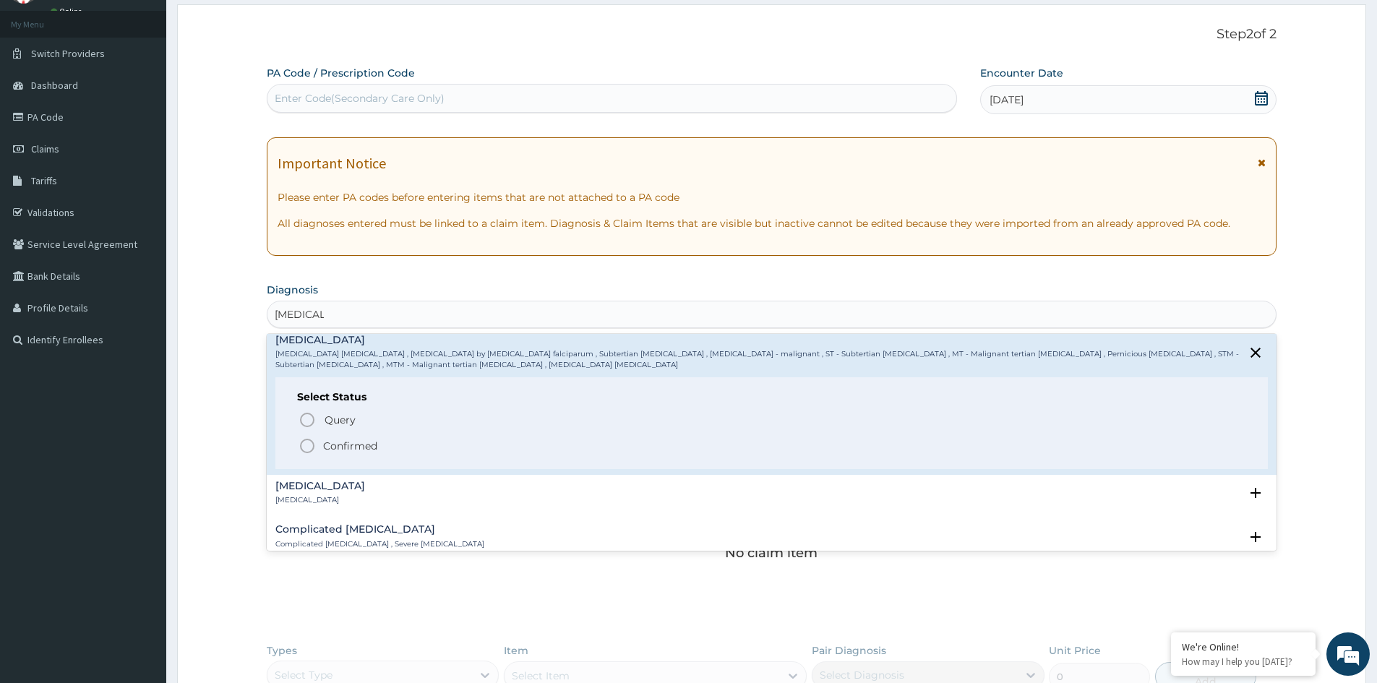
click at [341, 446] on p "Confirmed" at bounding box center [350, 446] width 54 height 14
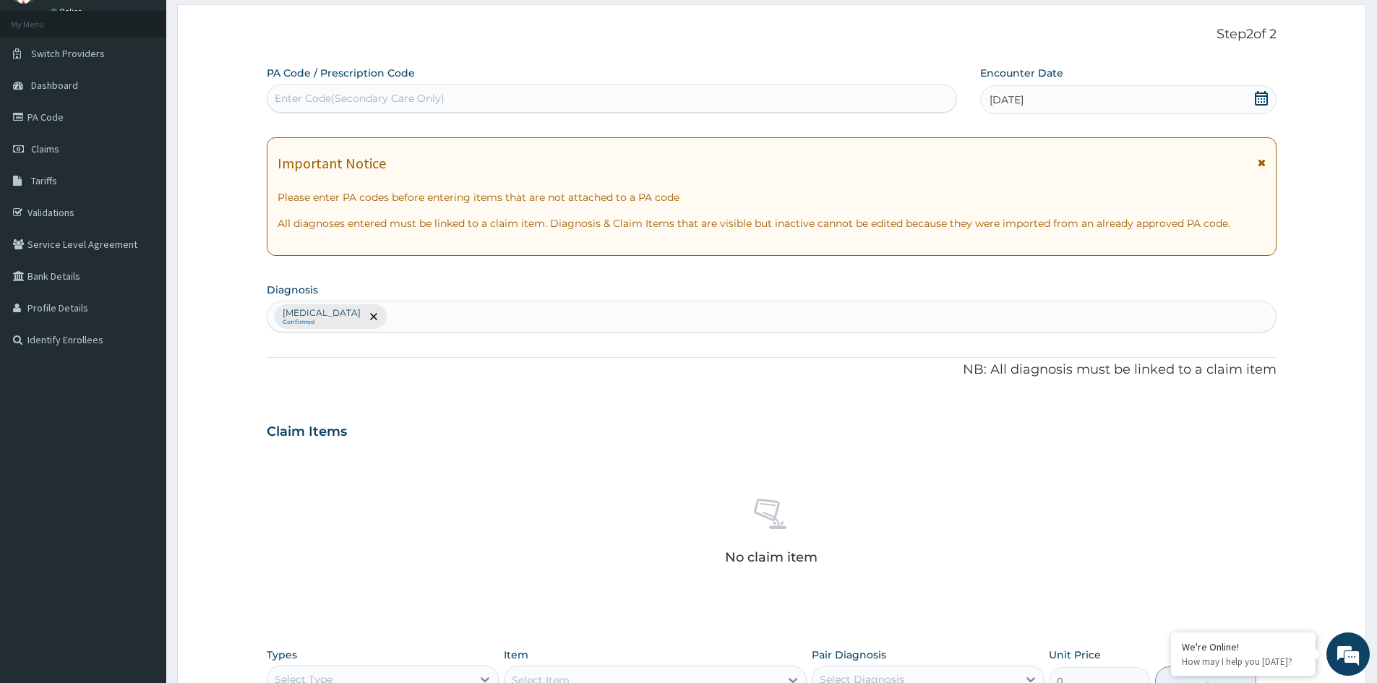
click at [447, 322] on div "Falciparum malaria Confirmed" at bounding box center [771, 316] width 1008 height 30
type input "PEPTIC UL"
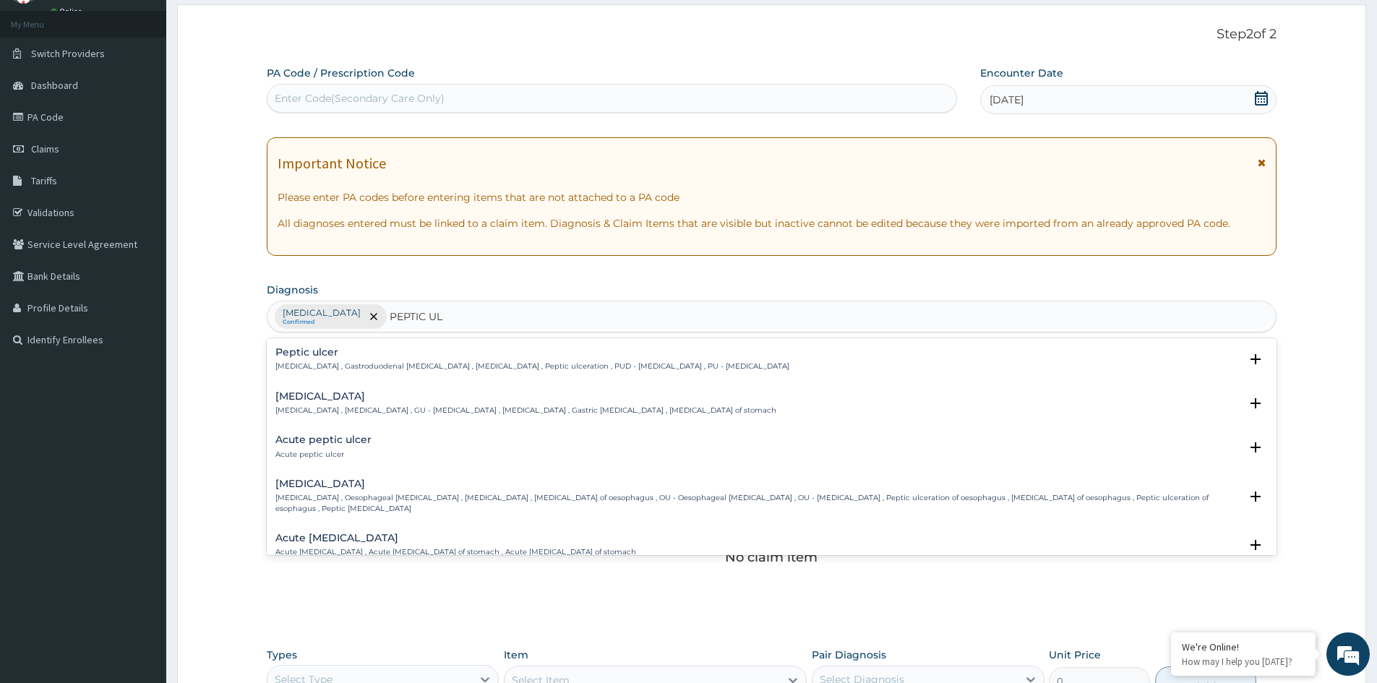
click at [307, 354] on h4 "Peptic ulcer" at bounding box center [532, 352] width 514 height 11
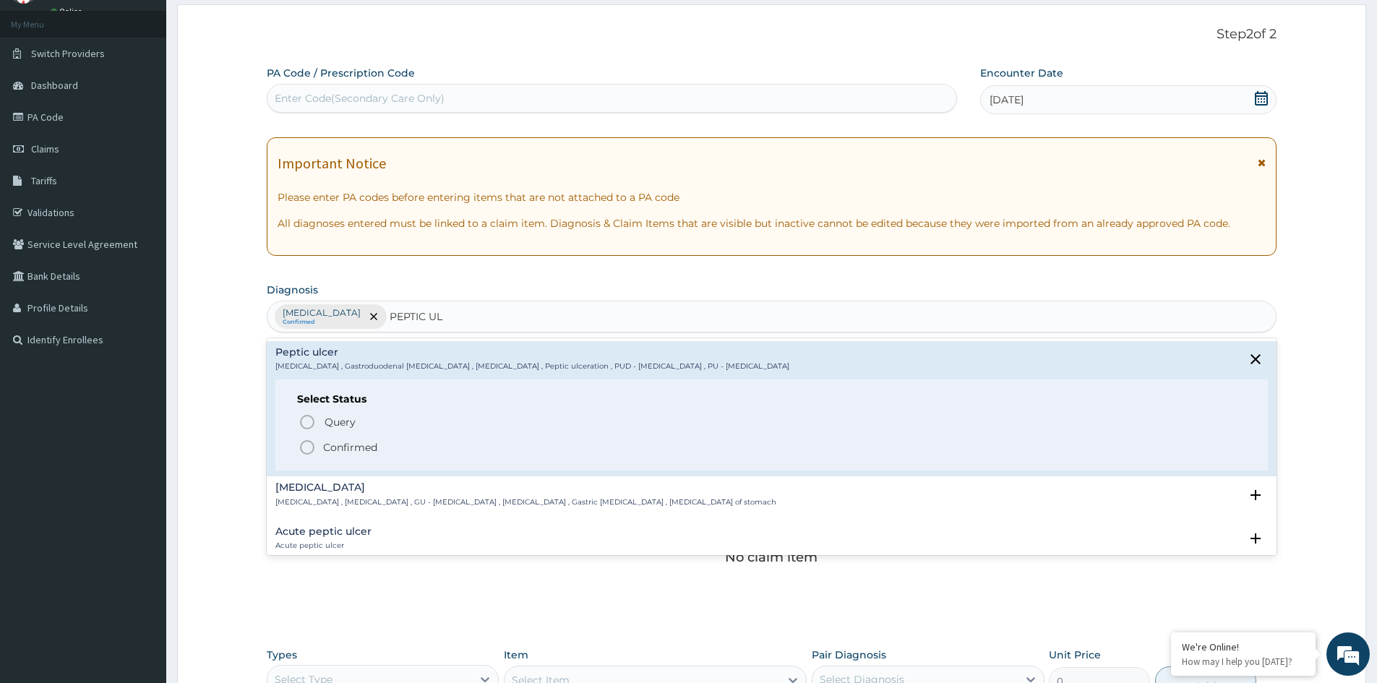
click at [345, 447] on p "Confirmed" at bounding box center [350, 447] width 54 height 14
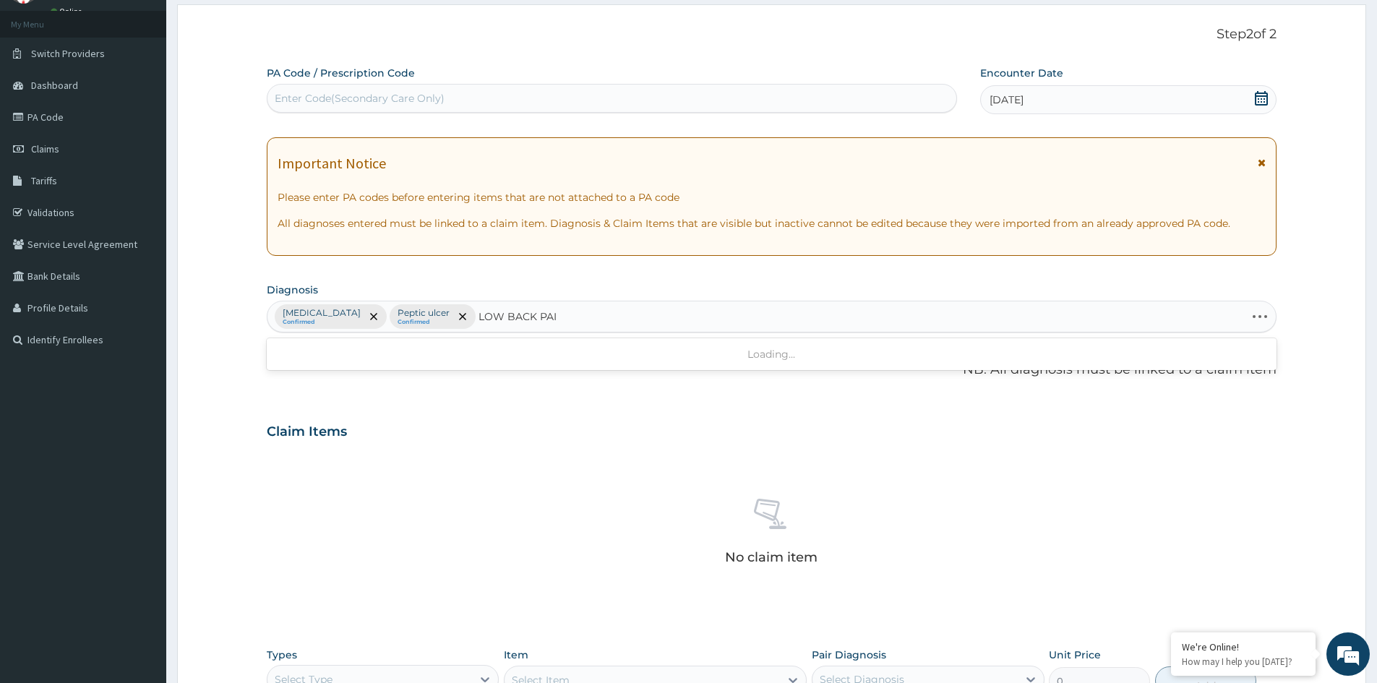
type input "LOW BACK PAIN"
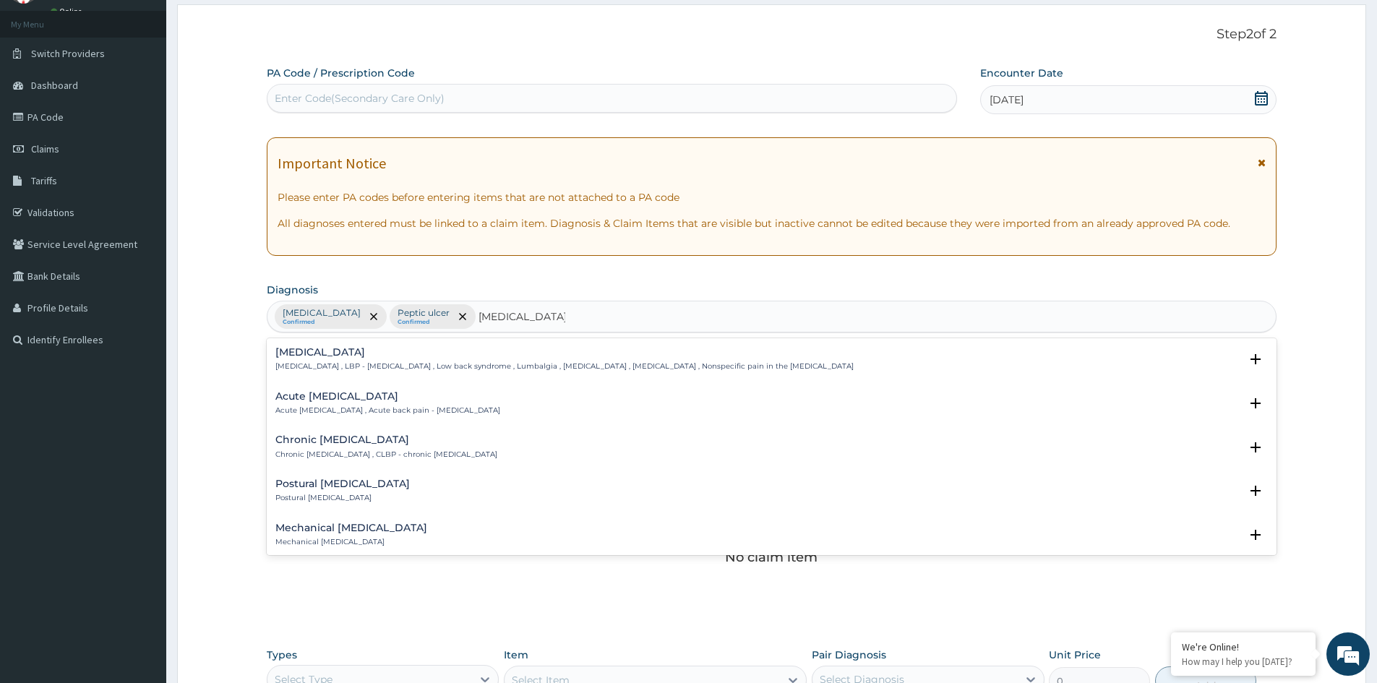
click at [317, 398] on h4 "Acute low back pain" at bounding box center [387, 396] width 225 height 11
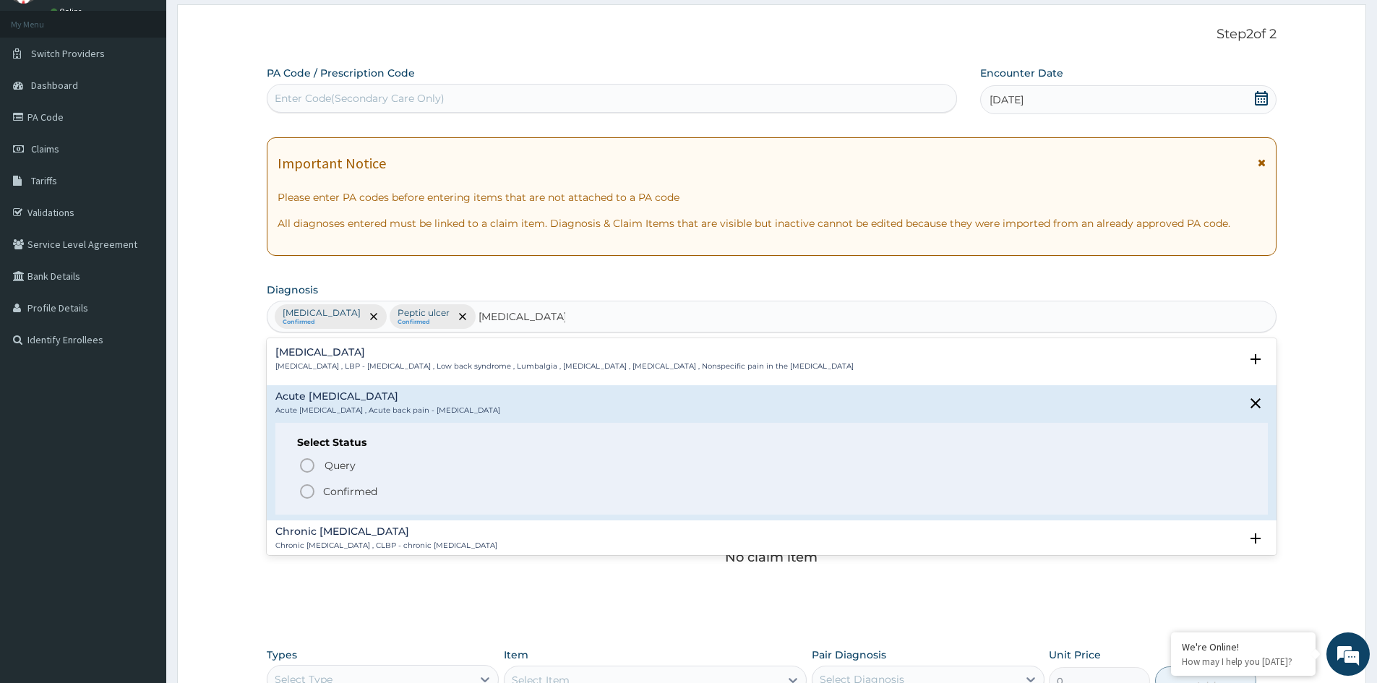
scroll to position [72, 0]
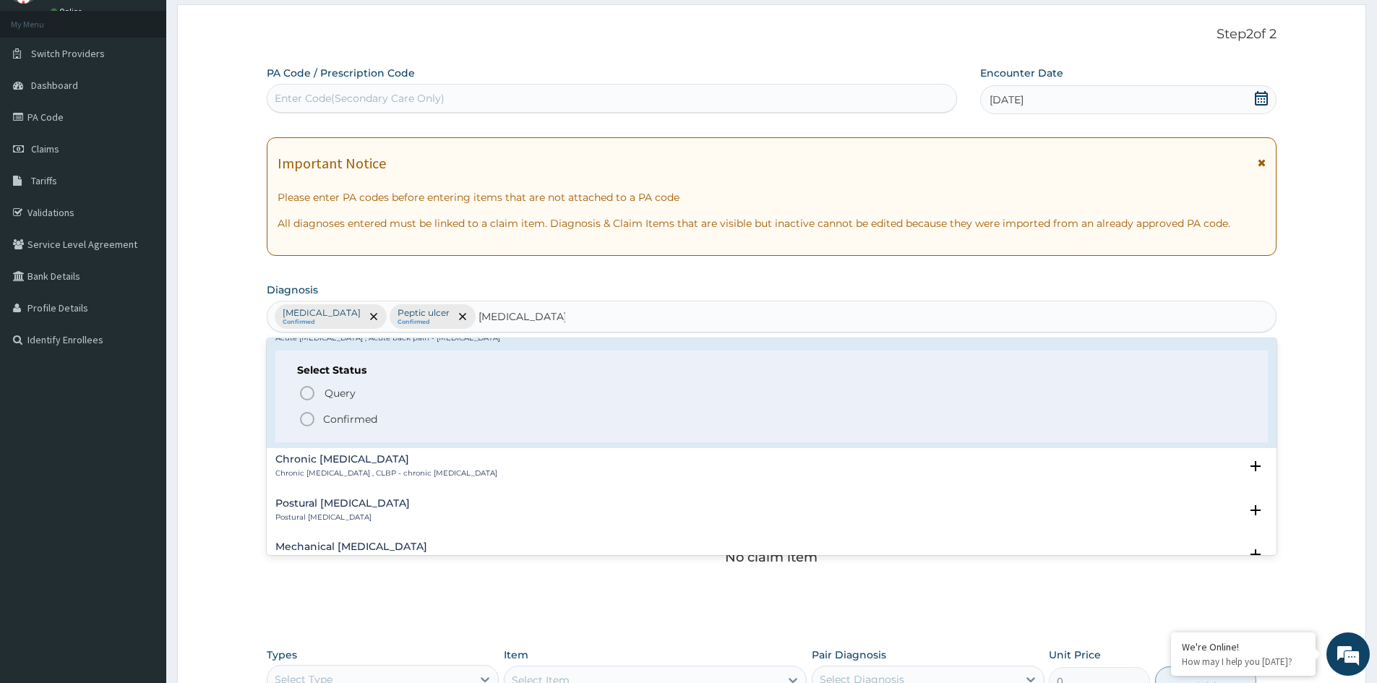
click at [348, 419] on p "Confirmed" at bounding box center [350, 419] width 54 height 14
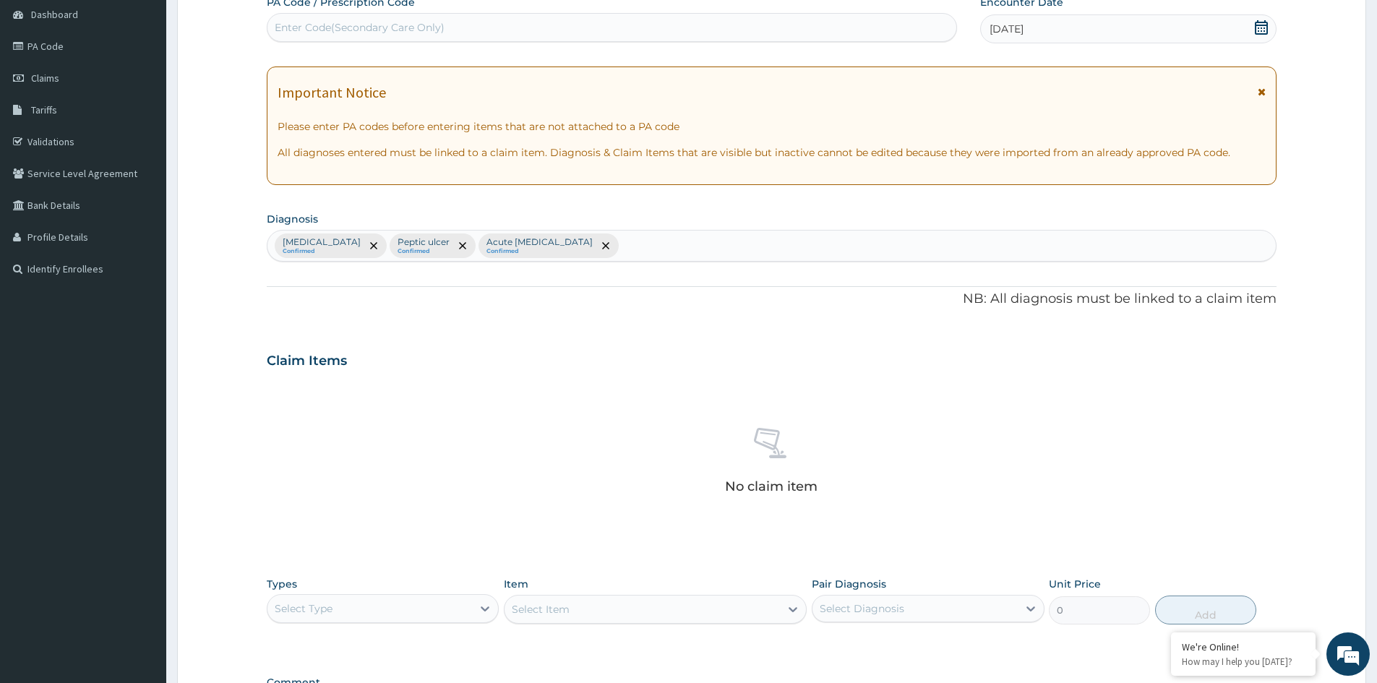
scroll to position [289, 0]
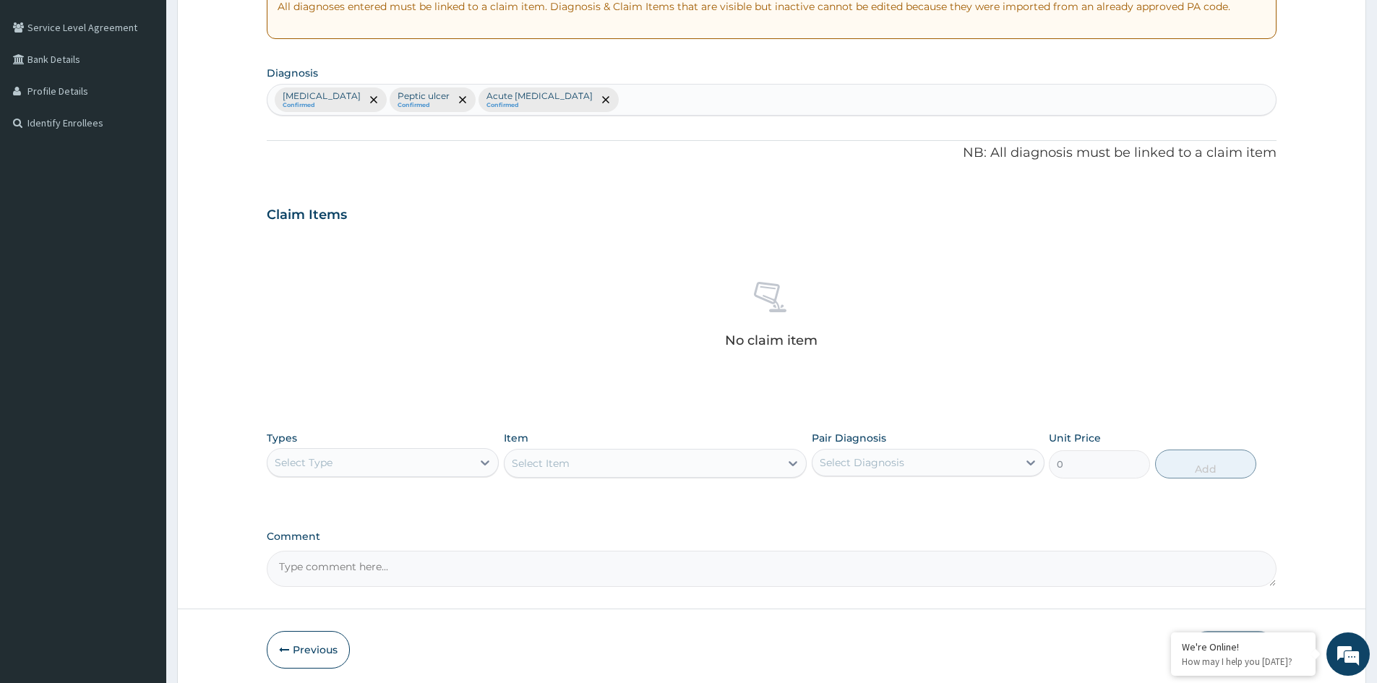
click at [378, 468] on div "Select Type" at bounding box center [369, 462] width 205 height 23
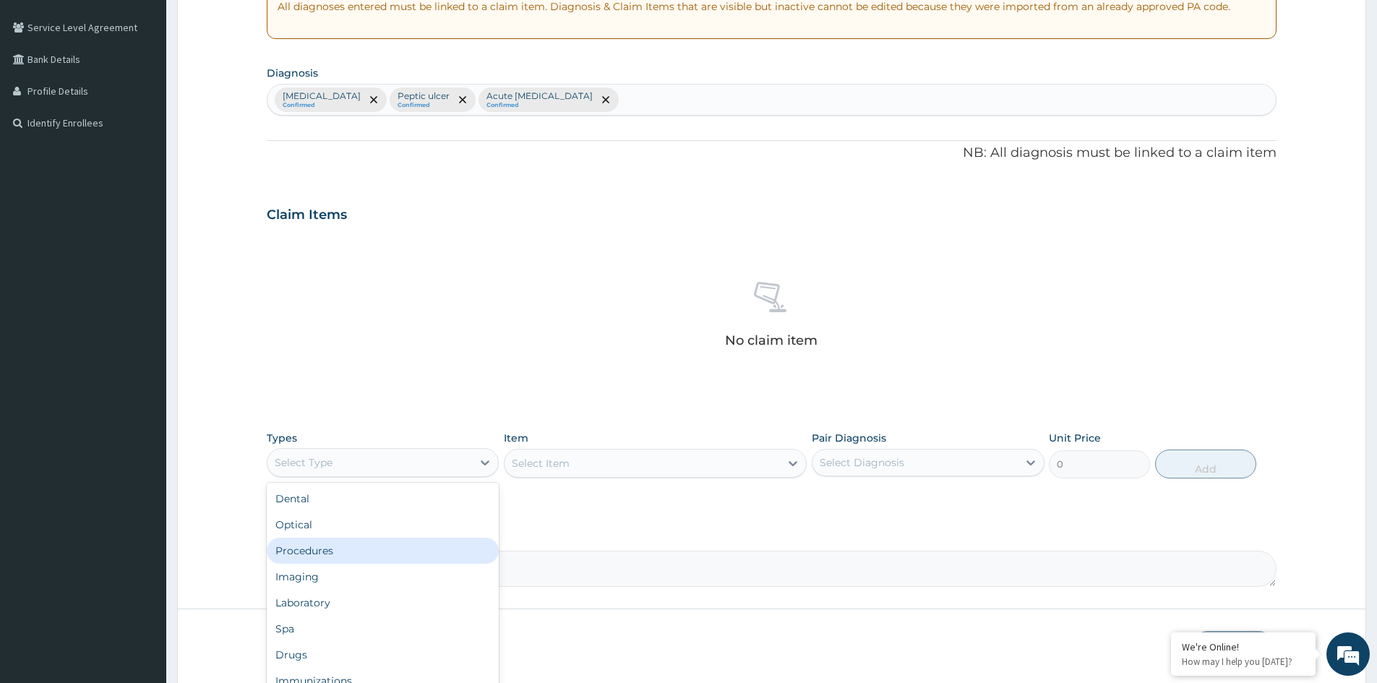
click at [342, 552] on div "Procedures" at bounding box center [383, 551] width 232 height 26
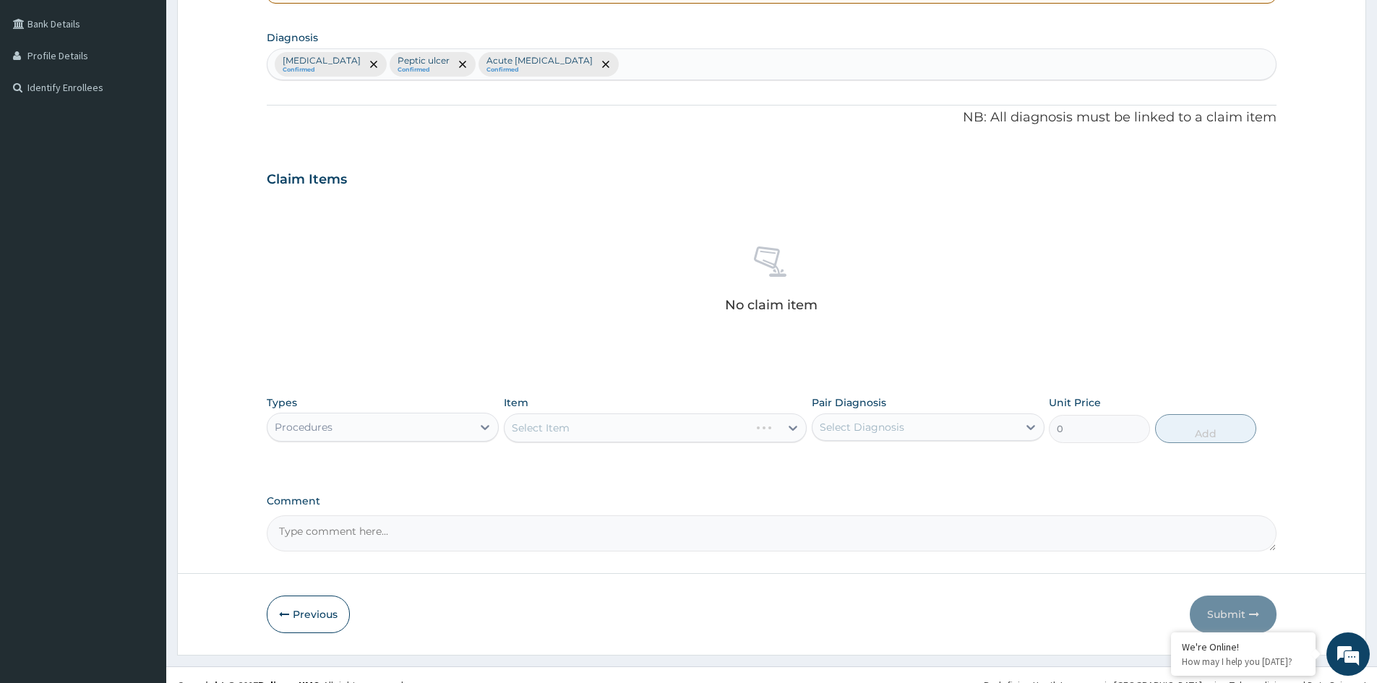
scroll to position [345, 0]
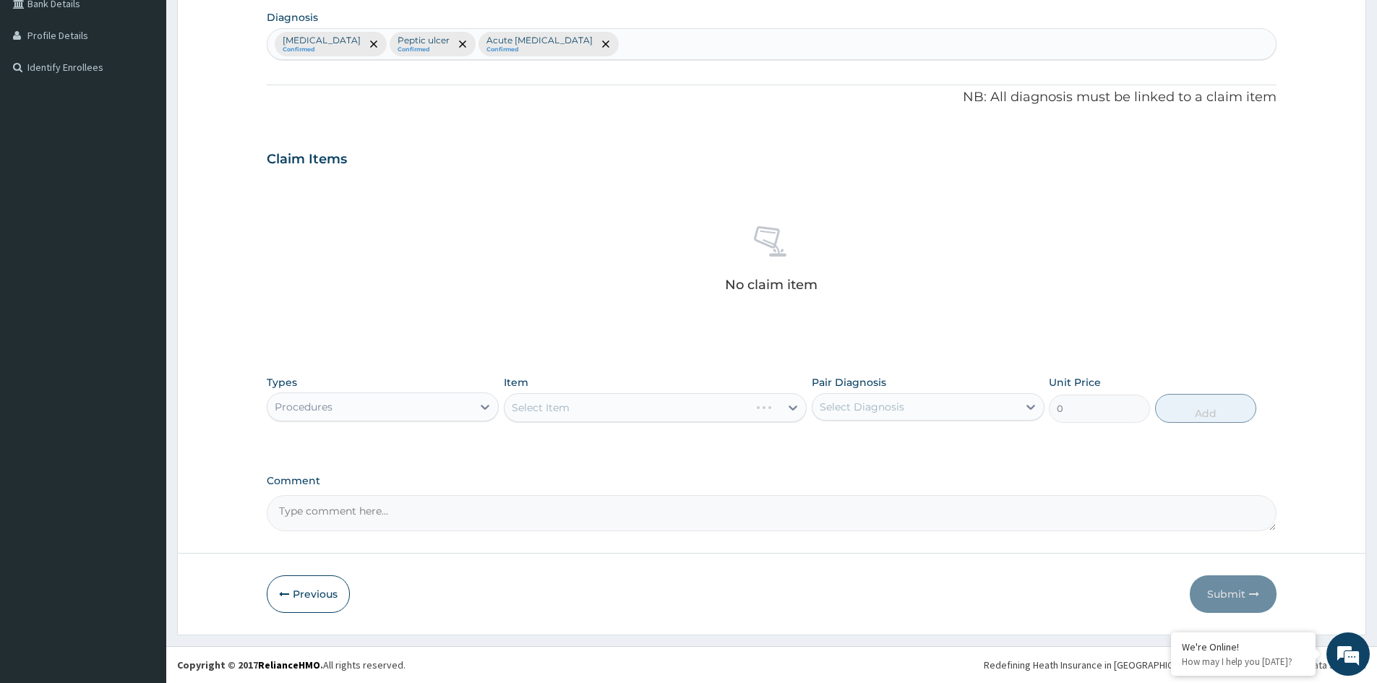
click at [753, 408] on div "Select Item" at bounding box center [655, 407] width 303 height 29
click at [714, 408] on div "Select Item" at bounding box center [655, 407] width 303 height 29
click at [746, 405] on div "Select Item" at bounding box center [655, 407] width 303 height 29
click at [740, 404] on div "Select Item" at bounding box center [655, 407] width 303 height 29
click at [727, 405] on div "Select Item" at bounding box center [655, 407] width 303 height 29
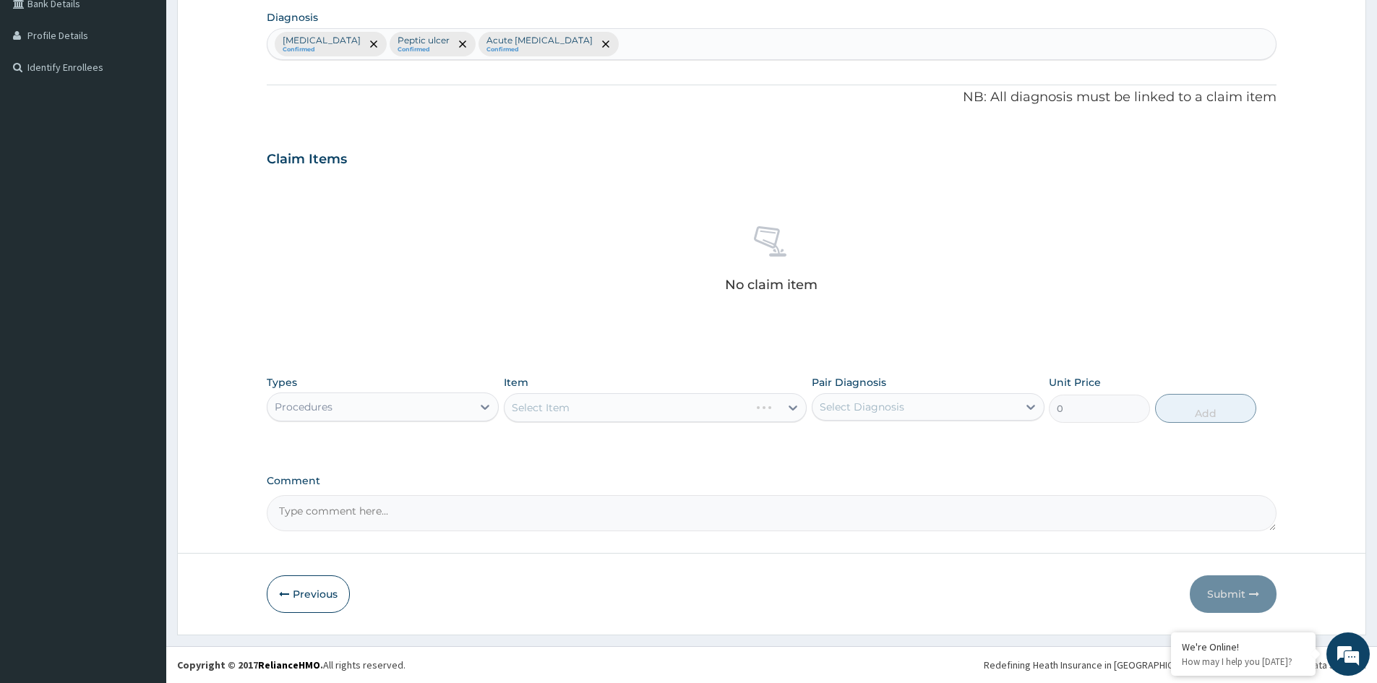
click at [743, 402] on div "Select Item" at bounding box center [655, 407] width 303 height 29
click at [740, 410] on div "Select Item" at bounding box center [655, 407] width 303 height 29
click at [730, 410] on div "Select Item" at bounding box center [655, 407] width 303 height 29
click at [740, 408] on div "Select Item" at bounding box center [642, 407] width 275 height 23
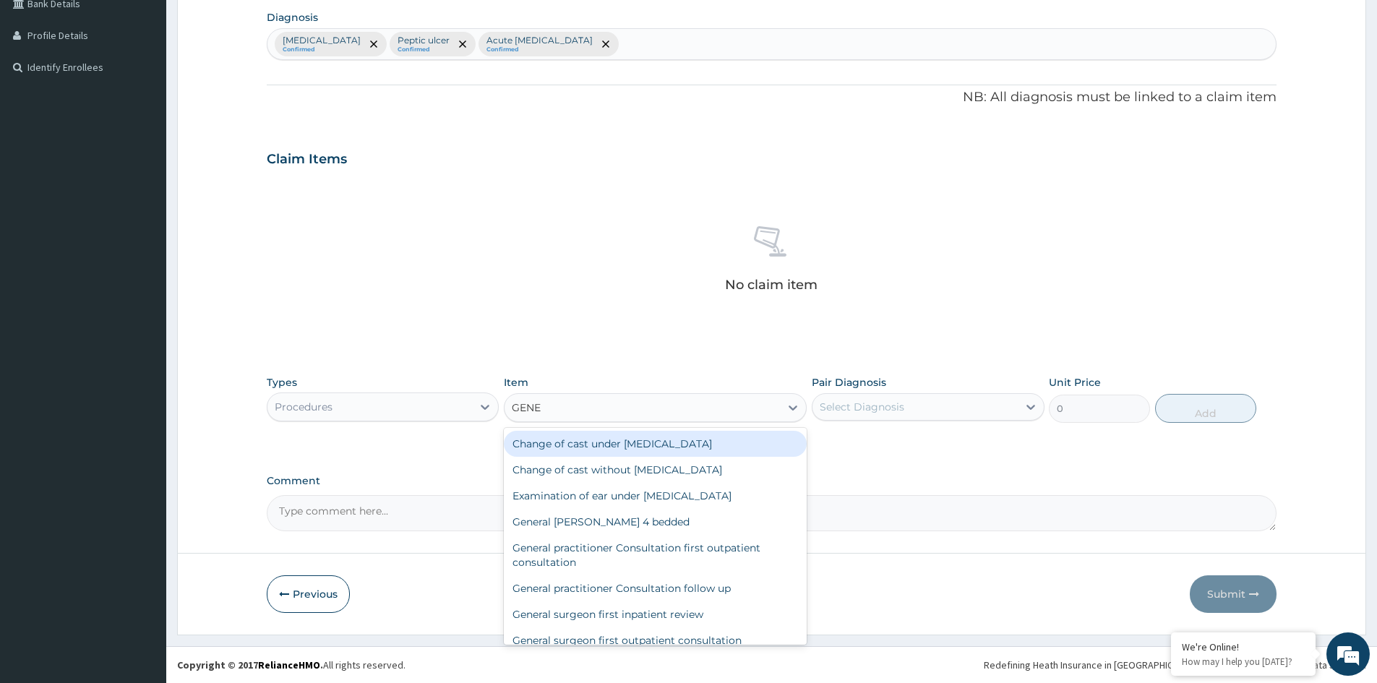
type input "GENER"
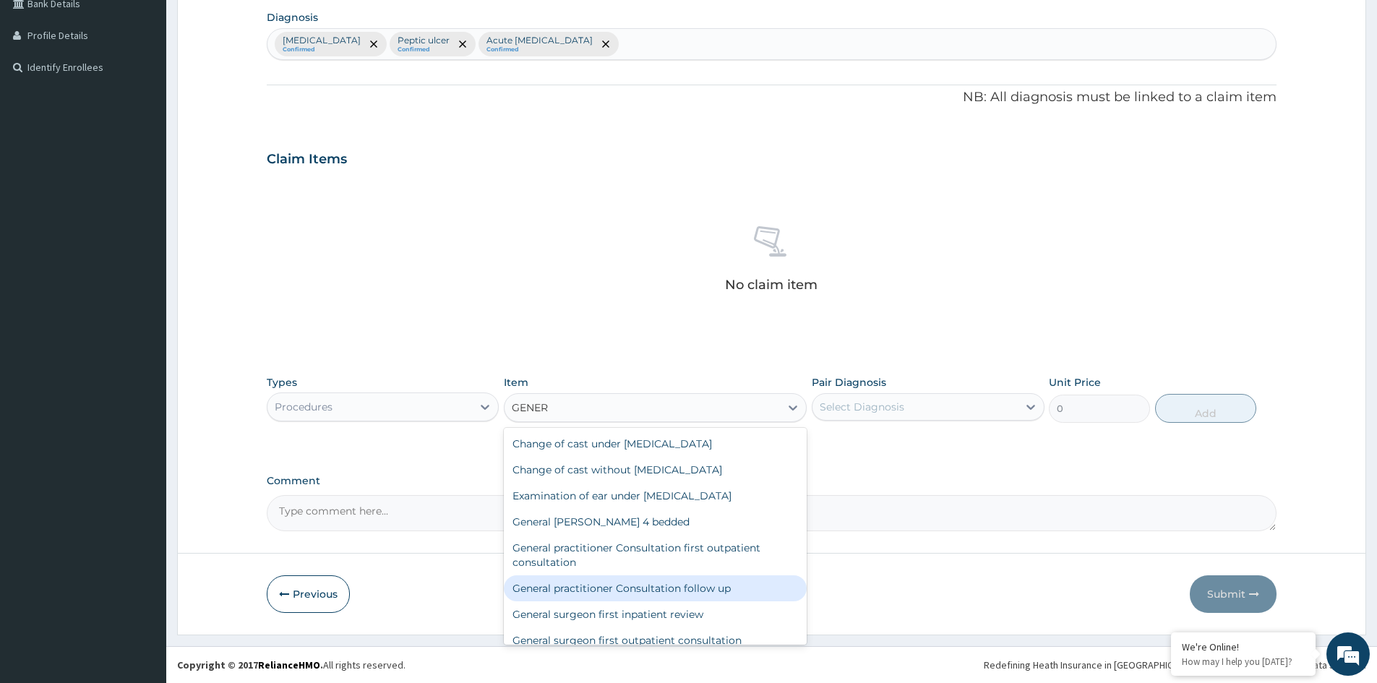
click at [672, 586] on div "General practitioner Consultation follow up" at bounding box center [655, 588] width 303 height 26
type input "2365"
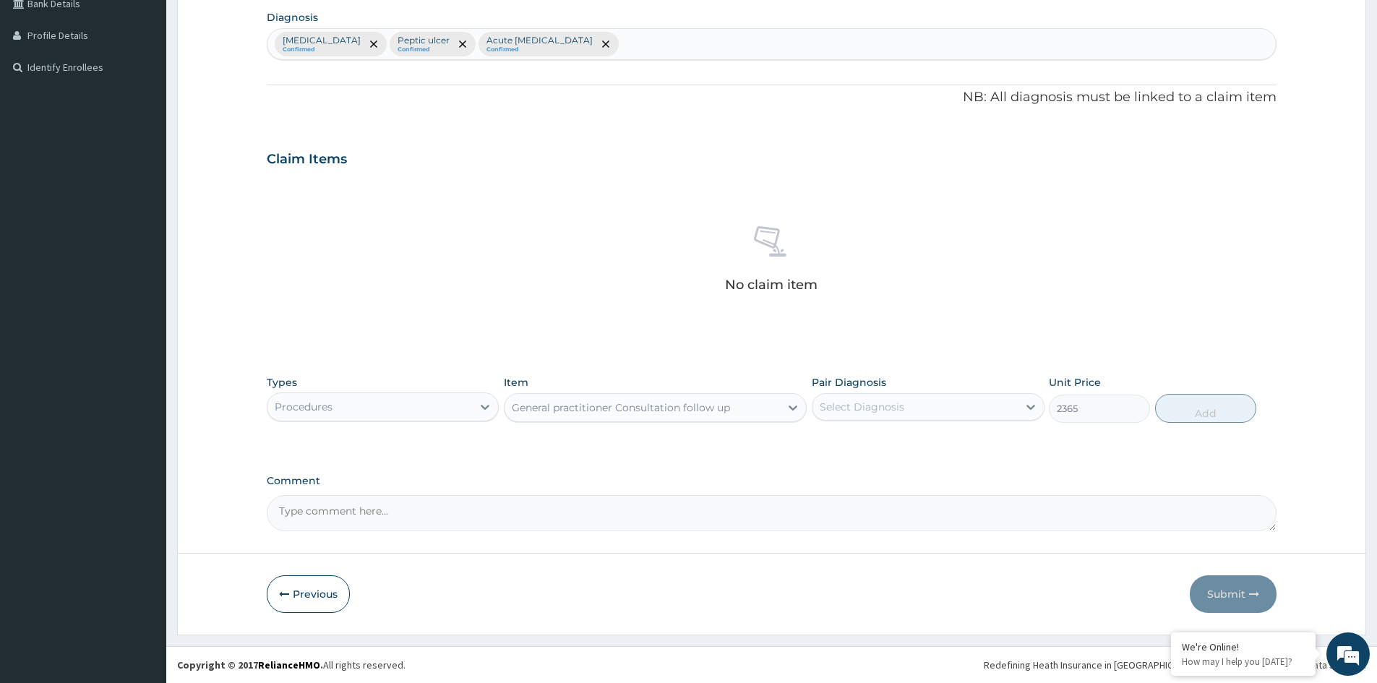
click at [904, 406] on div "Select Diagnosis" at bounding box center [915, 406] width 205 height 23
click at [878, 440] on label "Falciparum malaria" at bounding box center [881, 442] width 90 height 14
checkbox input "true"
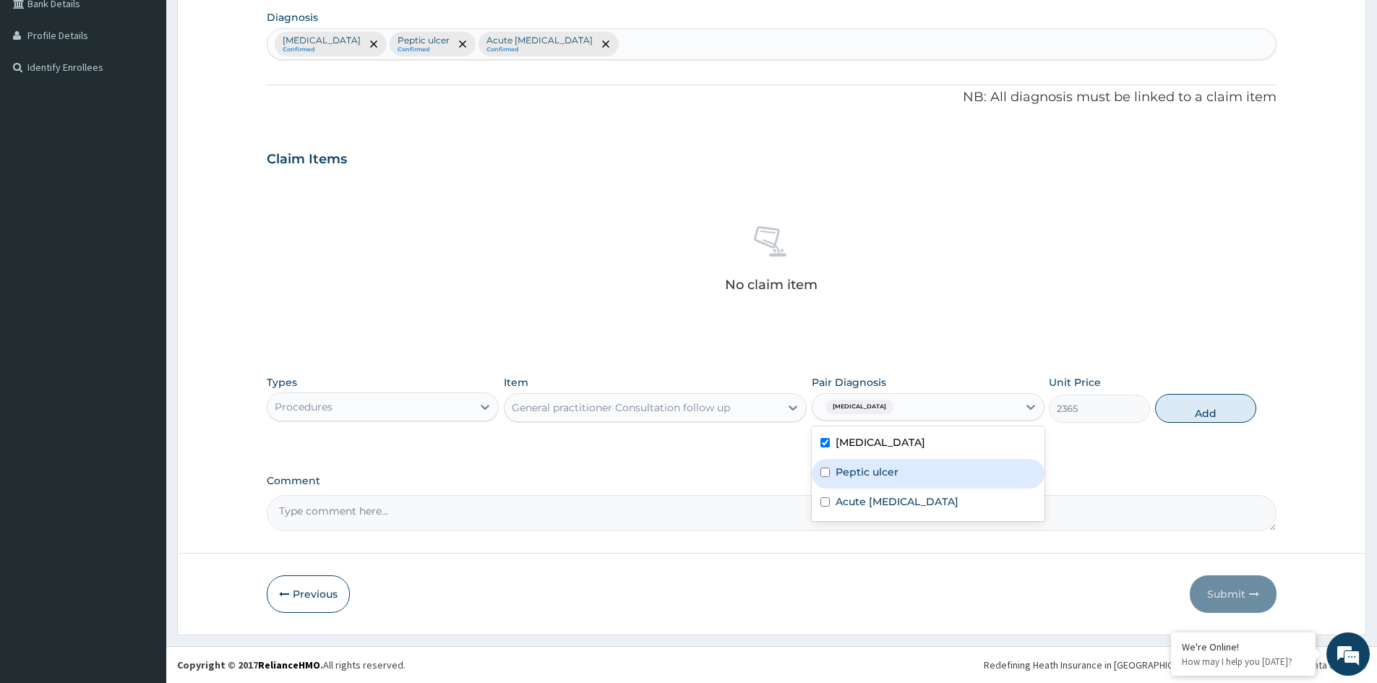
click at [865, 467] on label "Peptic ulcer" at bounding box center [867, 472] width 63 height 14
checkbox input "true"
click at [1203, 410] on button "Add" at bounding box center [1205, 408] width 101 height 29
type input "0"
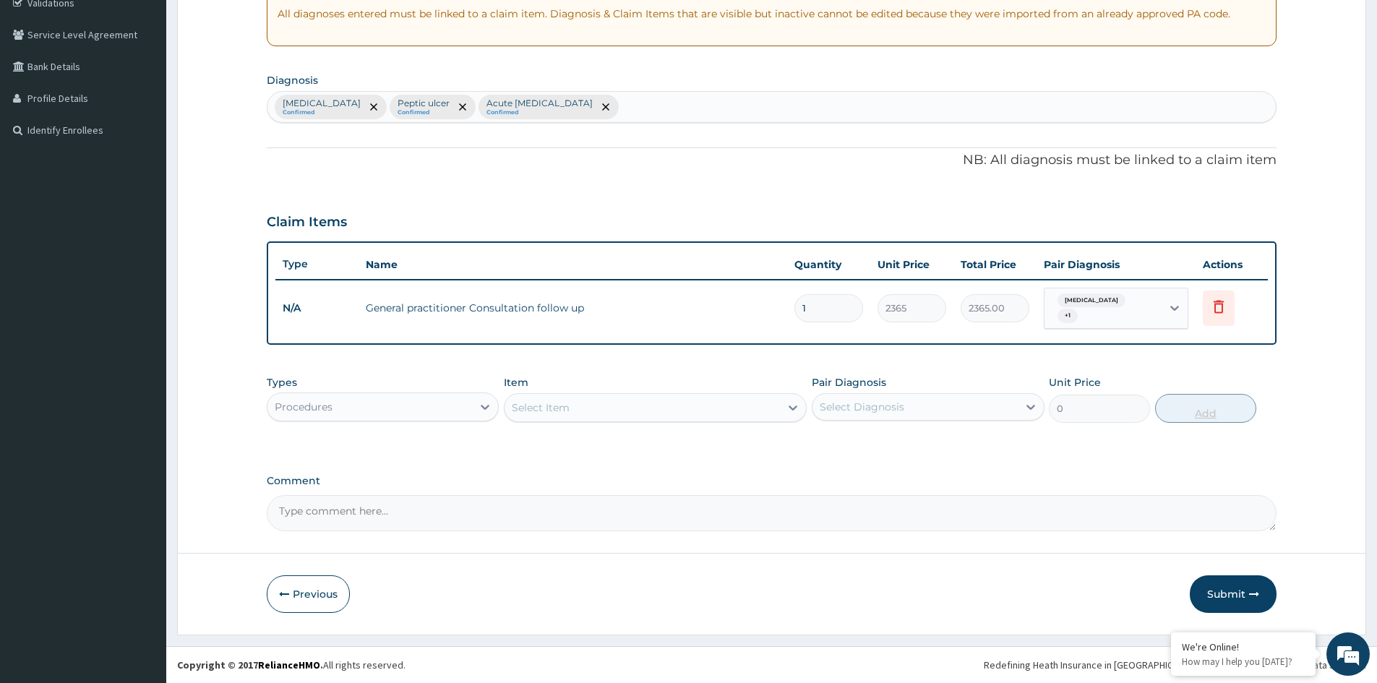
scroll to position [282, 0]
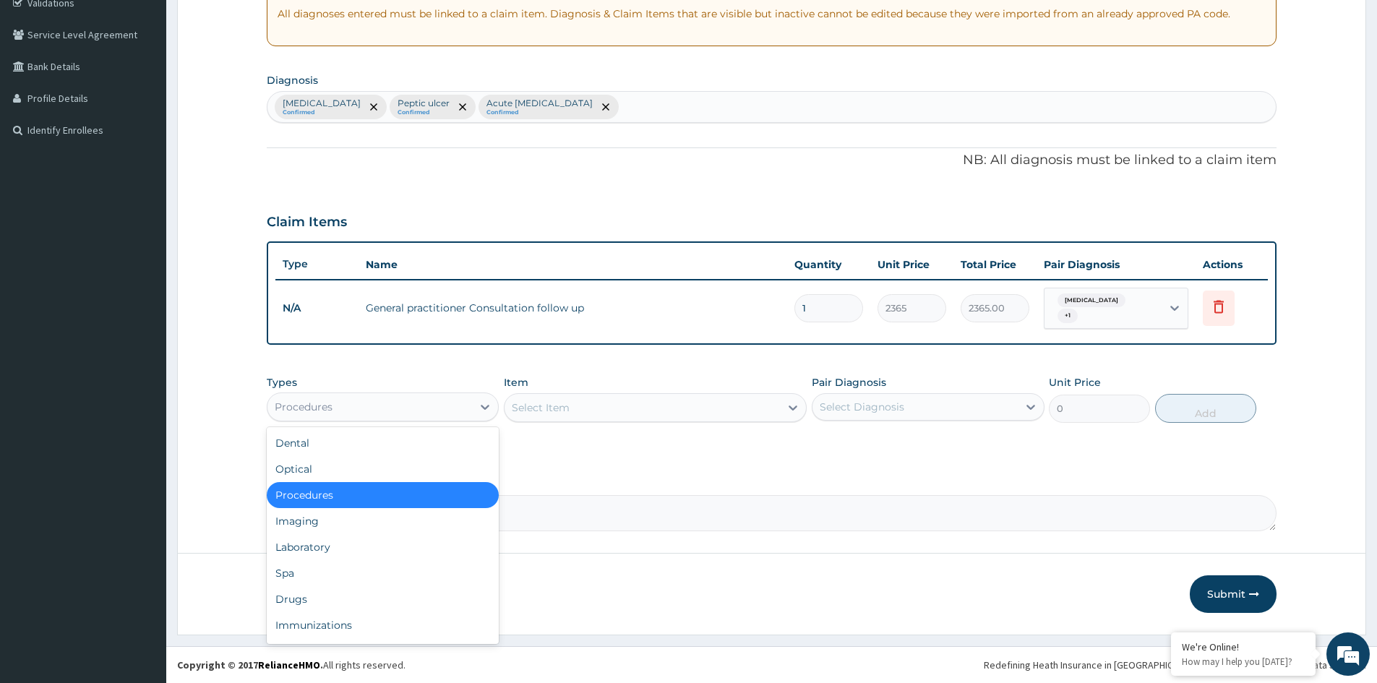
click at [403, 406] on div "Procedures" at bounding box center [369, 406] width 205 height 23
click at [294, 600] on div "Drugs" at bounding box center [383, 599] width 232 height 26
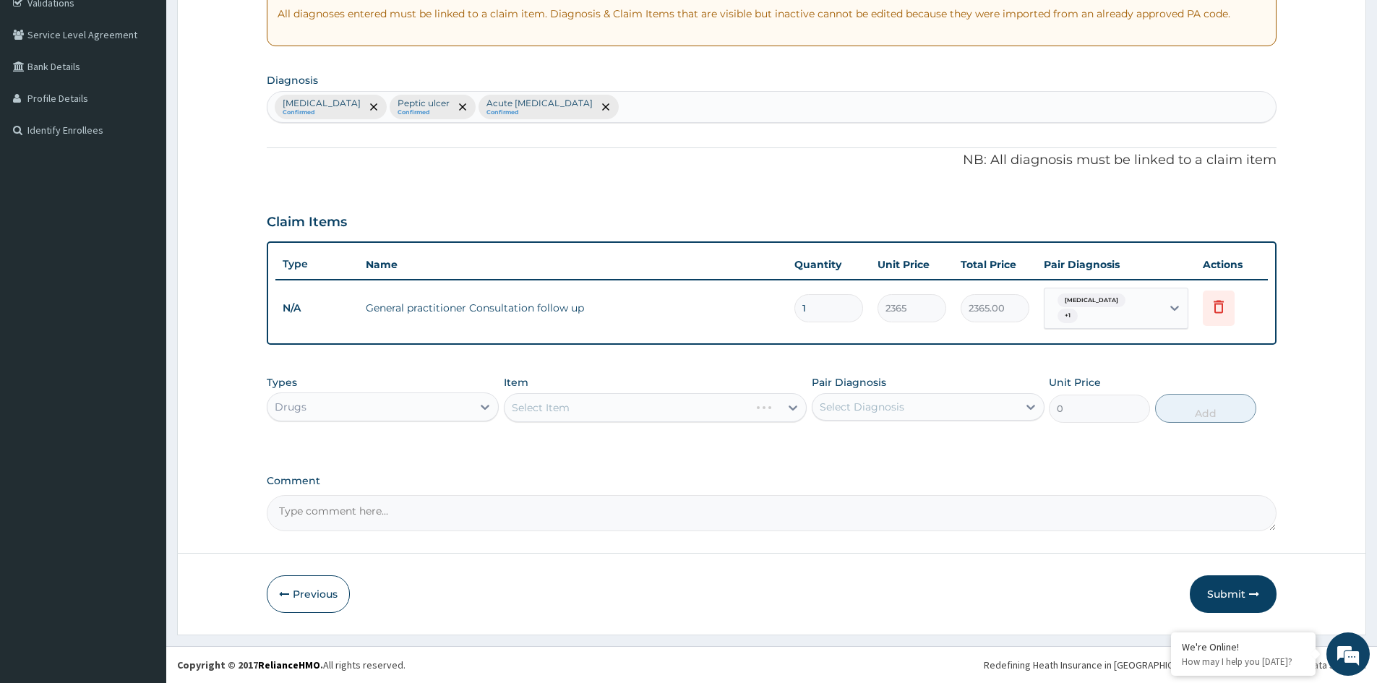
click at [730, 411] on div "Select Item" at bounding box center [655, 407] width 303 height 29
click at [740, 411] on div "Select Item" at bounding box center [655, 407] width 303 height 29
click at [682, 414] on div "Select Item" at bounding box center [655, 407] width 303 height 29
click at [617, 374] on div "Types Drugs Item Select Item Pair Diagnosis Select Diagnosis Unit Price 0 Add" at bounding box center [772, 399] width 1010 height 62
click at [741, 408] on div "Select Item" at bounding box center [655, 407] width 303 height 29
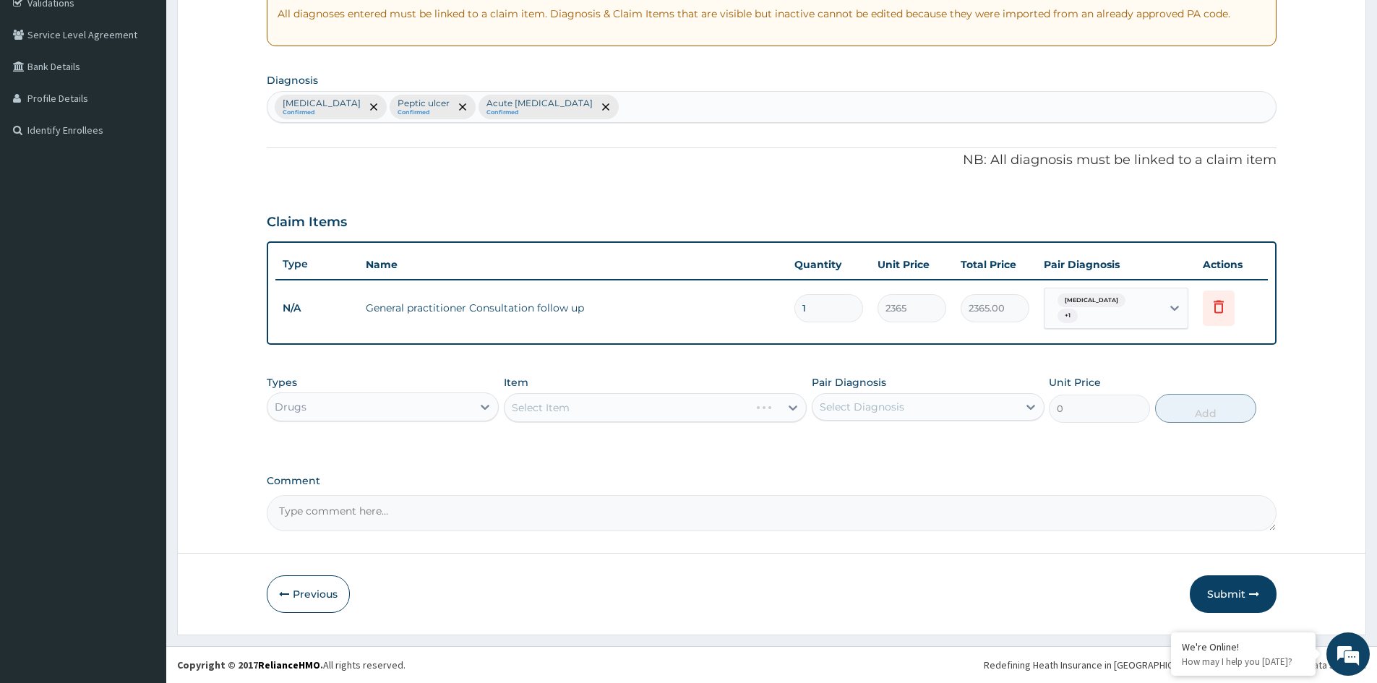
drag, startPoint x: 933, startPoint y: 445, endPoint x: 853, endPoint y: 451, distance: 79.8
click at [932, 445] on div "Types Drugs Item Select Item Pair Diagnosis Select Diagnosis Unit Price 0 Add" at bounding box center [772, 410] width 1010 height 84
click at [742, 406] on div "Select Item" at bounding box center [655, 407] width 303 height 29
click at [729, 450] on div "Types Drugs Item Select Item Pair Diagnosis Select Diagnosis Unit Price 0 Add" at bounding box center [772, 410] width 1010 height 84
click at [716, 406] on div "Select Item" at bounding box center [655, 407] width 303 height 29
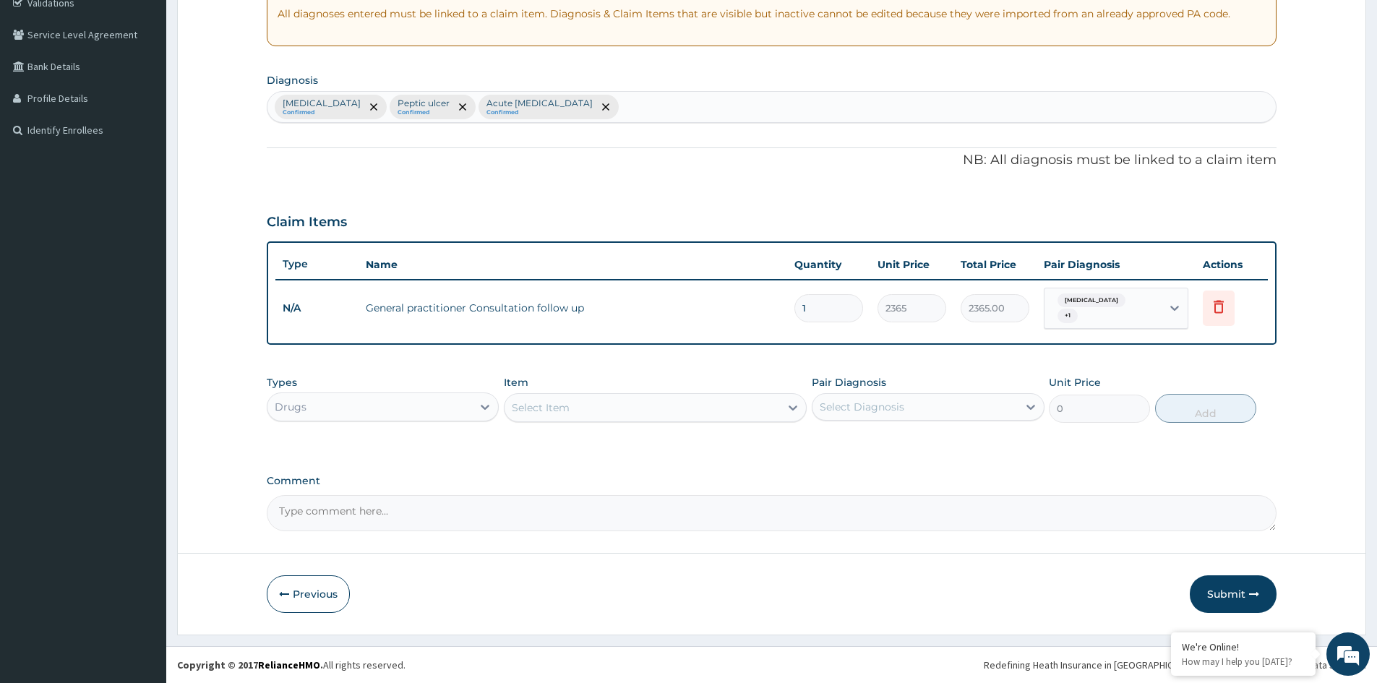
click at [818, 477] on label "Comment" at bounding box center [772, 481] width 1010 height 12
click at [818, 495] on textarea "Comment" at bounding box center [772, 513] width 1010 height 36
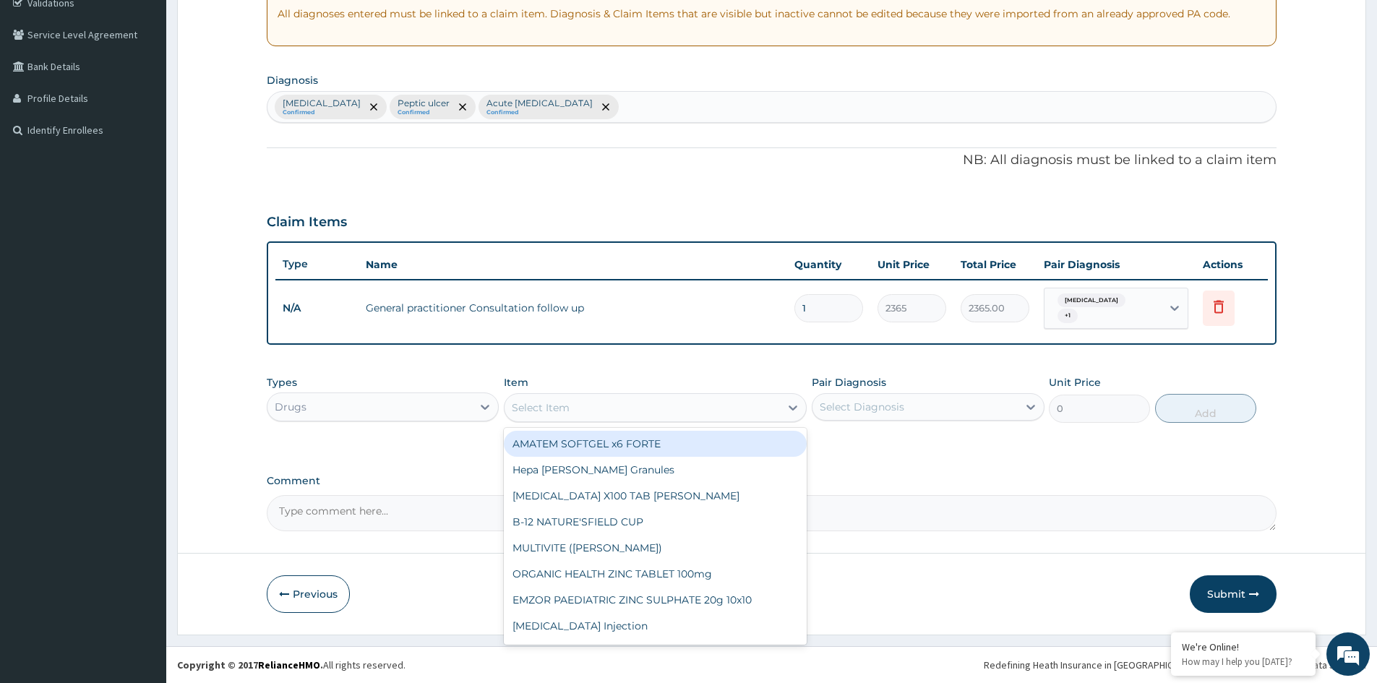
click at [695, 400] on div "Select Item" at bounding box center [642, 407] width 275 height 23
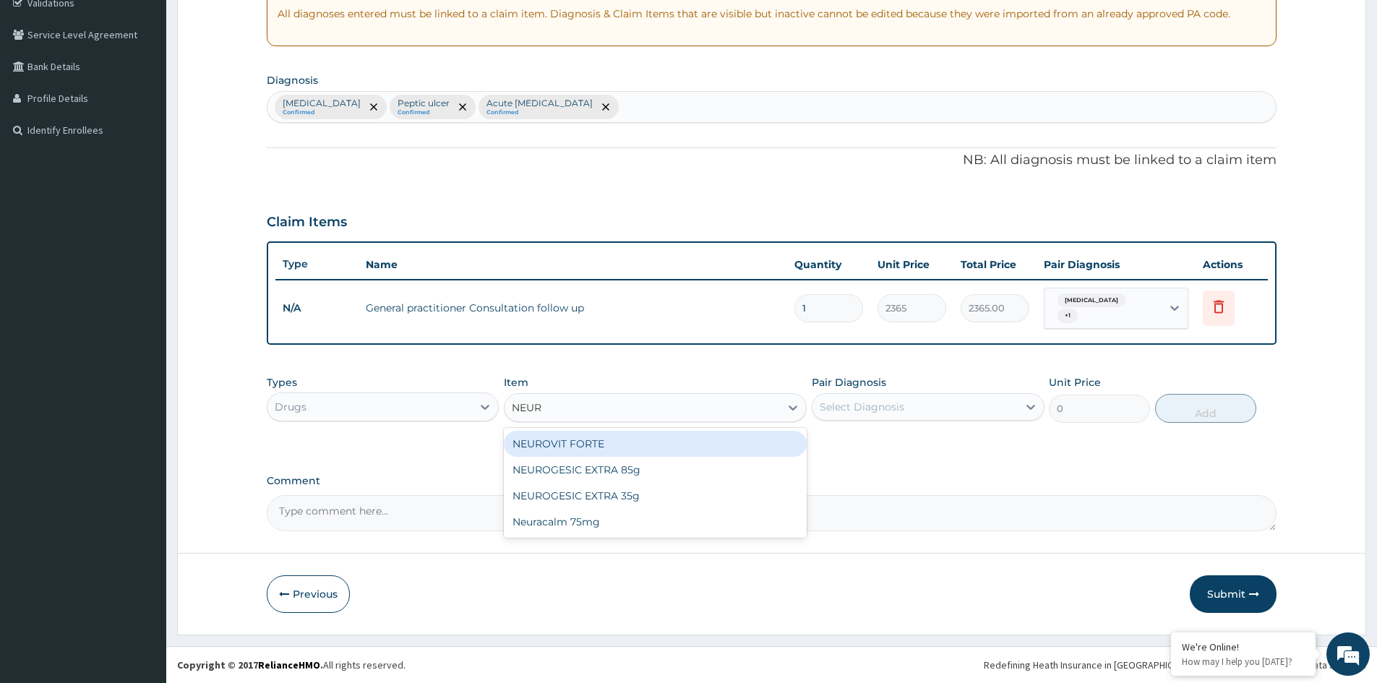
type input "NEURO"
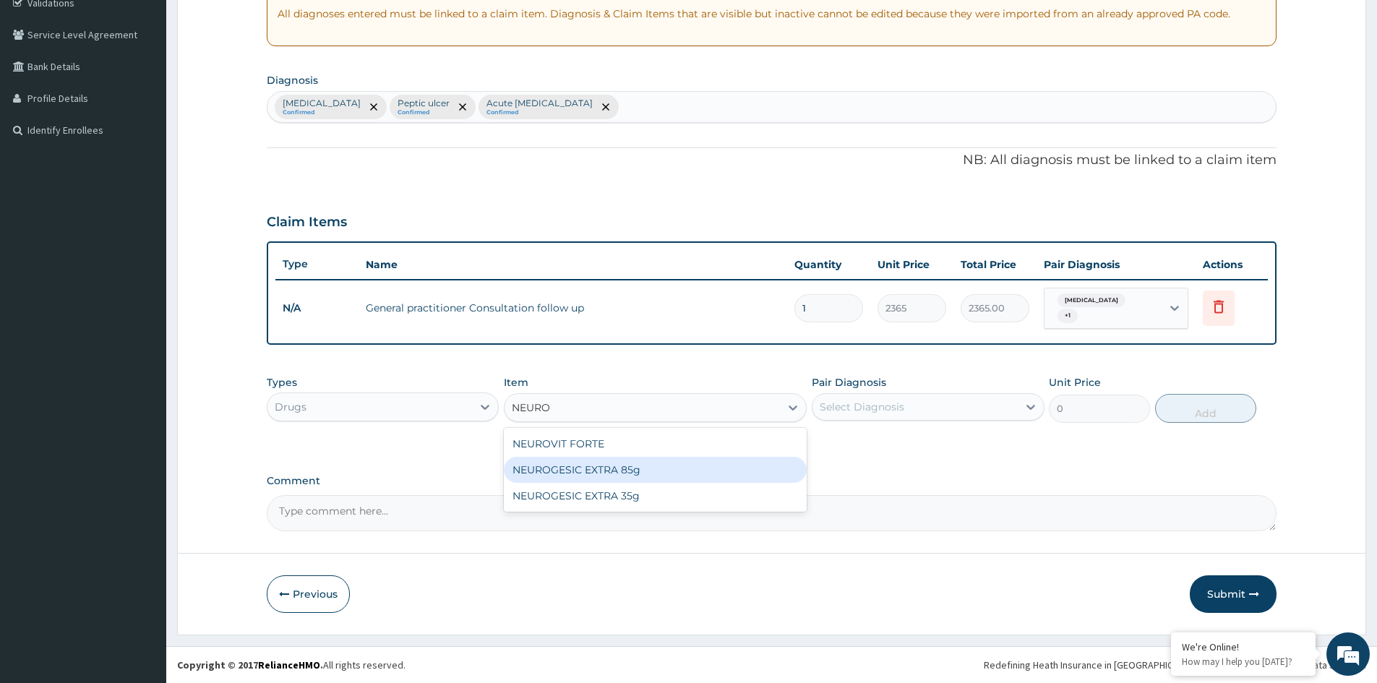
click at [635, 470] on div "NEUROGESIC EXTRA 85g" at bounding box center [655, 470] width 303 height 26
type input "2719.75"
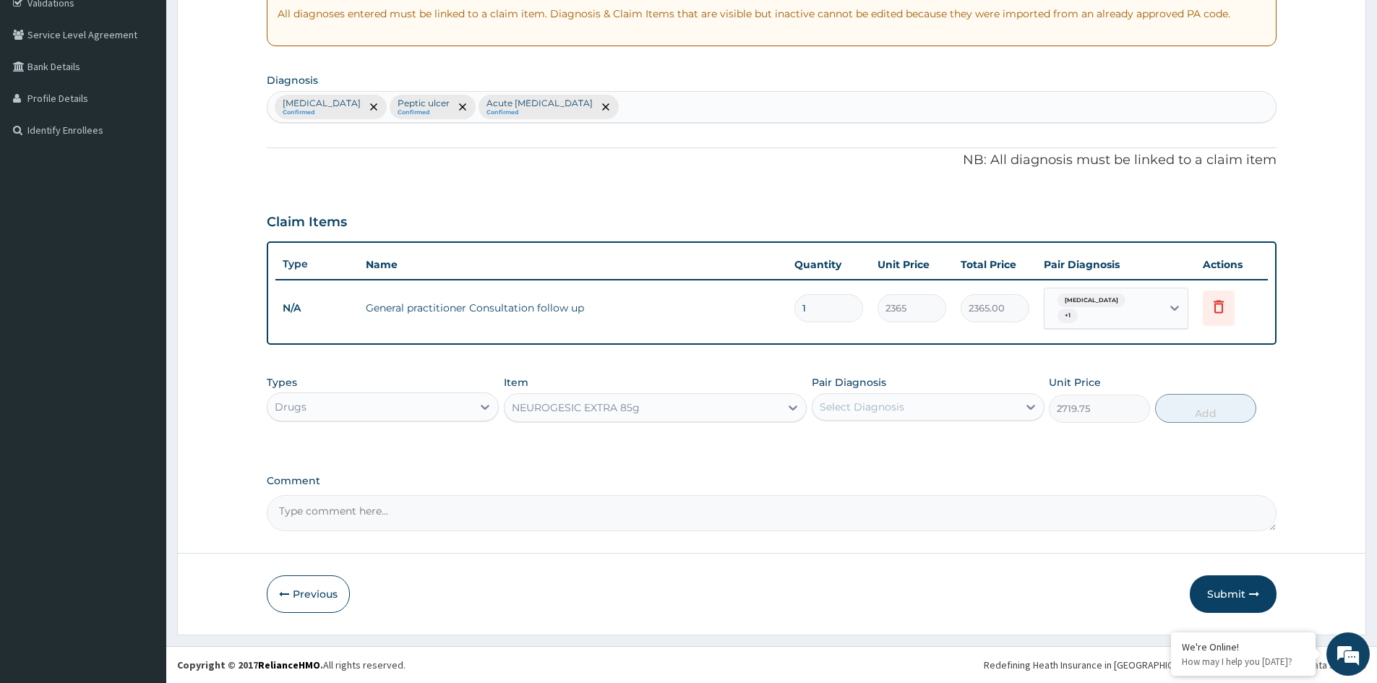
click at [909, 408] on div "Select Diagnosis" at bounding box center [915, 406] width 205 height 23
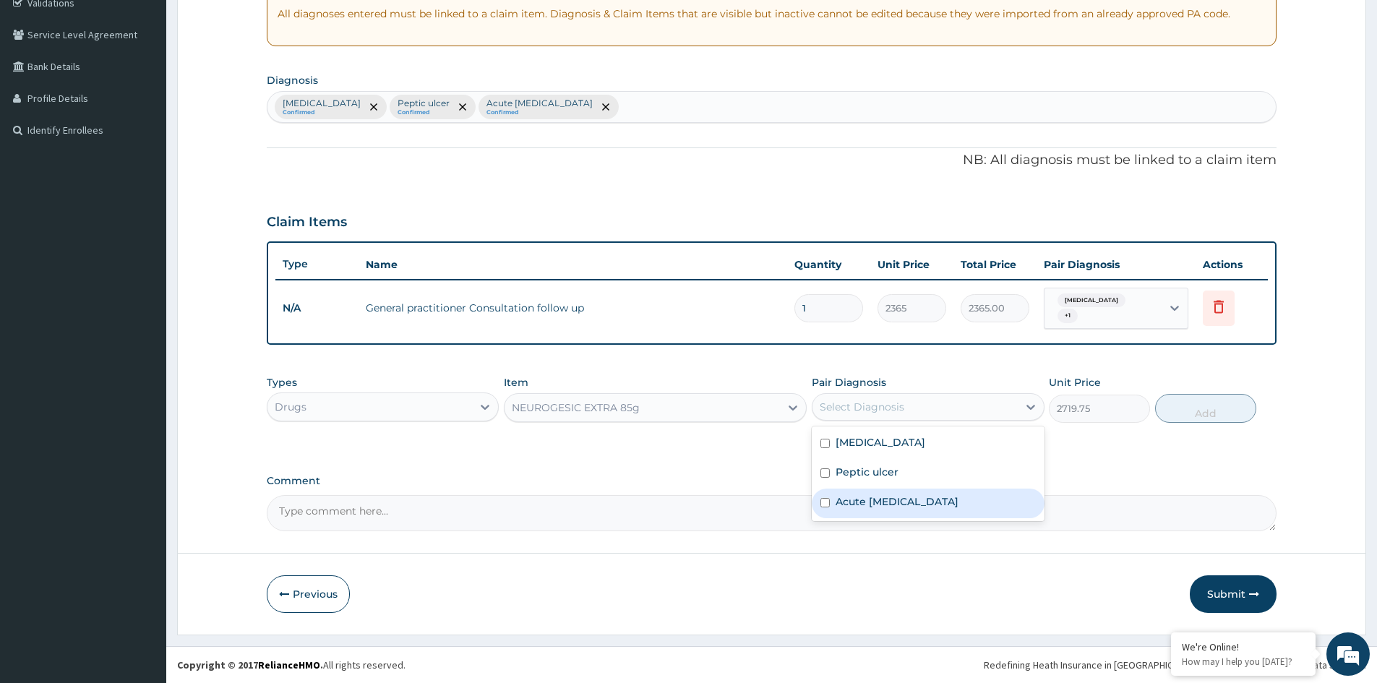
click at [870, 502] on label "Acute low back pain" at bounding box center [897, 501] width 123 height 14
checkbox input "true"
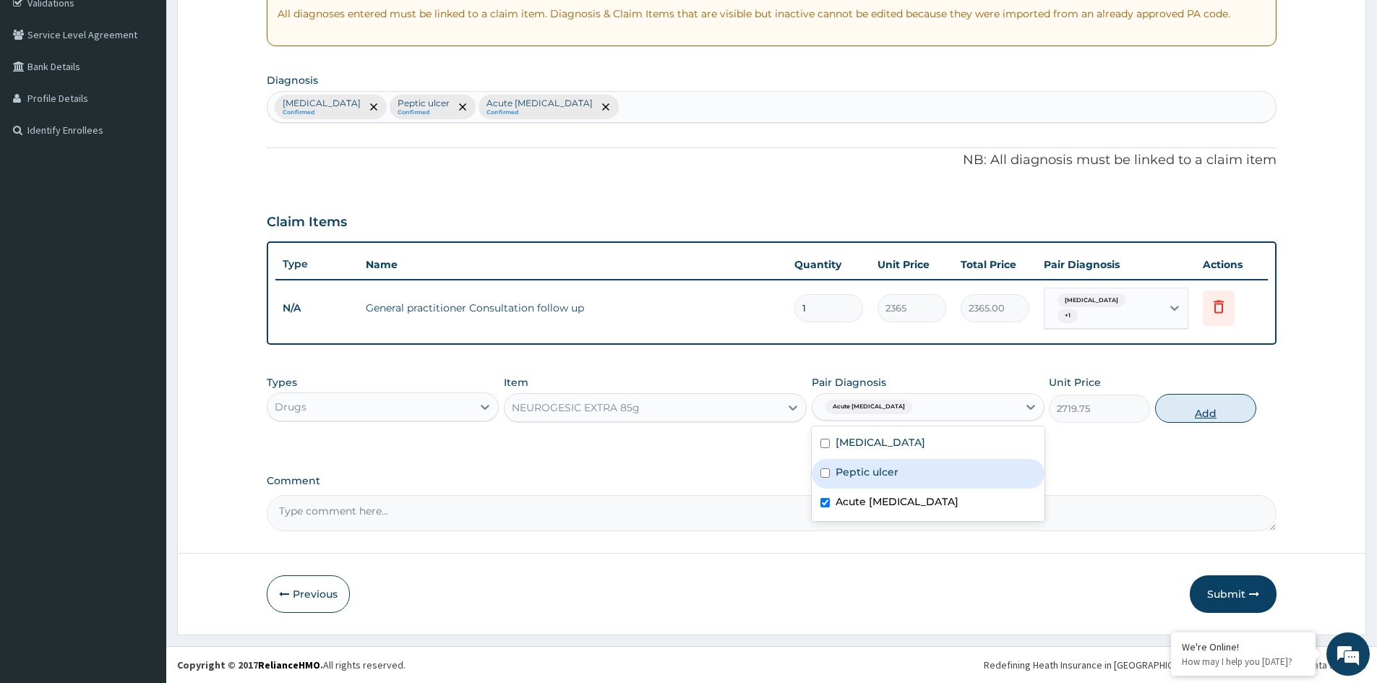
click at [1208, 411] on button "Add" at bounding box center [1205, 408] width 101 height 29
type input "0"
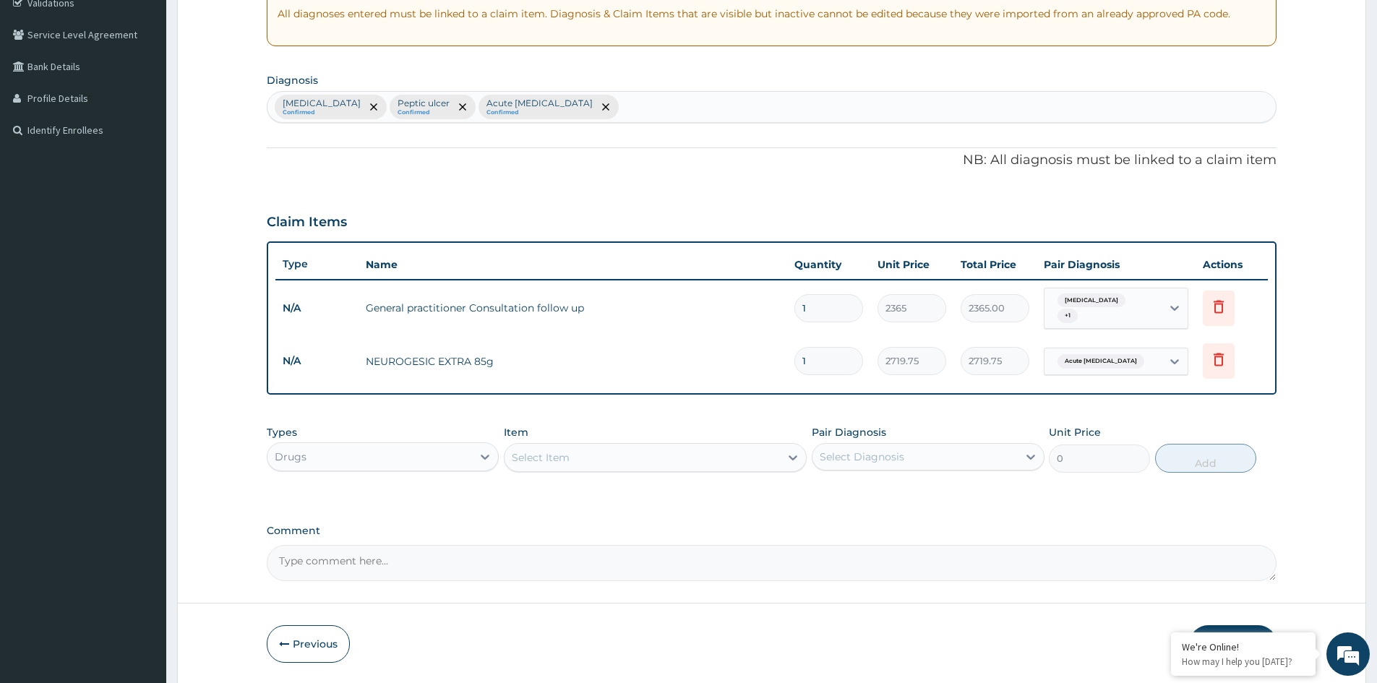
click at [589, 456] on div "Select Item" at bounding box center [642, 457] width 275 height 23
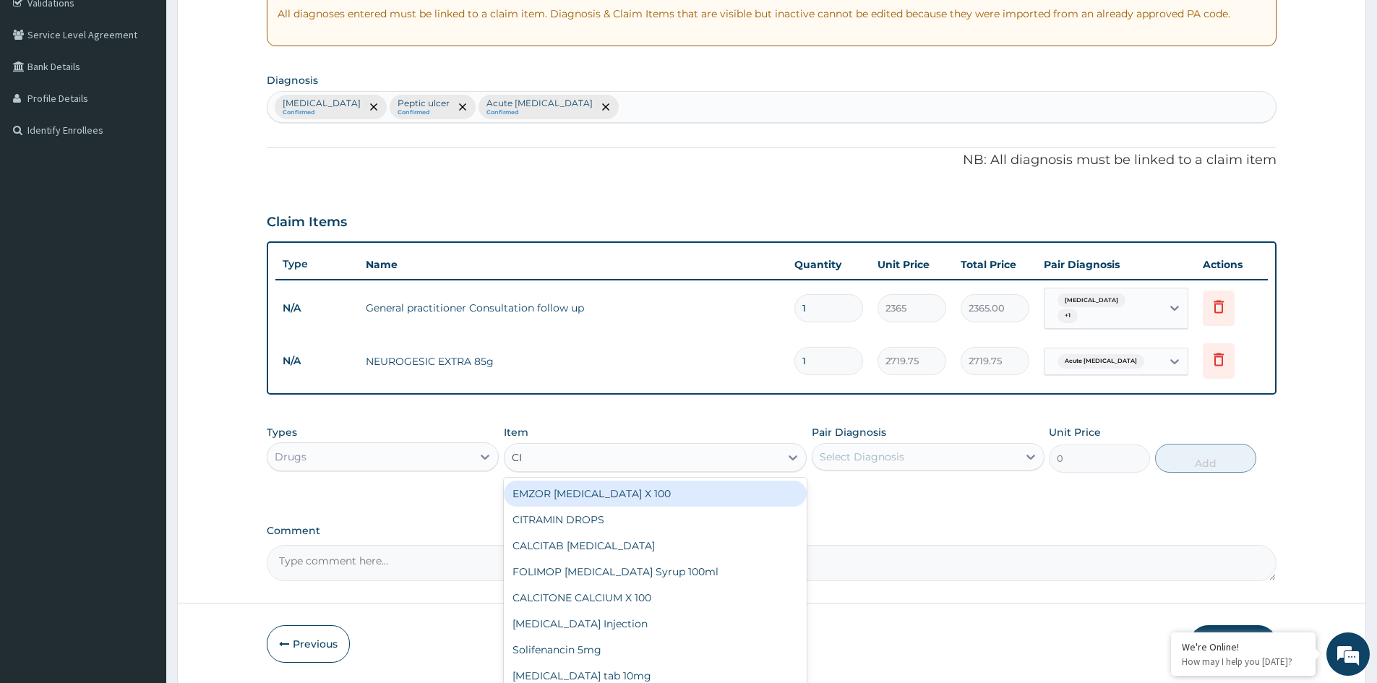
type input "CIM"
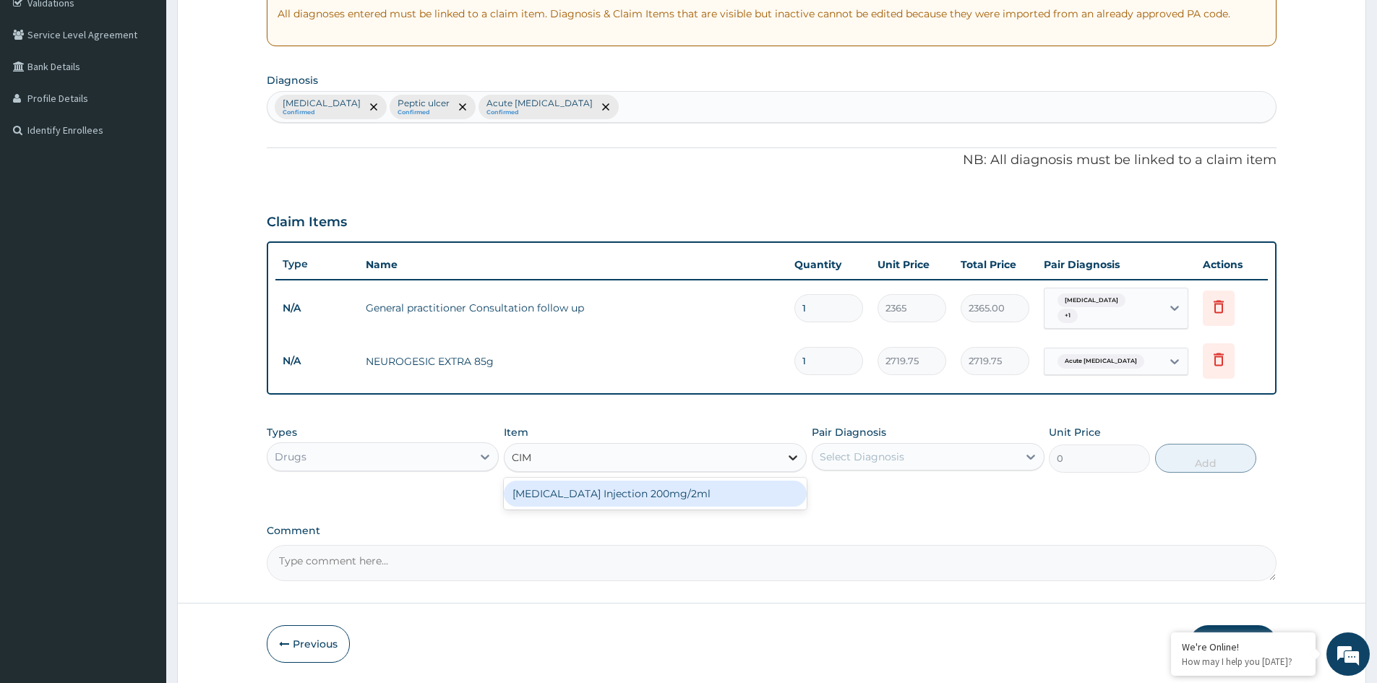
drag, startPoint x: 614, startPoint y: 493, endPoint x: 806, endPoint y: 468, distance: 193.2
click at [618, 495] on div "CIMETIDINE Injection 200mg/2ml" at bounding box center [655, 494] width 303 height 26
type input "650.375"
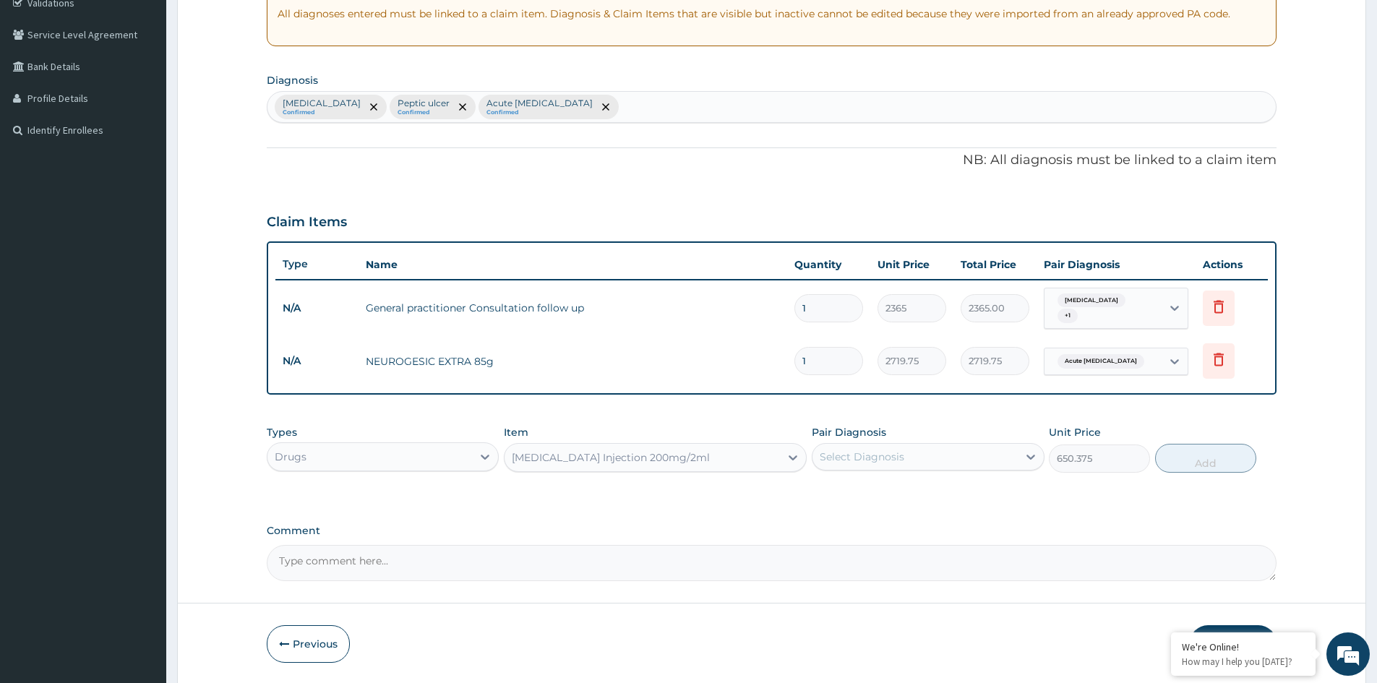
click at [882, 455] on div "Select Diagnosis" at bounding box center [862, 457] width 85 height 14
drag, startPoint x: 892, startPoint y: 528, endPoint x: 942, endPoint y: 523, distance: 50.1
click at [895, 528] on label "Peptic ulcer" at bounding box center [867, 522] width 63 height 14
checkbox input "true"
click at [1199, 463] on button "Add" at bounding box center [1205, 458] width 101 height 29
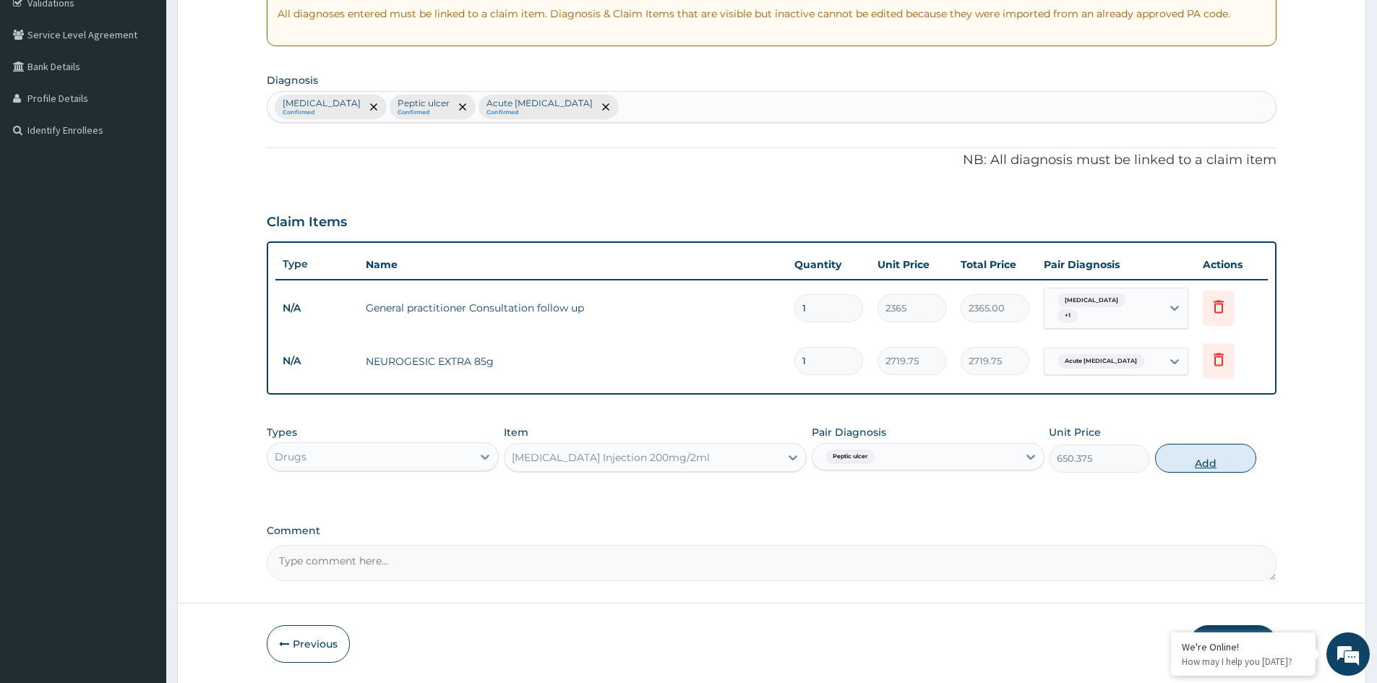
type input "0"
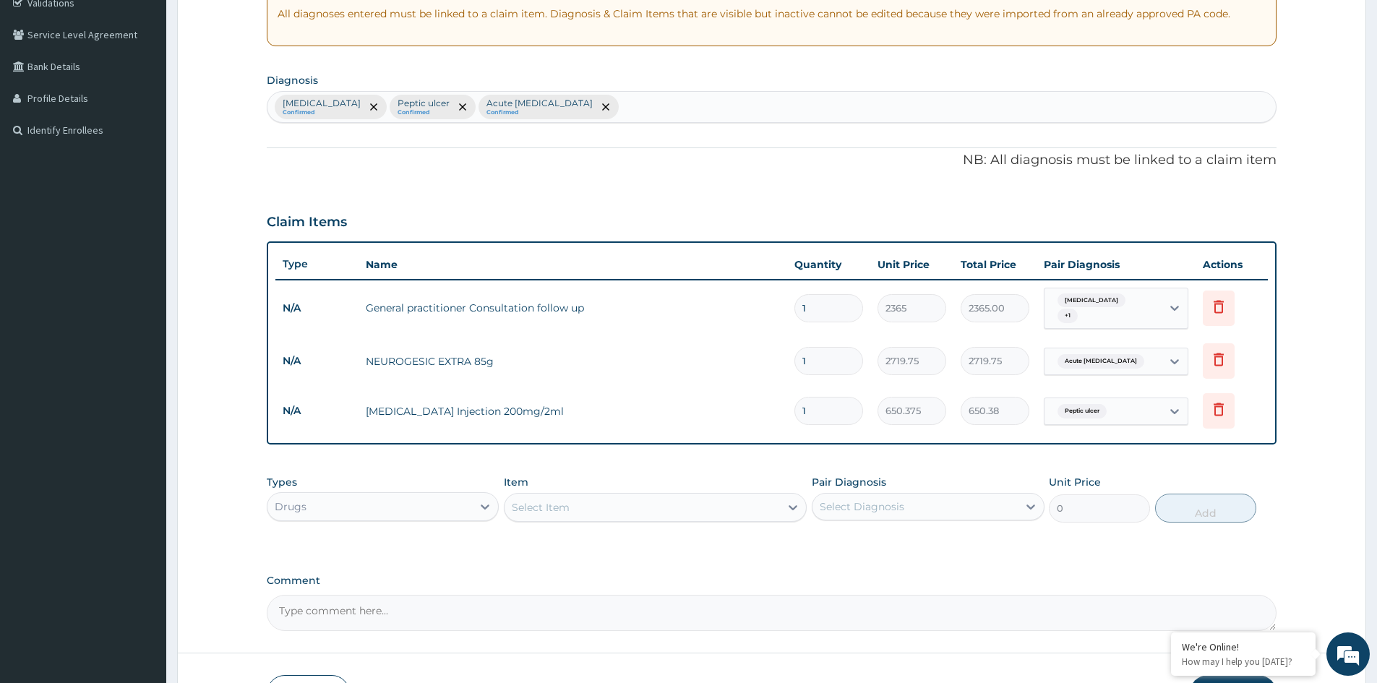
type input "0.00"
type input "2"
type input "1300.75"
type input "2"
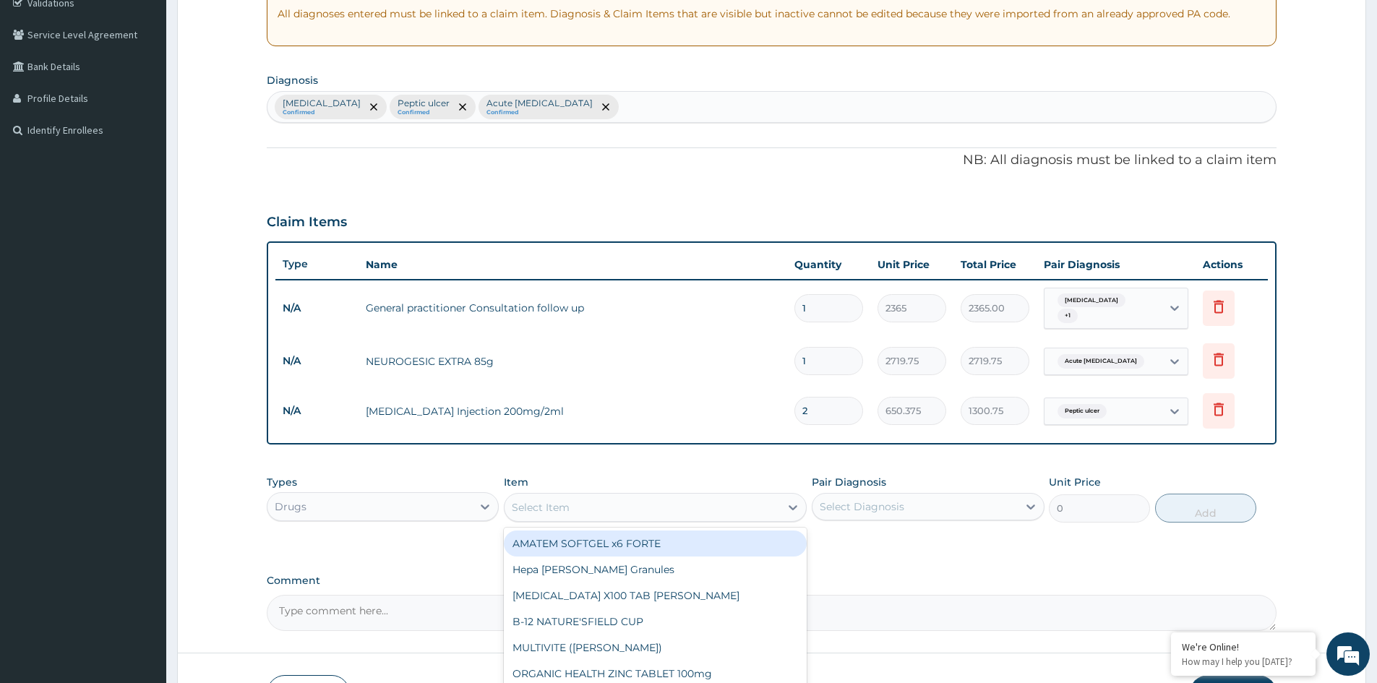
click at [622, 506] on div "Select Item" at bounding box center [642, 507] width 275 height 23
type input "COAR"
click at [697, 547] on div "COARTEM FORTE 80/480 BY 6 TAB" at bounding box center [655, 544] width 303 height 26
type input "449.35"
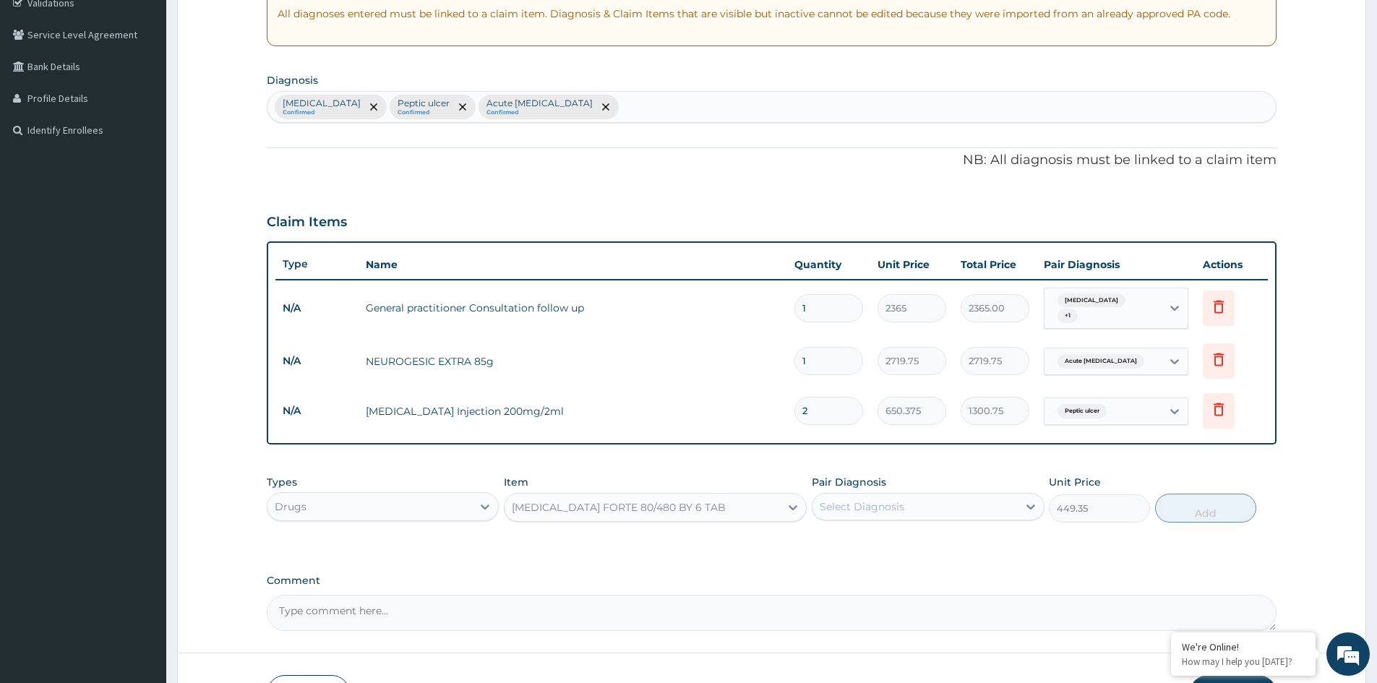
click at [928, 515] on div "Select Diagnosis" at bounding box center [915, 506] width 205 height 23
drag, startPoint x: 879, startPoint y: 544, endPoint x: 1000, endPoint y: 541, distance: 120.8
click at [892, 545] on label "Falciparum malaria" at bounding box center [881, 542] width 90 height 14
checkbox input "true"
click at [1196, 511] on button "Add" at bounding box center [1205, 508] width 101 height 29
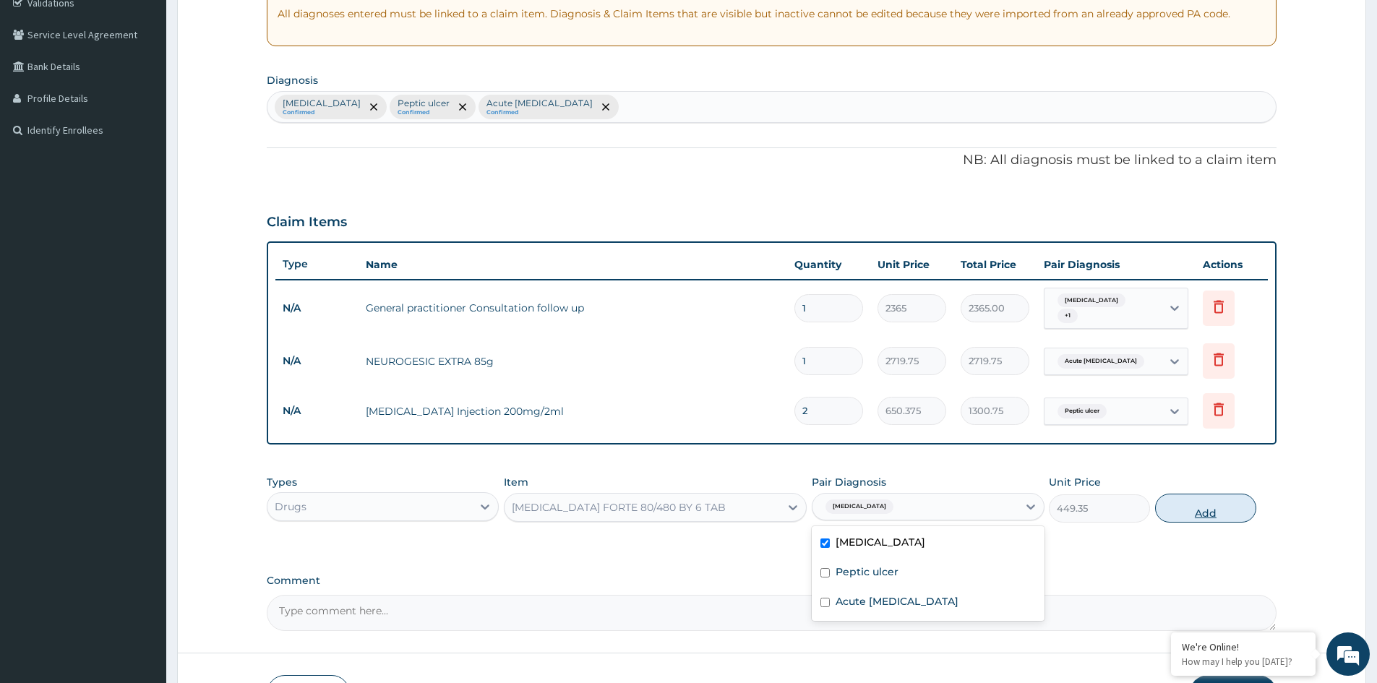
type input "0"
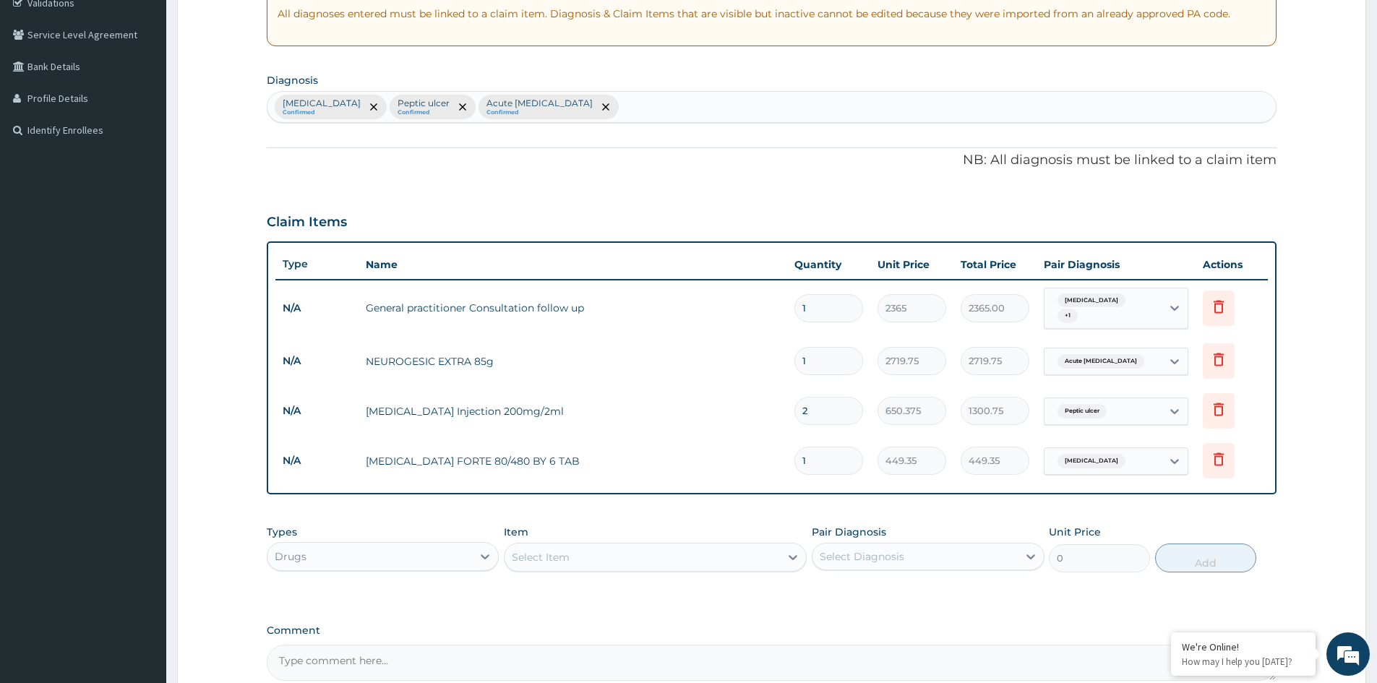
type input "0.00"
type input "6"
type input "2696.10"
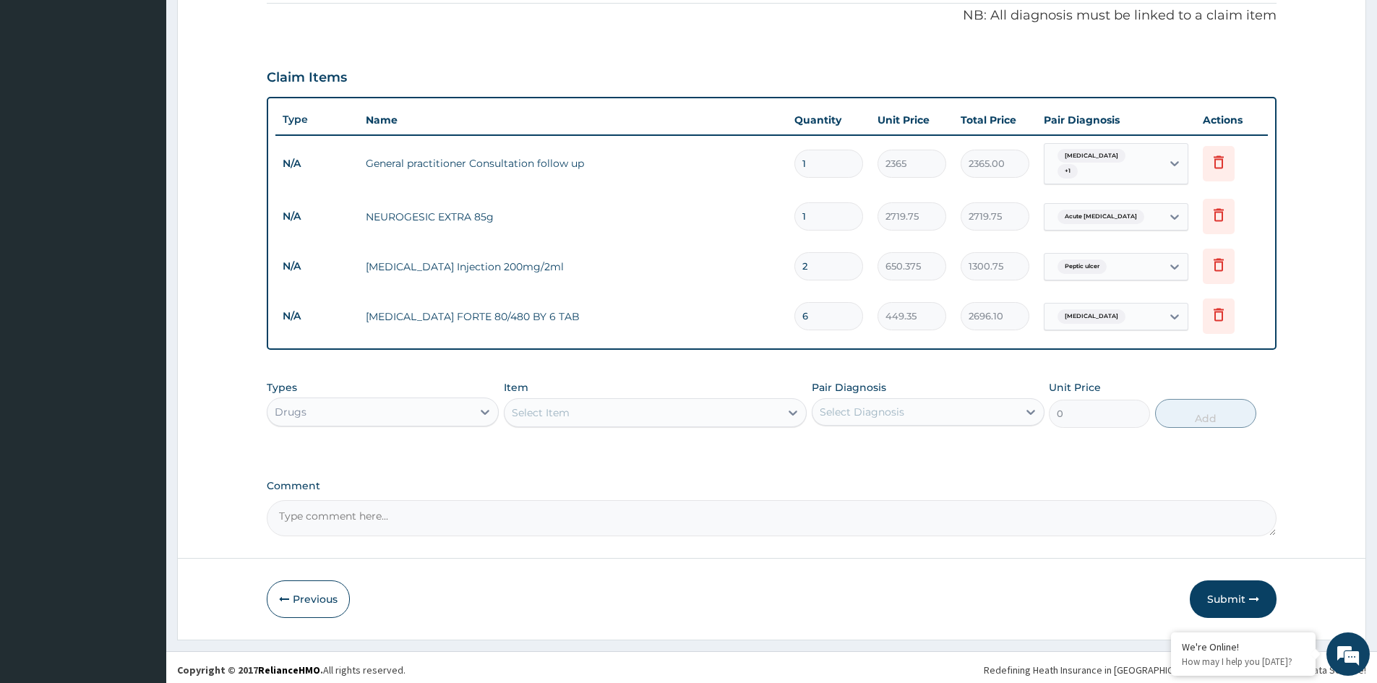
scroll to position [432, 0]
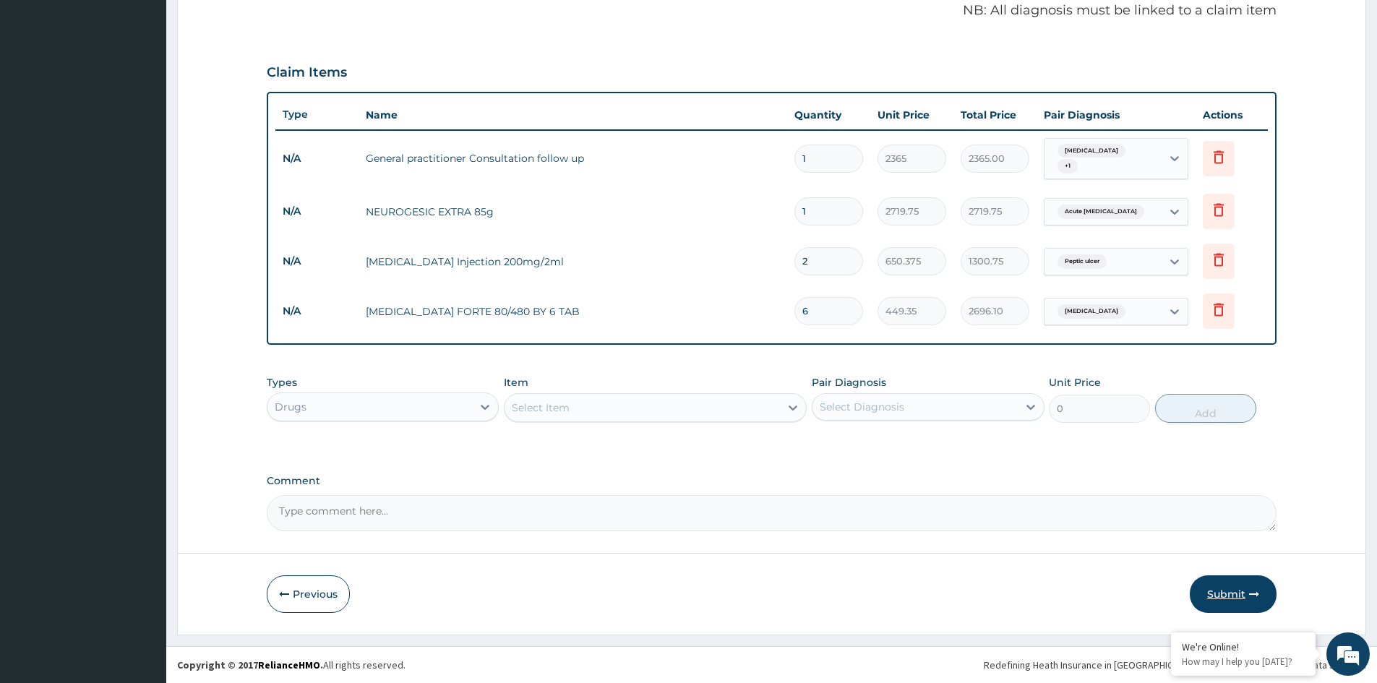
type input "6"
click at [1235, 594] on button "Submit" at bounding box center [1233, 594] width 87 height 38
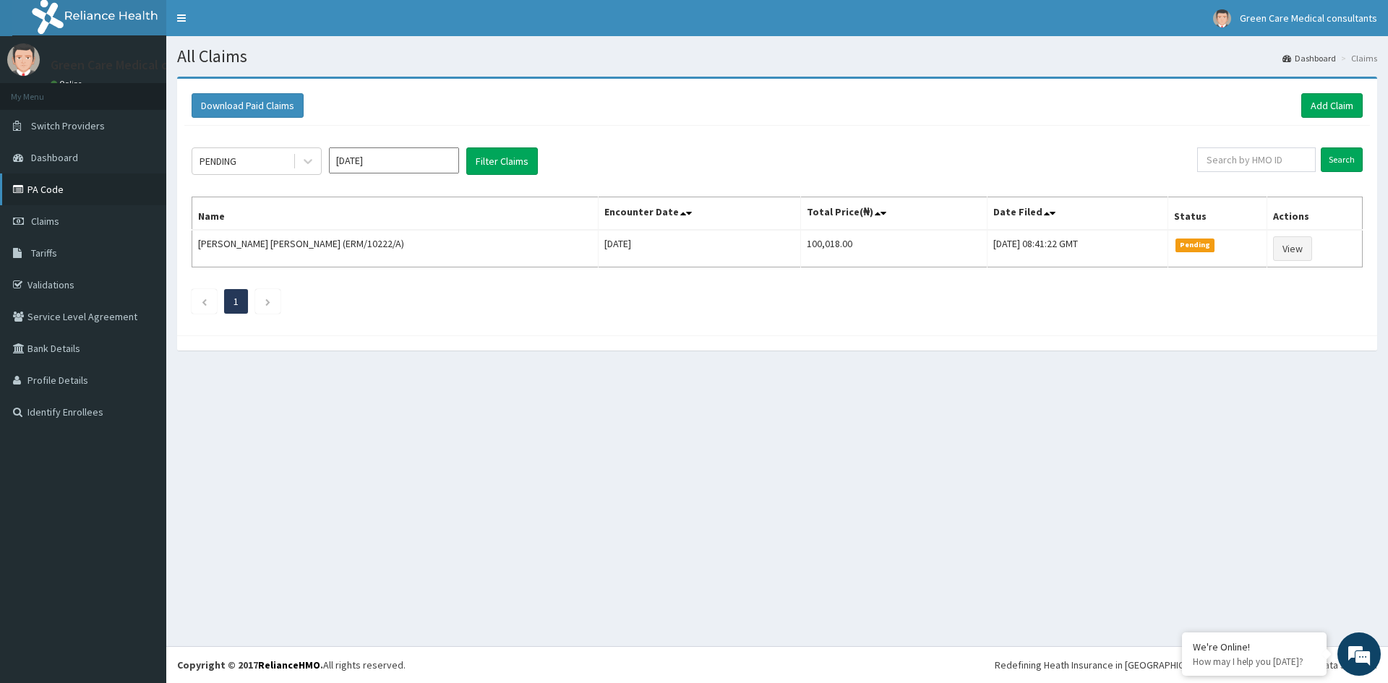
click at [49, 189] on link "PA Code" at bounding box center [83, 190] width 166 height 32
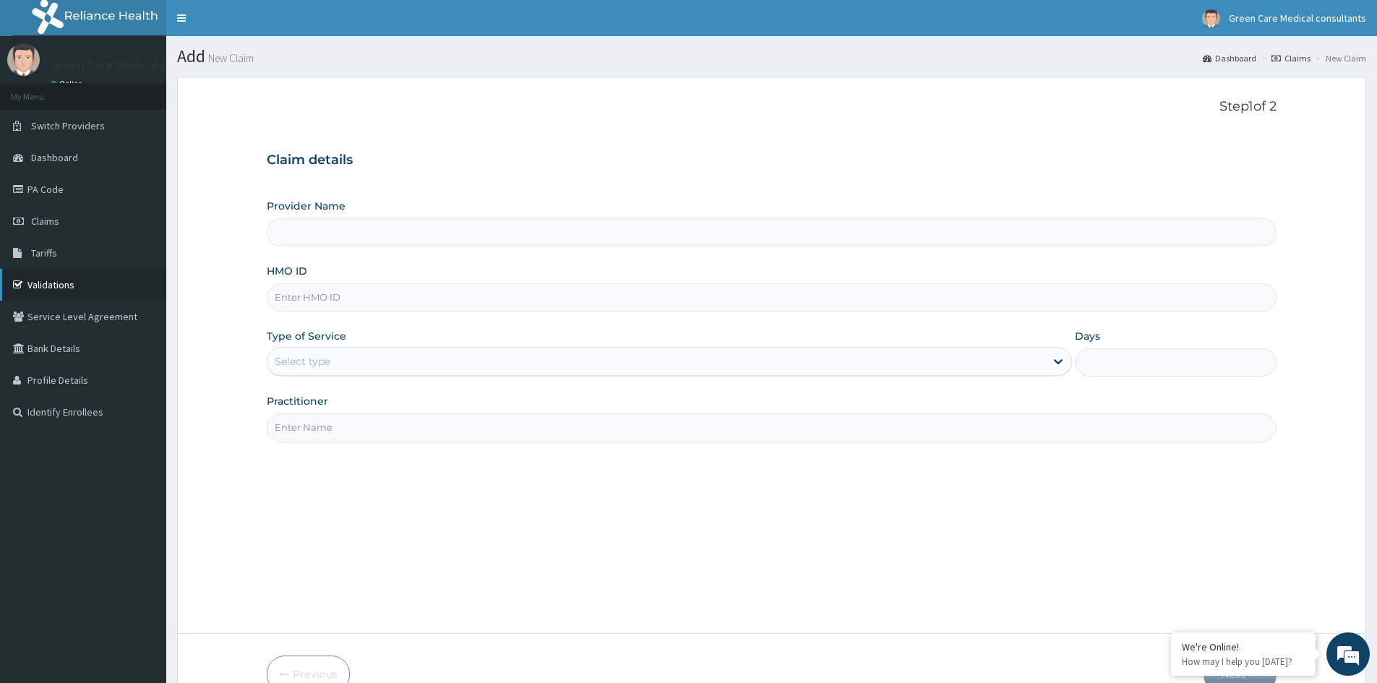
click at [48, 286] on link "Validations" at bounding box center [83, 285] width 166 height 32
